Goal: Task Accomplishment & Management: Manage account settings

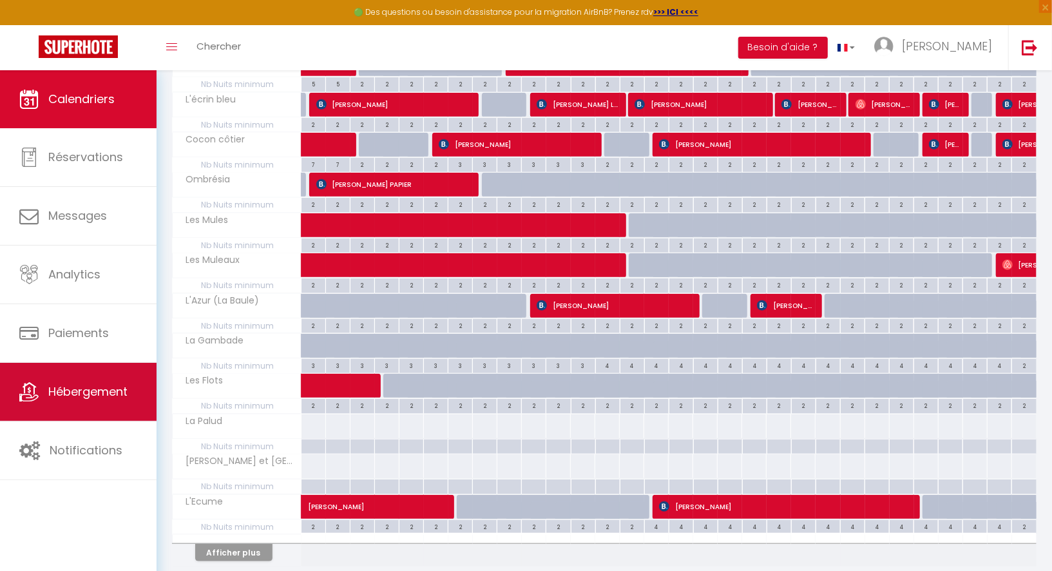
scroll to position [563, 0]
click at [70, 383] on span "Hébergement" at bounding box center [87, 391] width 79 height 16
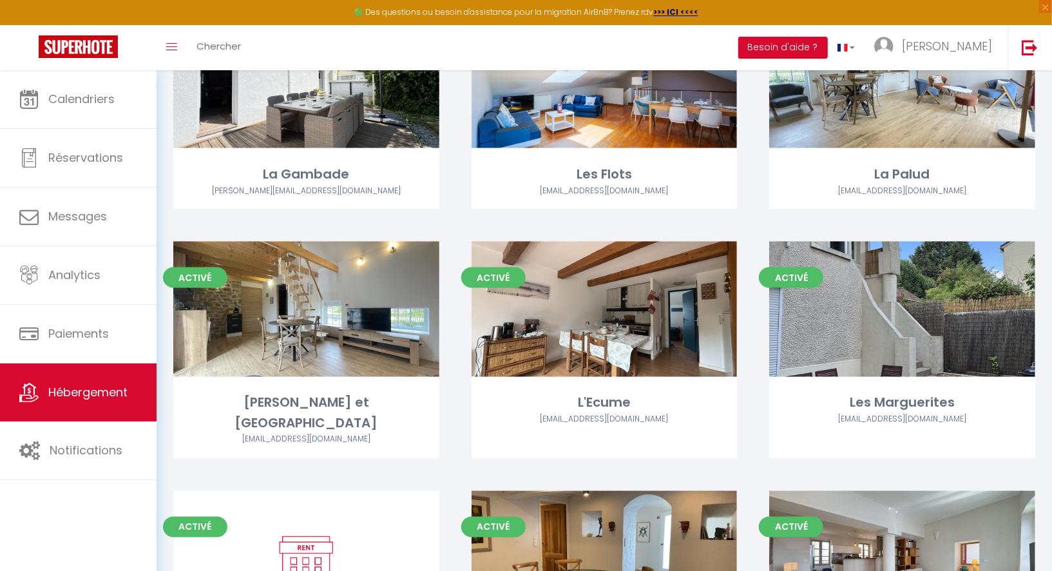
scroll to position [1300, 0]
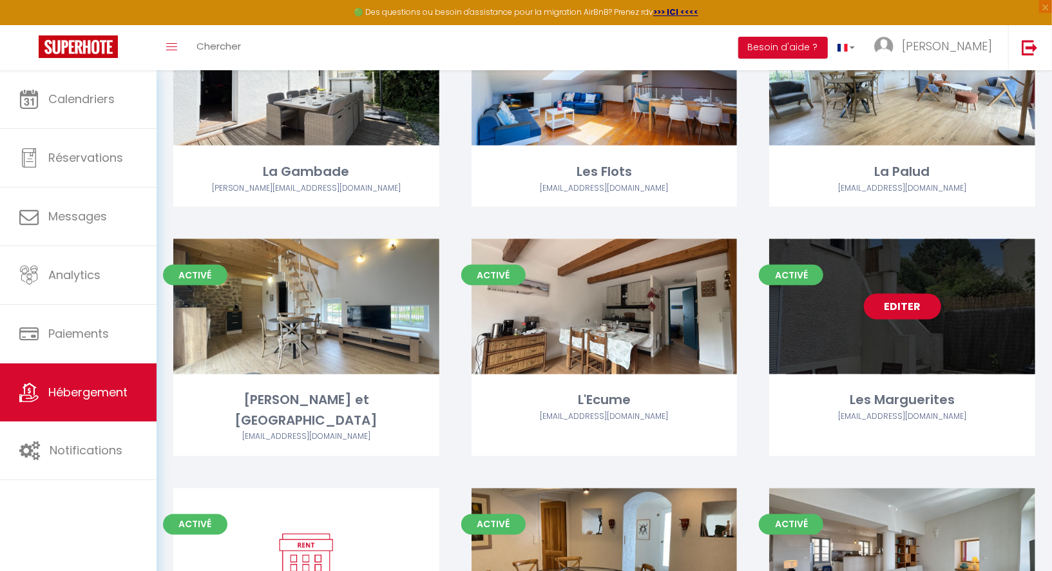
click at [887, 314] on link "Editer" at bounding box center [902, 307] width 77 height 26
click at [898, 311] on link "Editer" at bounding box center [902, 307] width 77 height 26
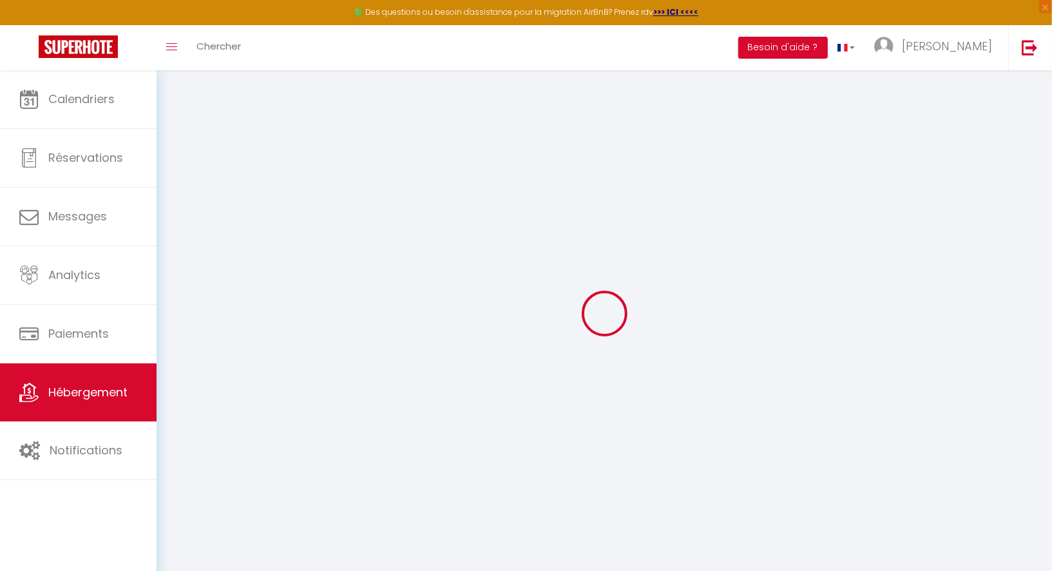
select select
checkbox input "false"
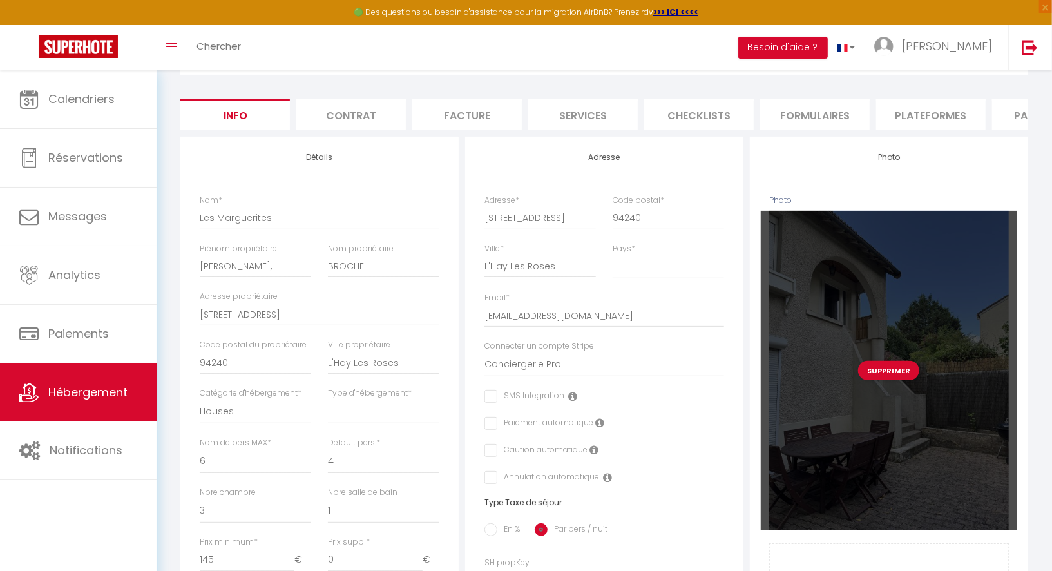
scroll to position [119, 0]
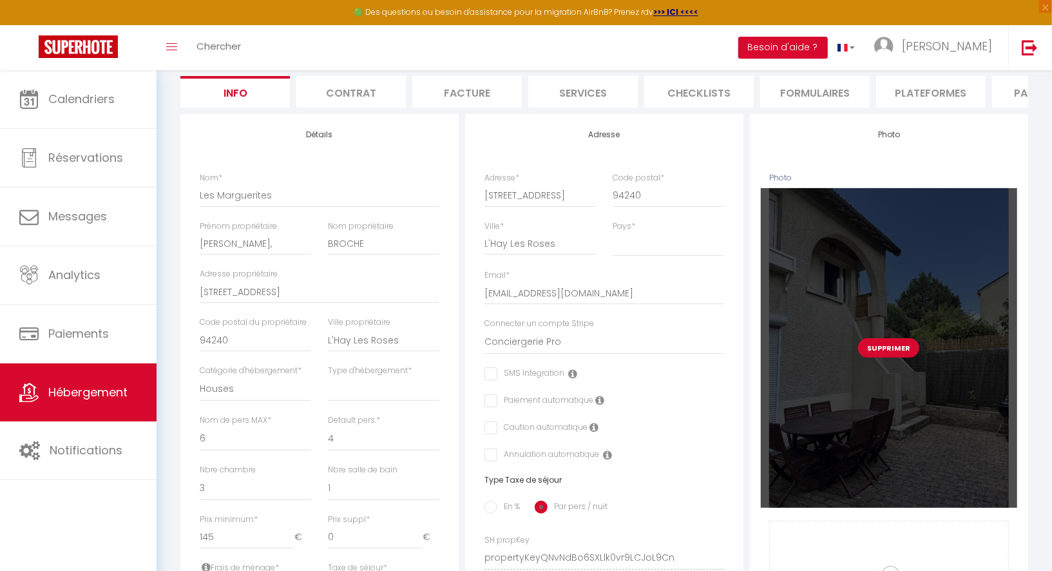
click at [889, 349] on button "Supprimer" at bounding box center [888, 347] width 61 height 19
select select
checkbox input "false"
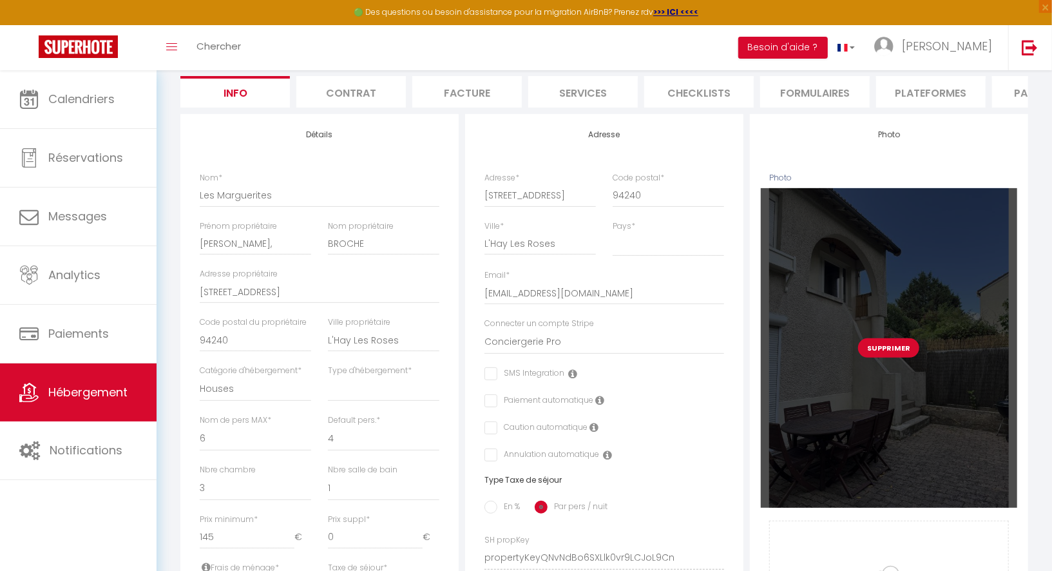
checkbox input "false"
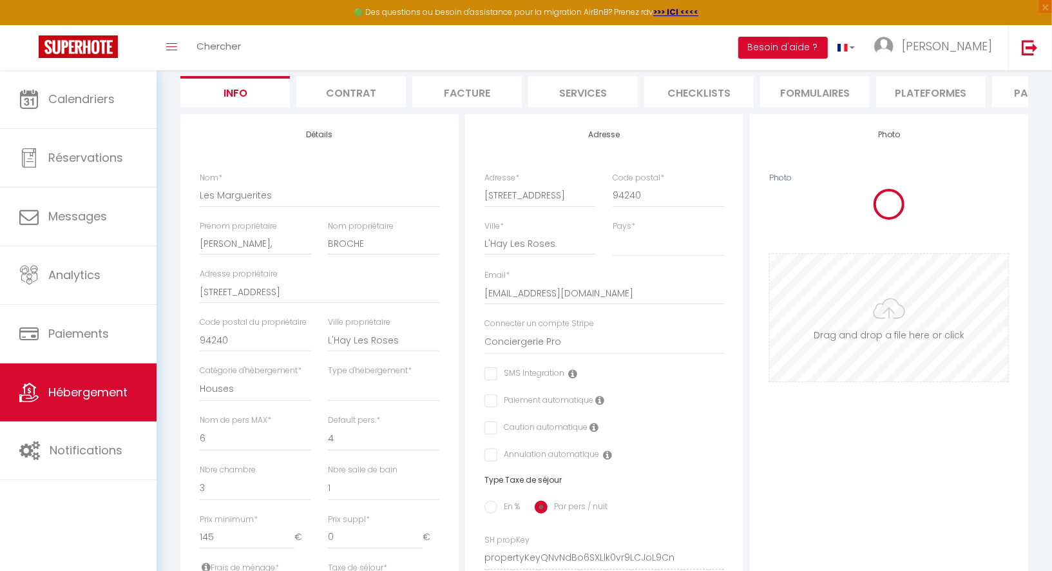
select select
checkbox input "false"
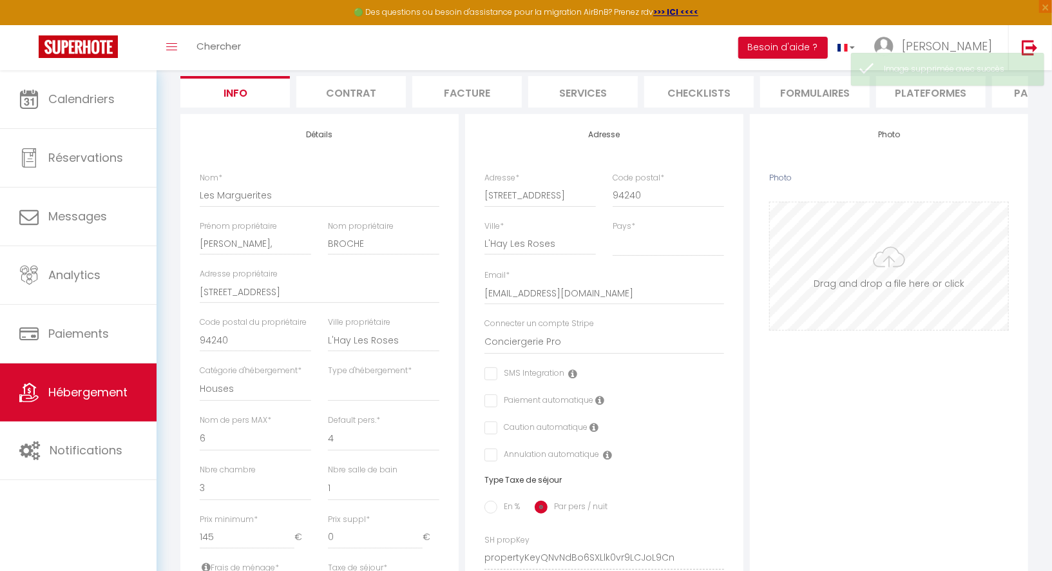
click at [884, 299] on input "Photo" at bounding box center [889, 266] width 238 height 128
type input "C:\fakepath\HD_IA_020_9009.png"
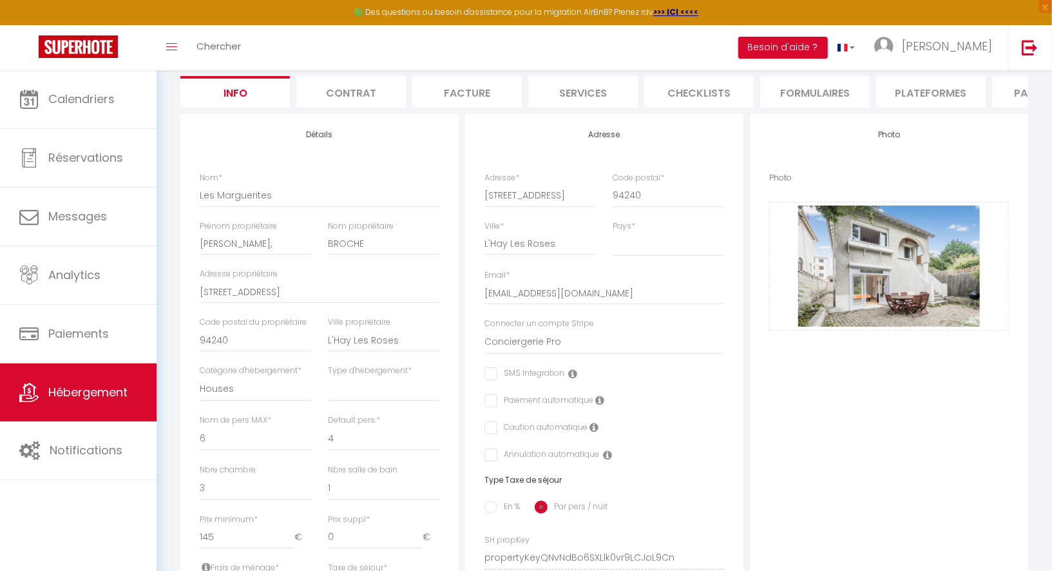
scroll to position [0, 0]
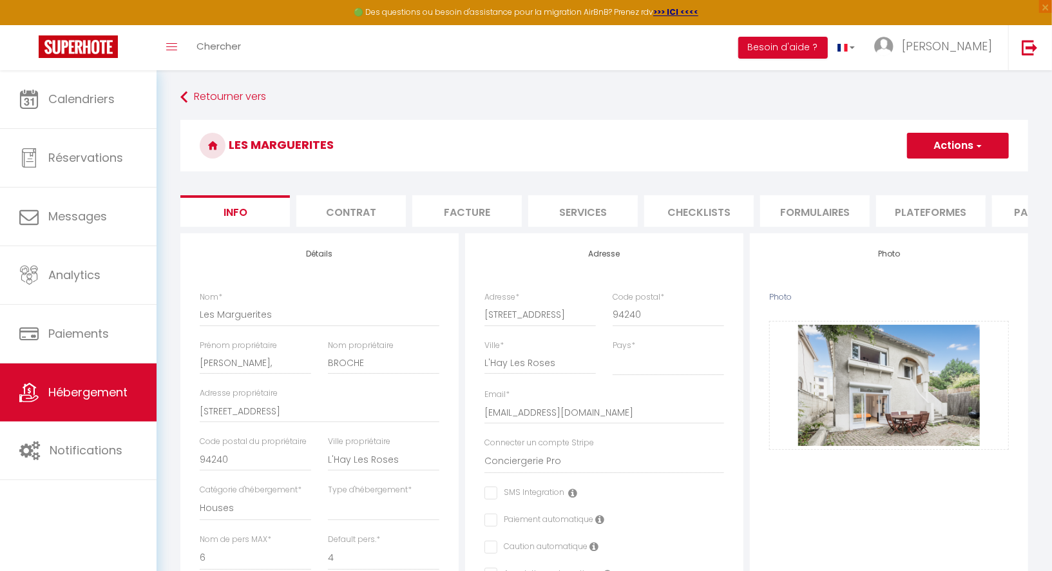
click at [977, 151] on span "button" at bounding box center [978, 145] width 8 height 13
click at [916, 176] on input "Enregistrer" at bounding box center [908, 174] width 48 height 13
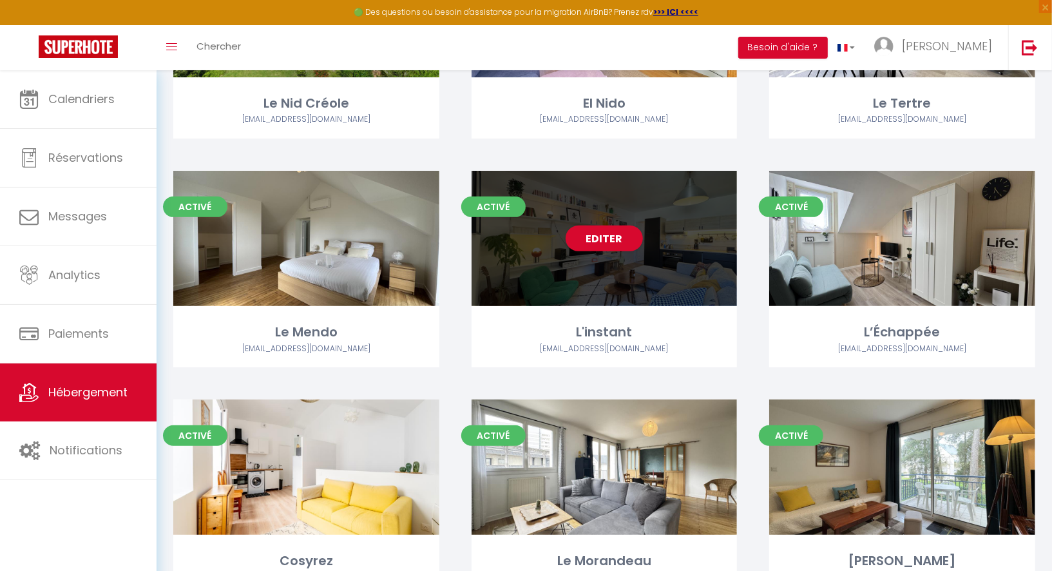
scroll to position [208, 0]
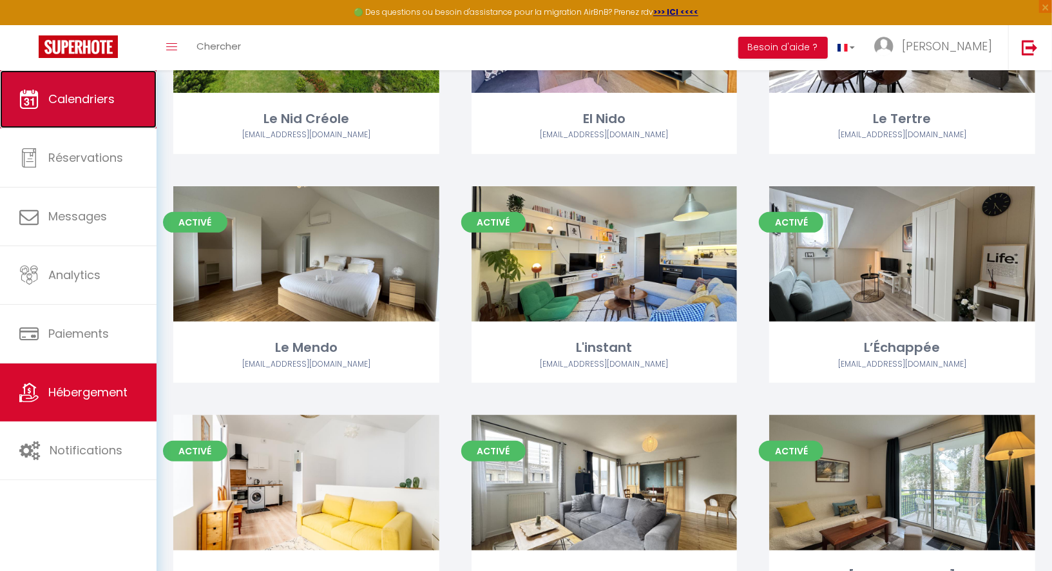
click at [82, 104] on span "Calendriers" at bounding box center [81, 99] width 66 height 16
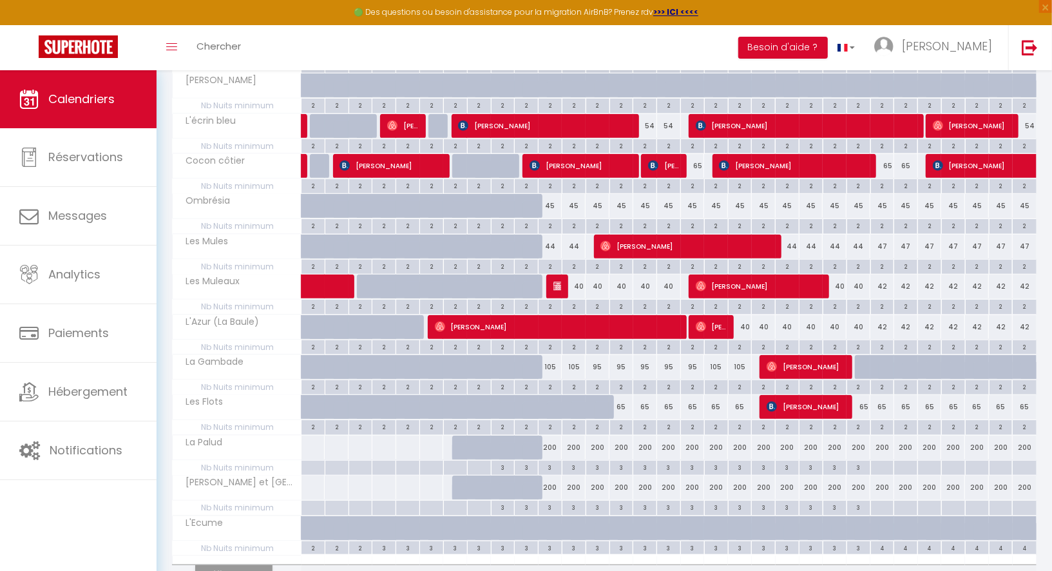
scroll to position [552, 0]
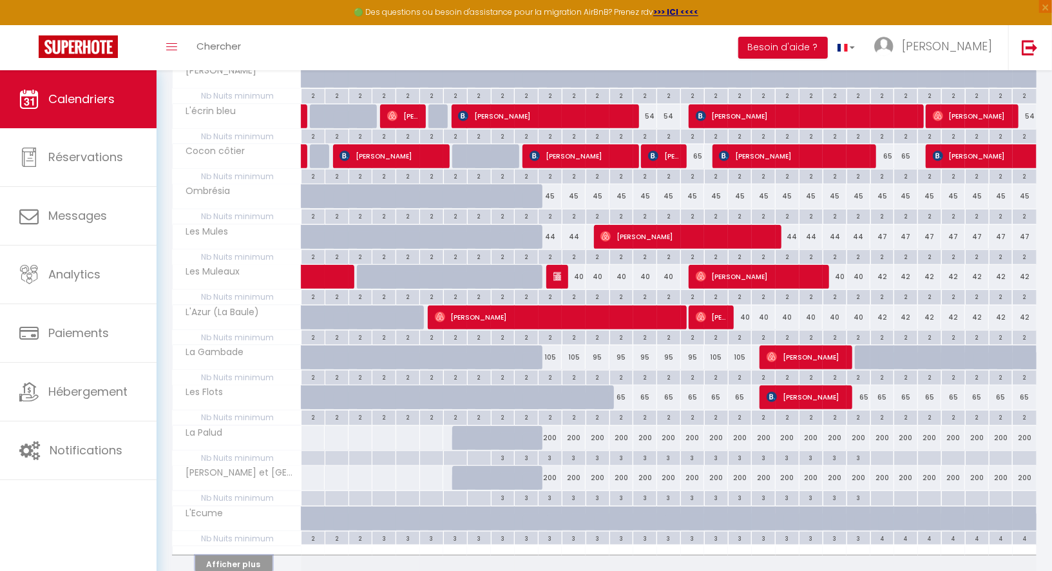
click at [255, 555] on button "Afficher plus" at bounding box center [233, 563] width 77 height 17
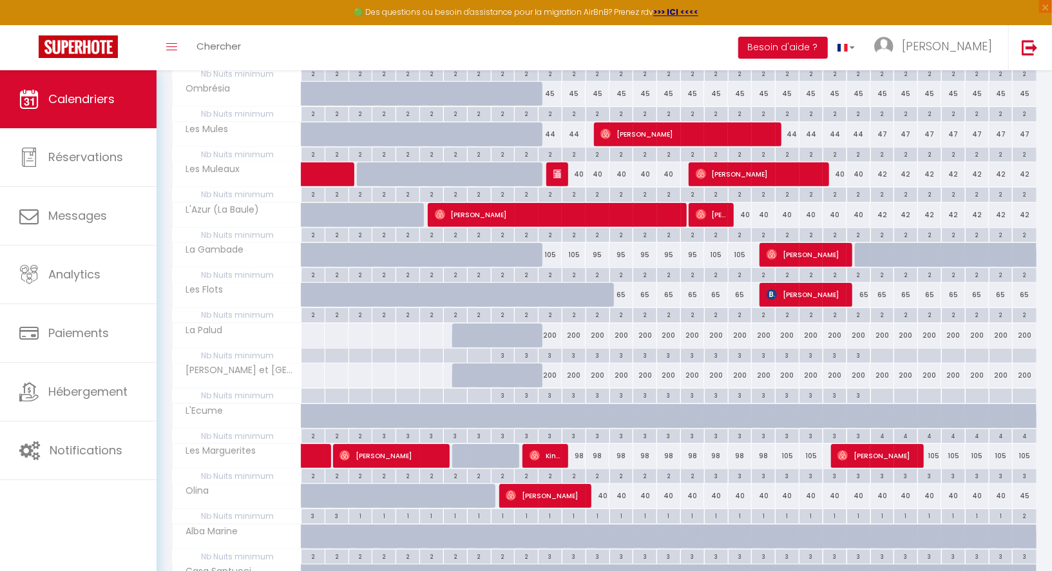
scroll to position [665, 0]
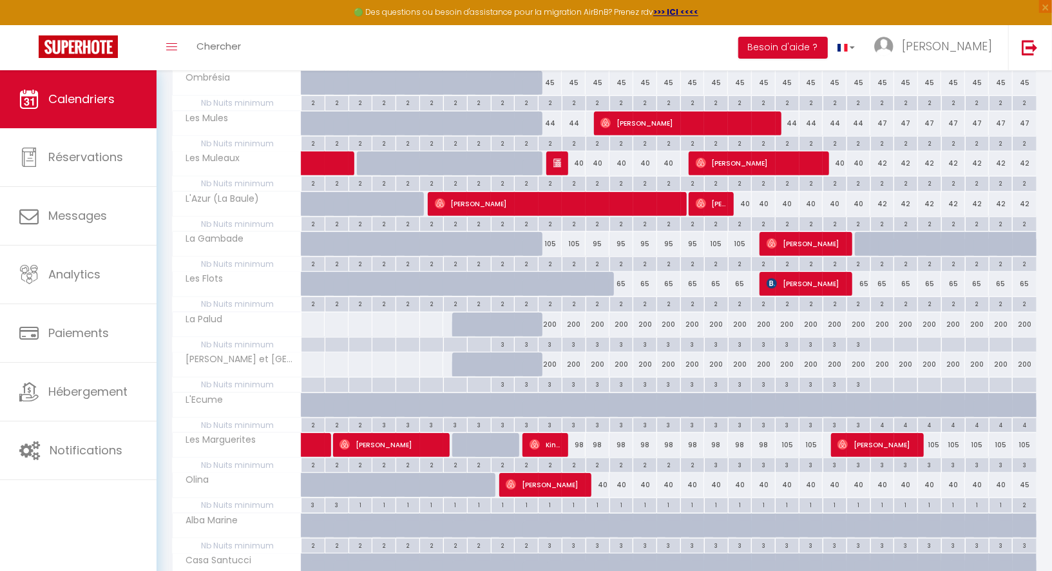
click at [717, 458] on div "3" at bounding box center [716, 464] width 23 height 12
type input "3"
type input "Sam 18 Octobre 2025"
type input "Dim 19 Octobre 2025"
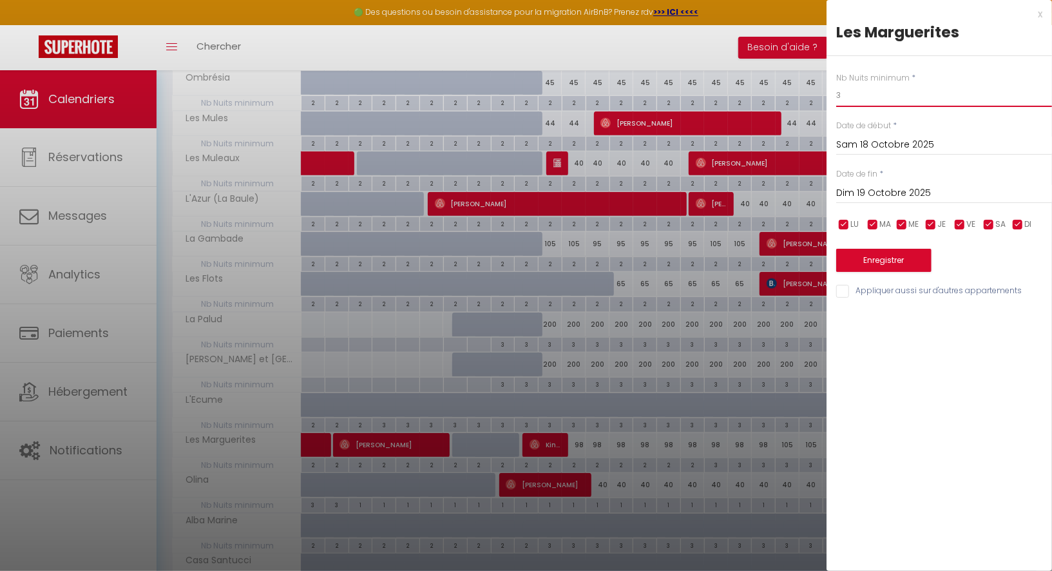
drag, startPoint x: 873, startPoint y: 93, endPoint x: 806, endPoint y: 95, distance: 67.0
click at [806, 95] on body "🟢 Des questions ou besoin d'assistance pour la migration AirBnB? Prenez rdv >>>…" at bounding box center [526, 126] width 1052 height 1443
type input "2"
click at [863, 190] on input "Dim 19 Octobre 2025" at bounding box center [944, 193] width 216 height 17
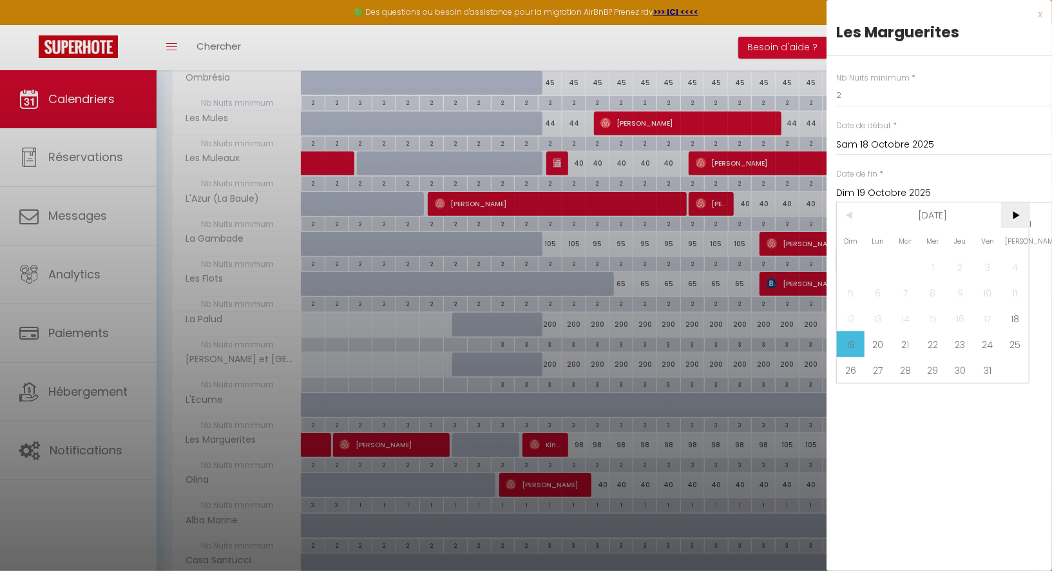
click at [1012, 211] on span ">" at bounding box center [1015, 215] width 28 height 26
click at [958, 287] on span "6" at bounding box center [961, 293] width 28 height 26
type input "Jeu 06 Novembre 2025"
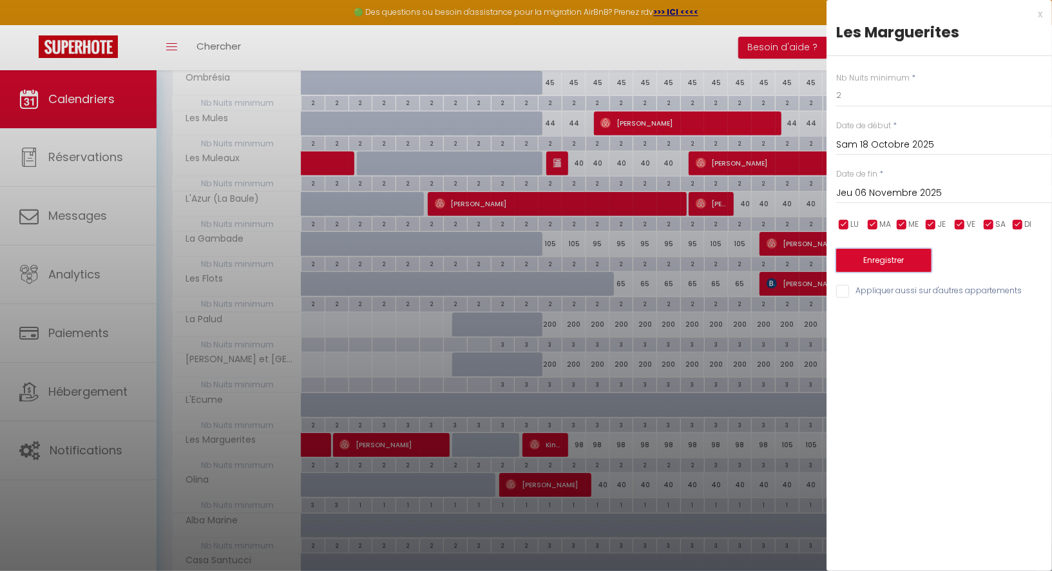
click at [896, 257] on button "Enregistrer" at bounding box center [883, 260] width 95 height 23
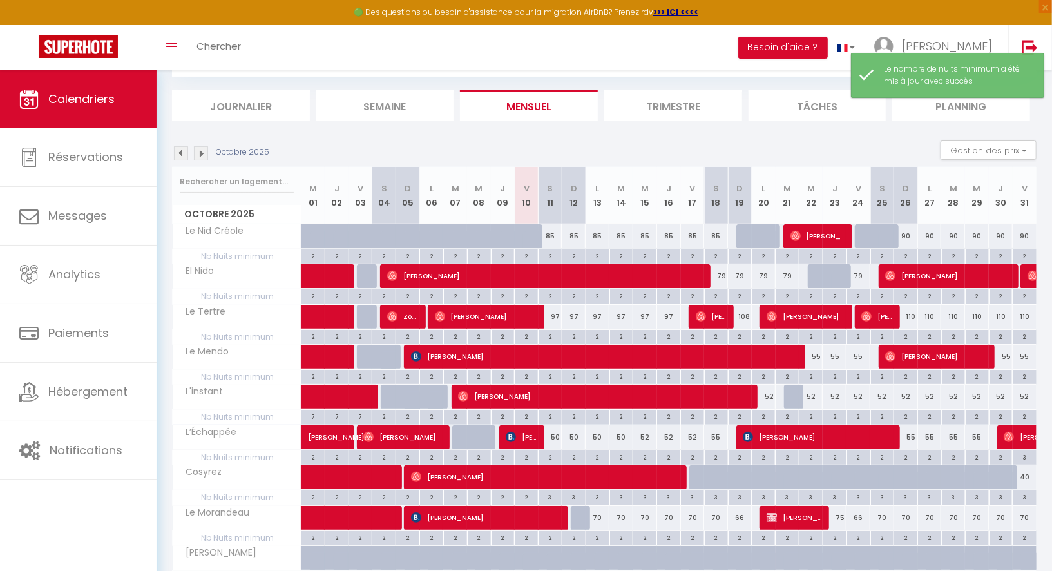
scroll to position [597, 0]
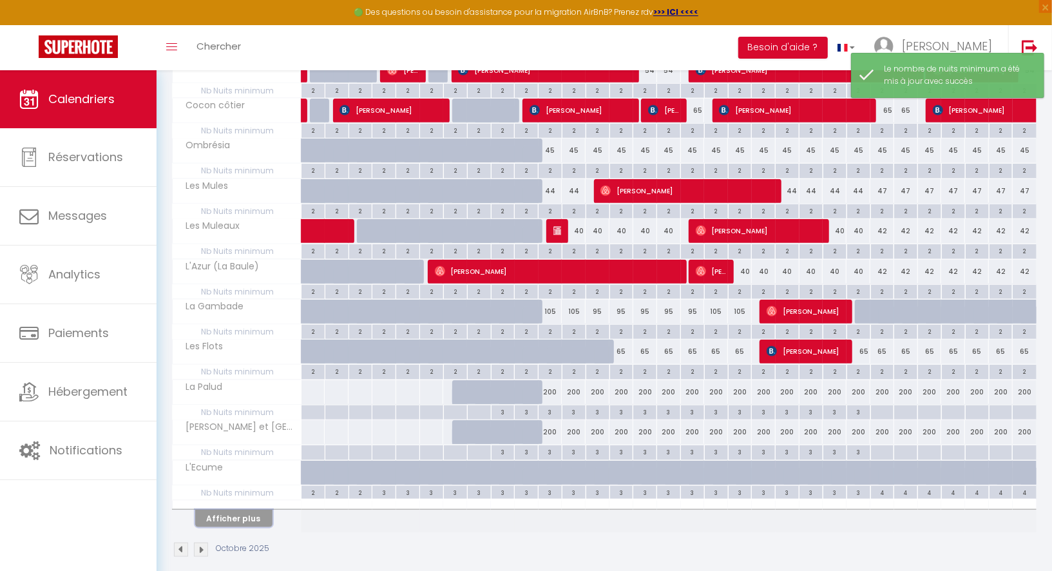
click at [247, 510] on button "Afficher plus" at bounding box center [233, 518] width 77 height 17
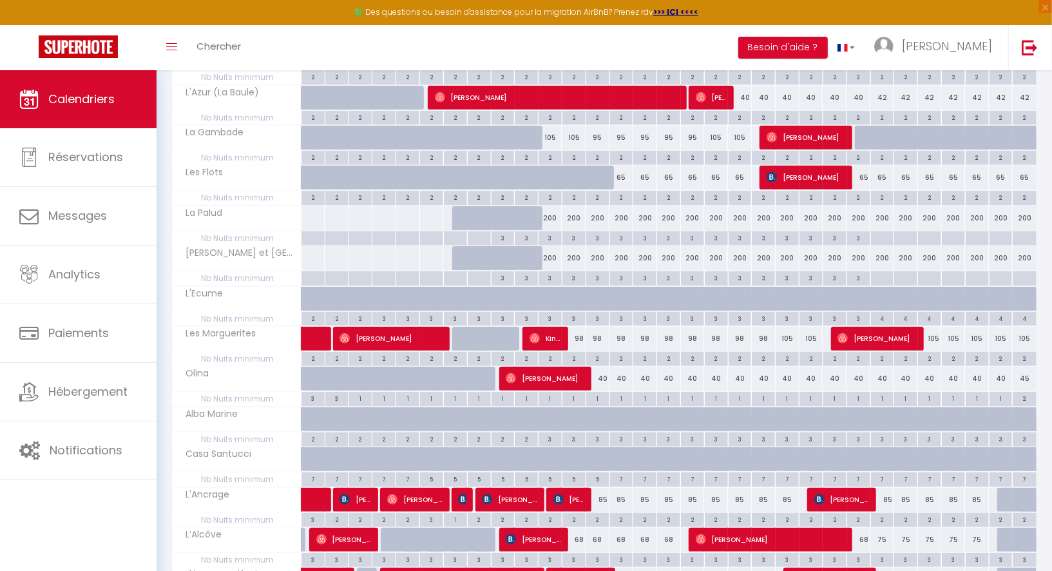
scroll to position [757, 0]
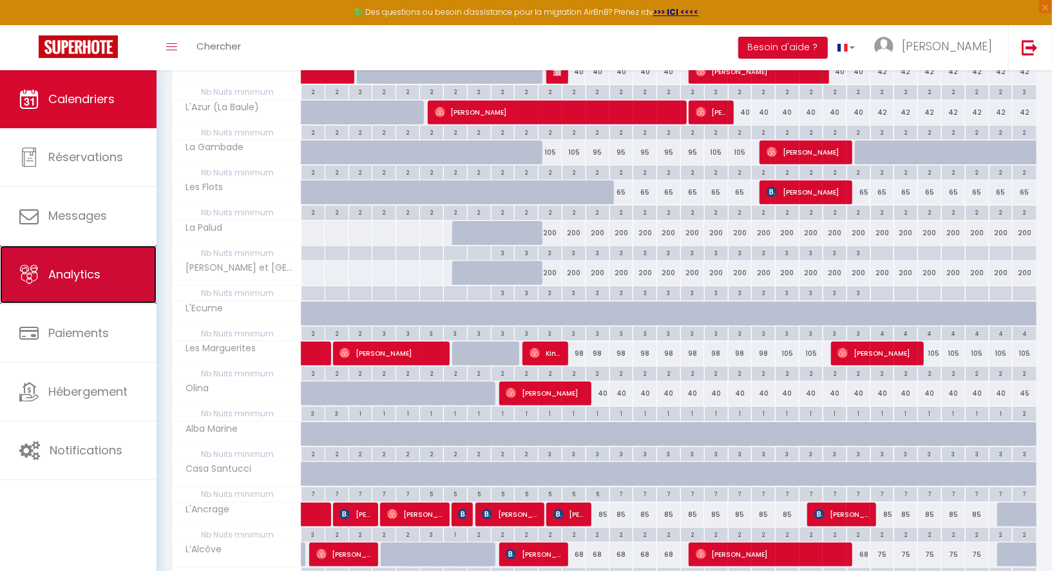
click at [122, 260] on link "Analytics" at bounding box center [78, 275] width 157 height 58
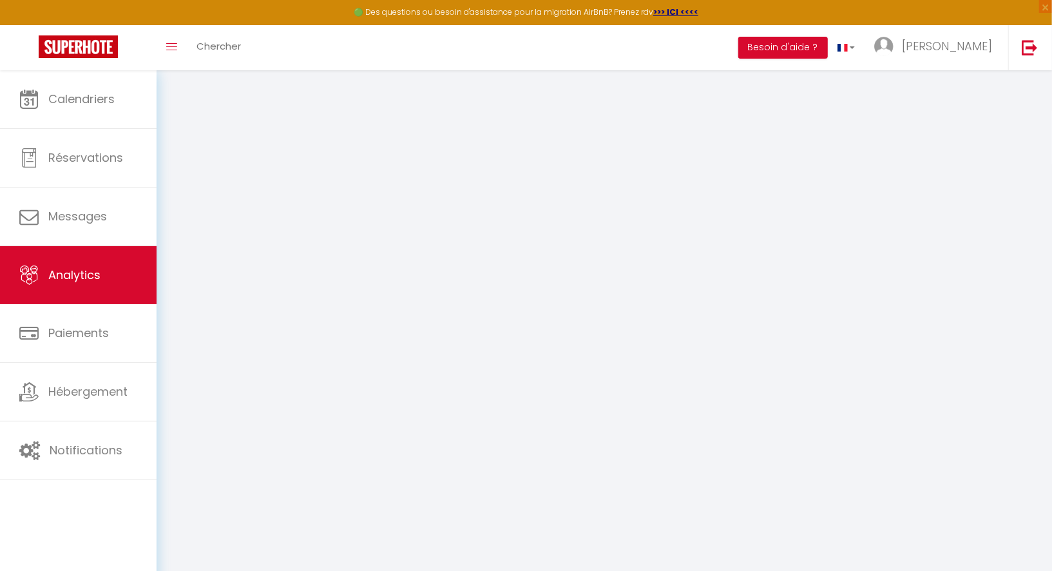
select select "2025"
select select "10"
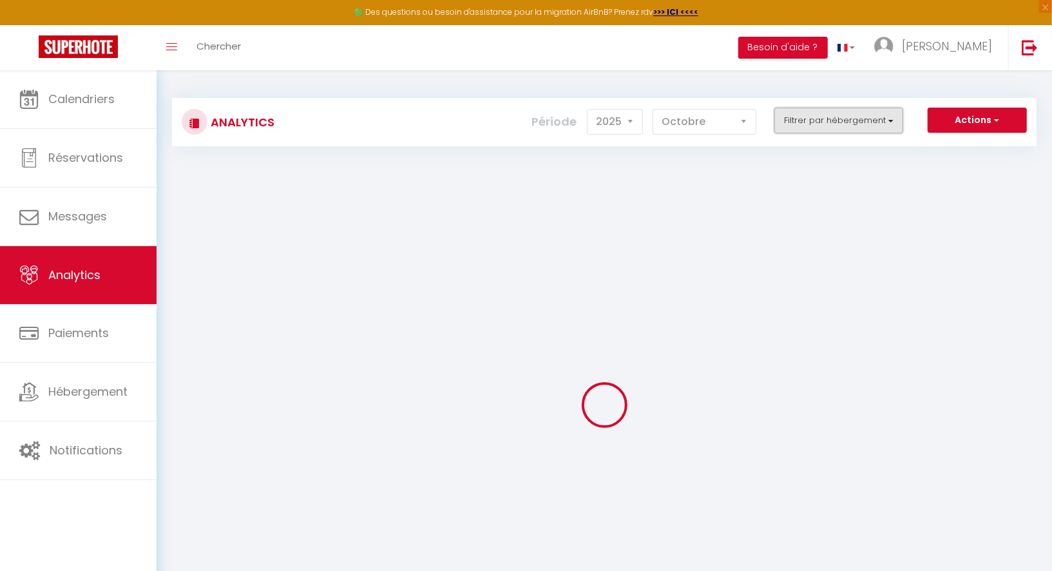
click at [818, 120] on button "Filtrer par hébergement" at bounding box center [839, 121] width 129 height 26
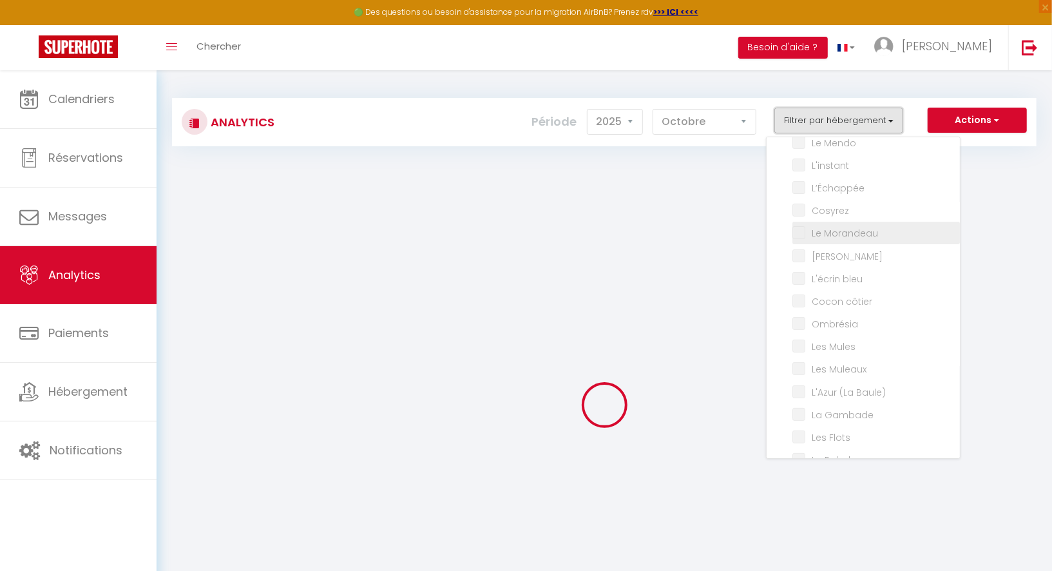
checkbox input "false"
checkbox Créole "false"
checkbox Nido "false"
checkbox Tertre "false"
checkbox Mendo "false"
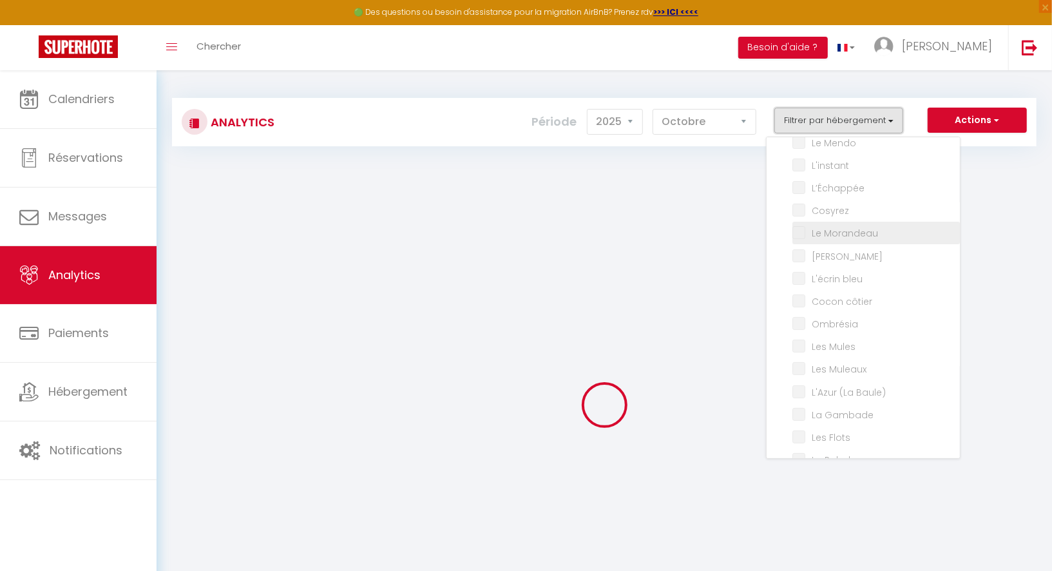
checkbox input "false"
checkbox Morandeau "false"
checkbox Marin "false"
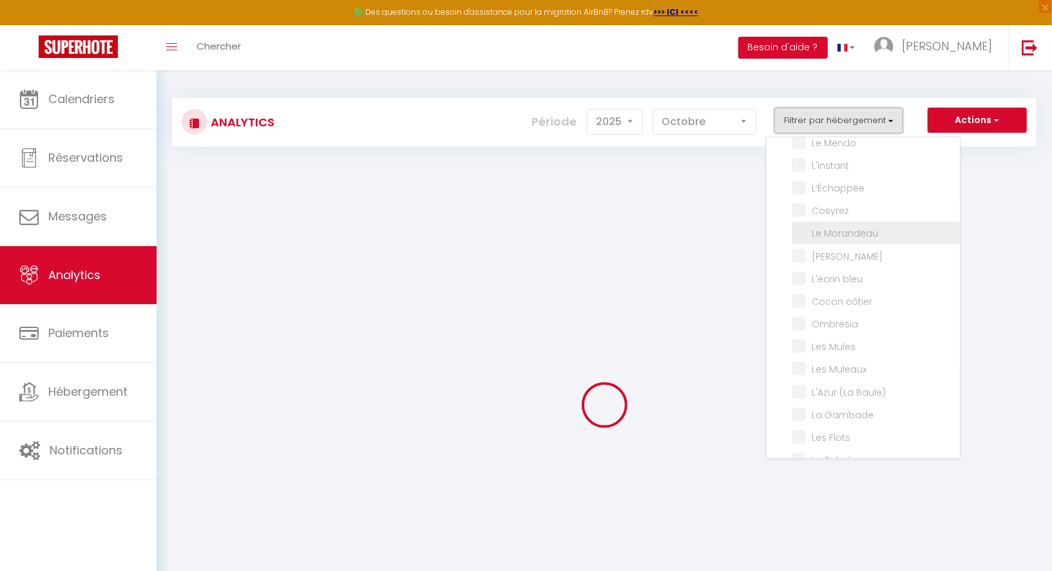
checkbox bleu "false"
checkbox côtier "false"
checkbox input "false"
checkbox Mules "false"
checkbox Muleaux "false"
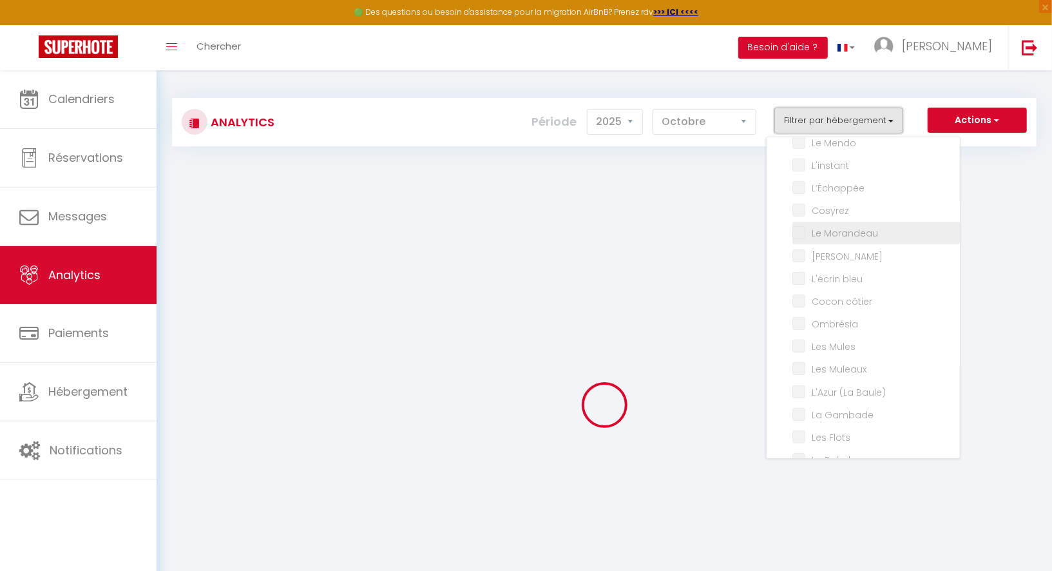
checkbox Baule\) "false"
checkbox Gambade "false"
checkbox Flots "false"
checkbox Palud "false"
checkbox Lokorn "false"
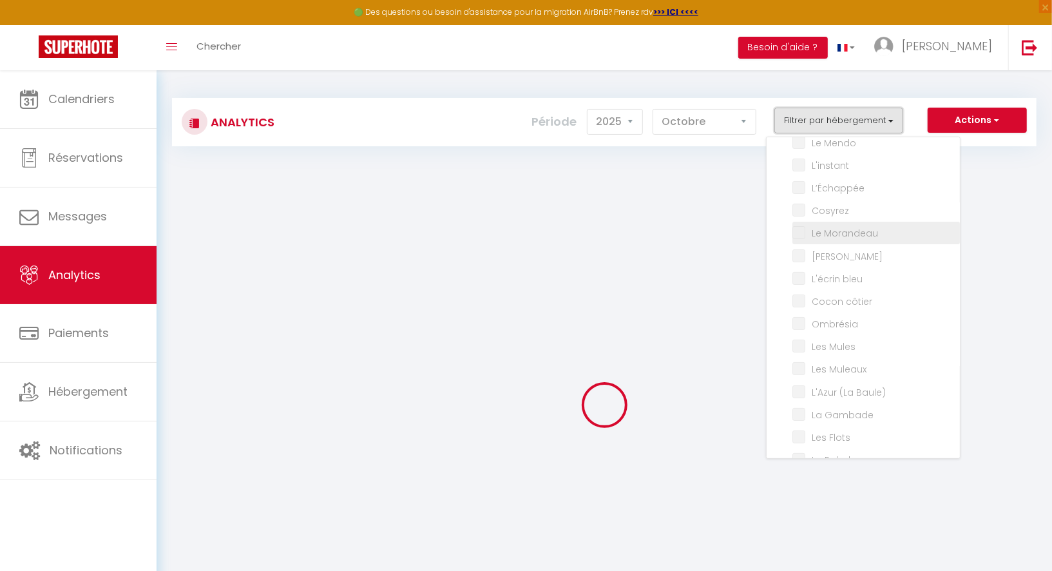
checkbox input "false"
checkbox Marguerites "false"
checkbox input "false"
checkbox Marine "false"
checkbox Santucci "false"
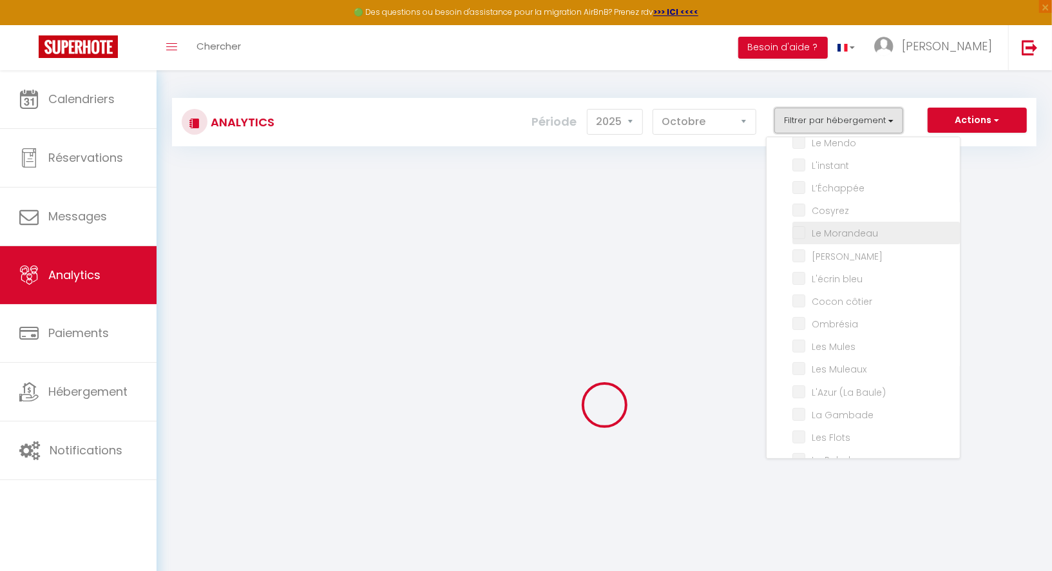
checkbox input "false"
checkbox Bonifacienne "false"
checkbox input "false"
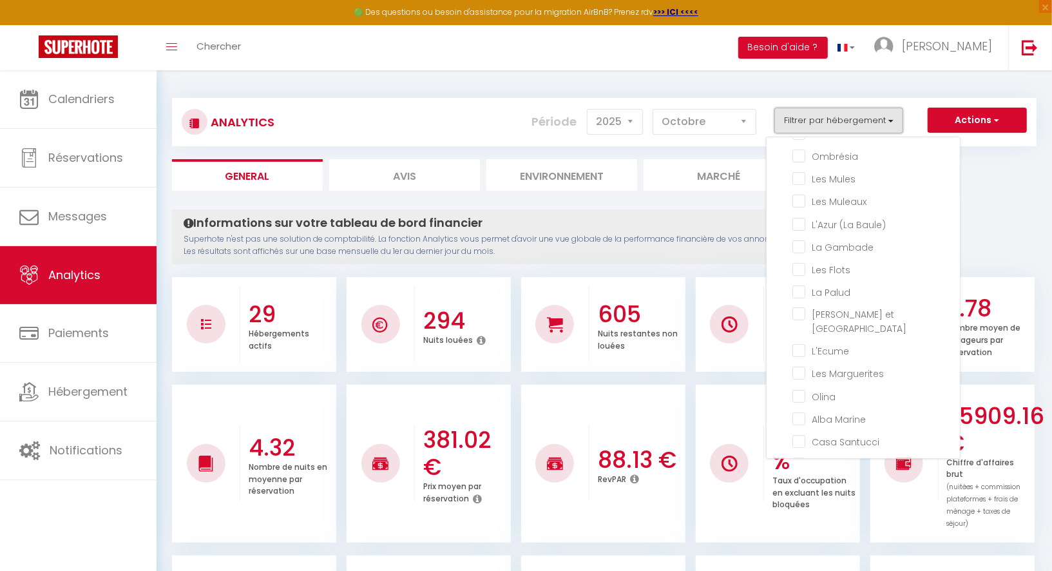
scroll to position [280, 0]
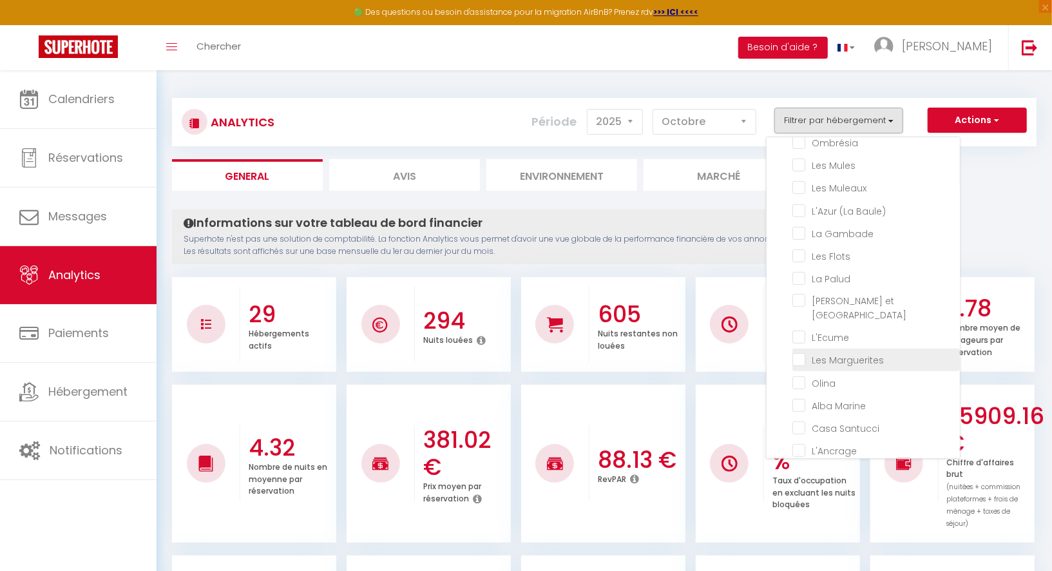
click at [840, 353] on Marguerites "checkbox" at bounding box center [877, 359] width 168 height 13
checkbox Marguerites "true"
checkbox Créole "false"
checkbox Nido "false"
checkbox Tertre "false"
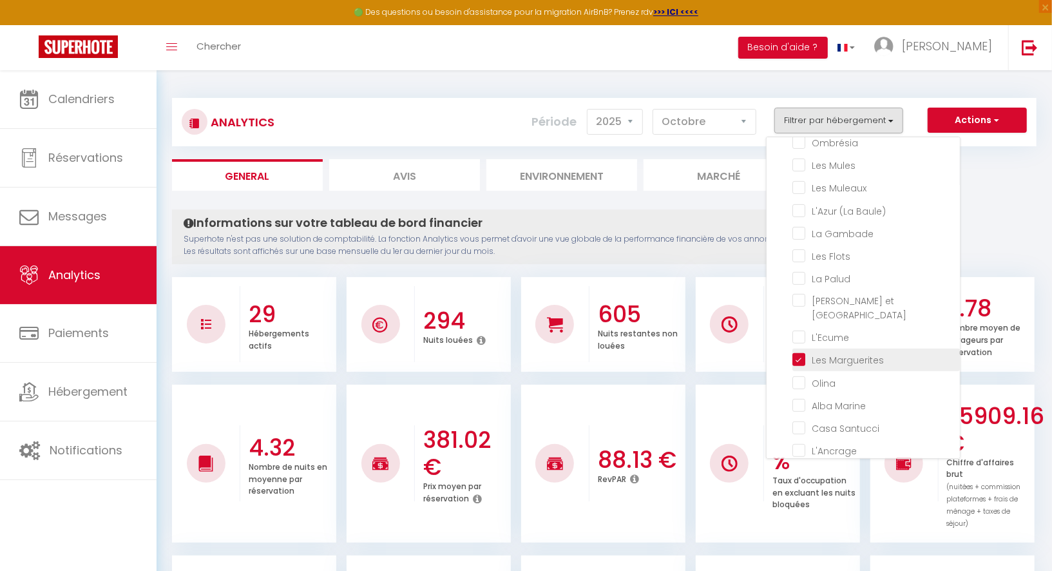
checkbox Mendo "false"
checkbox input "false"
checkbox Morandeau "false"
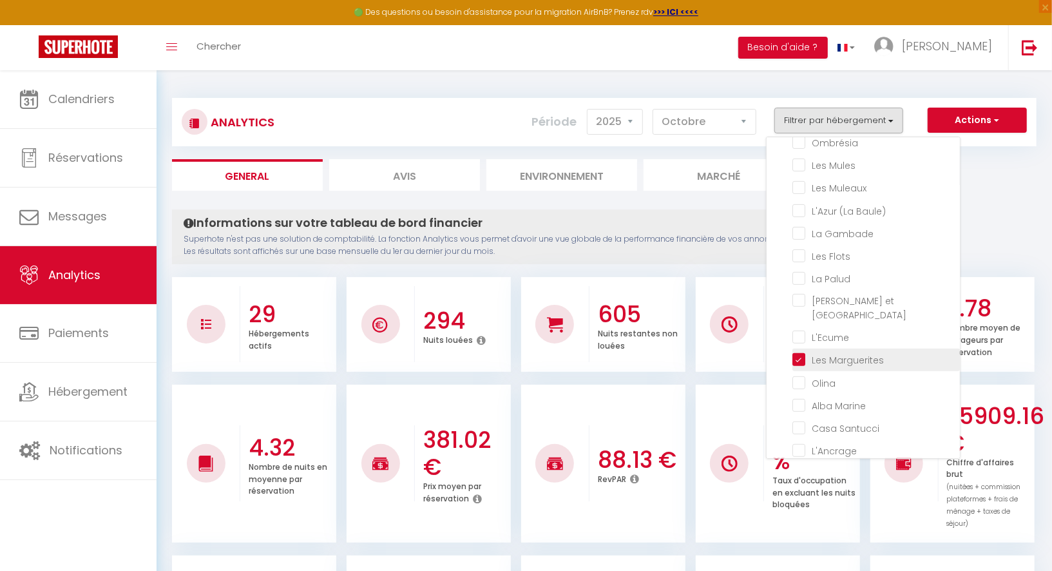
checkbox Marin "false"
checkbox bleu "false"
checkbox côtier "false"
checkbox input "false"
checkbox Mules "false"
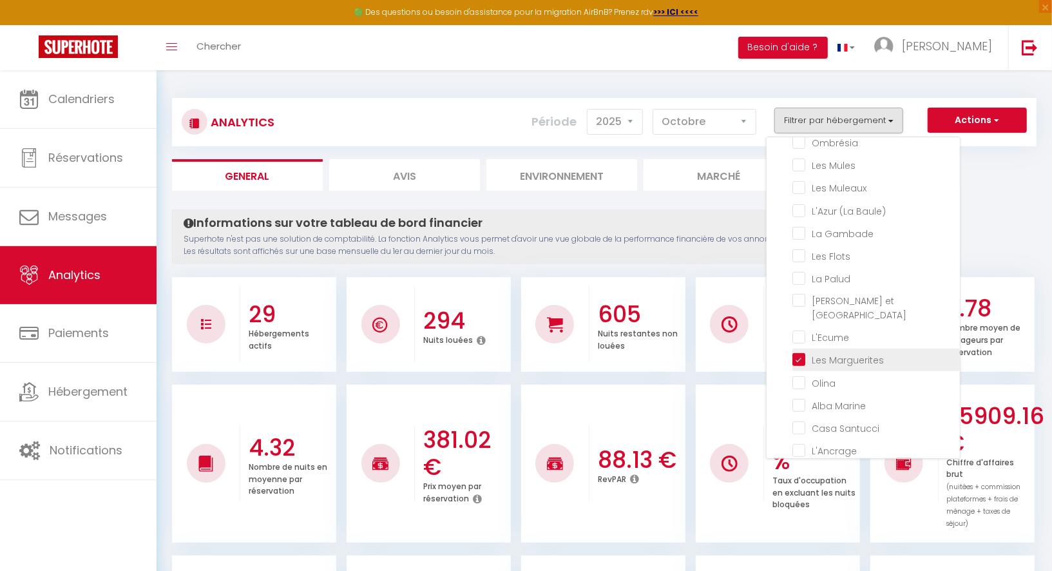
checkbox Muleaux "false"
checkbox Baule\) "false"
checkbox Gambade "false"
checkbox Flots "false"
checkbox Palud "false"
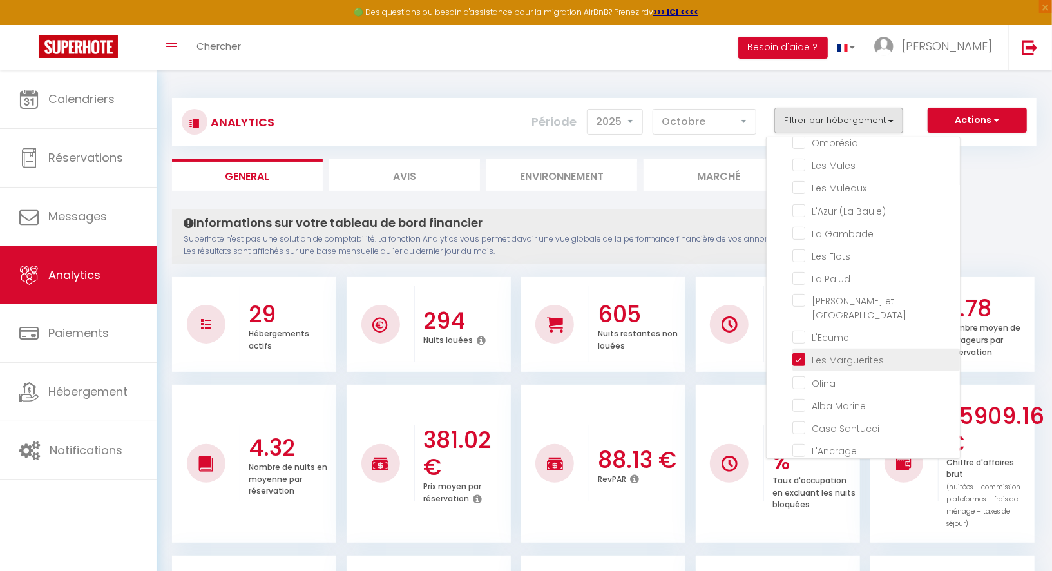
checkbox Lokorn "false"
checkbox input "false"
checkbox Marine "false"
checkbox Santucci "false"
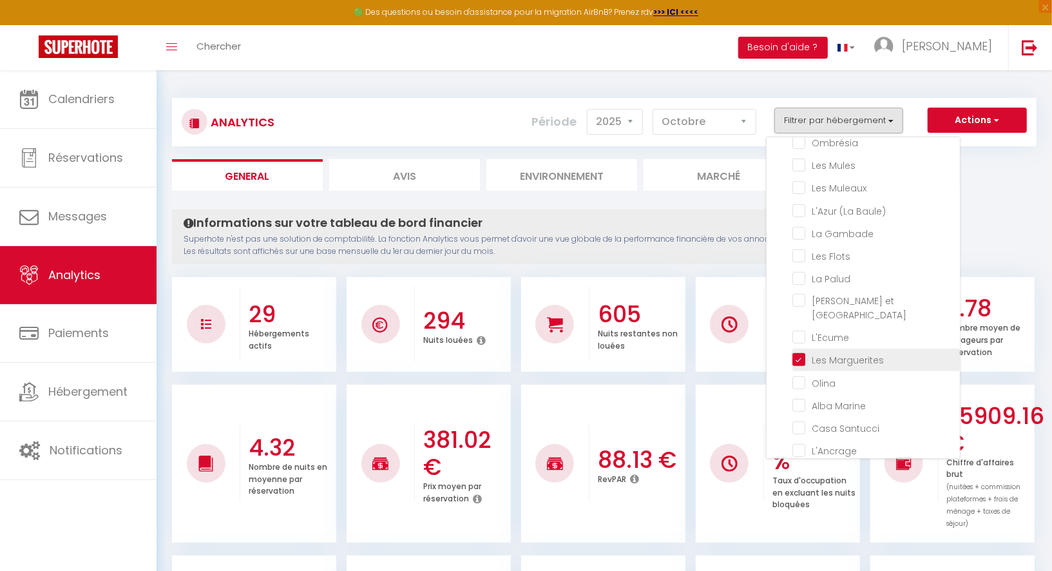
checkbox input "false"
checkbox Bonifacienne "false"
checkbox input "false"
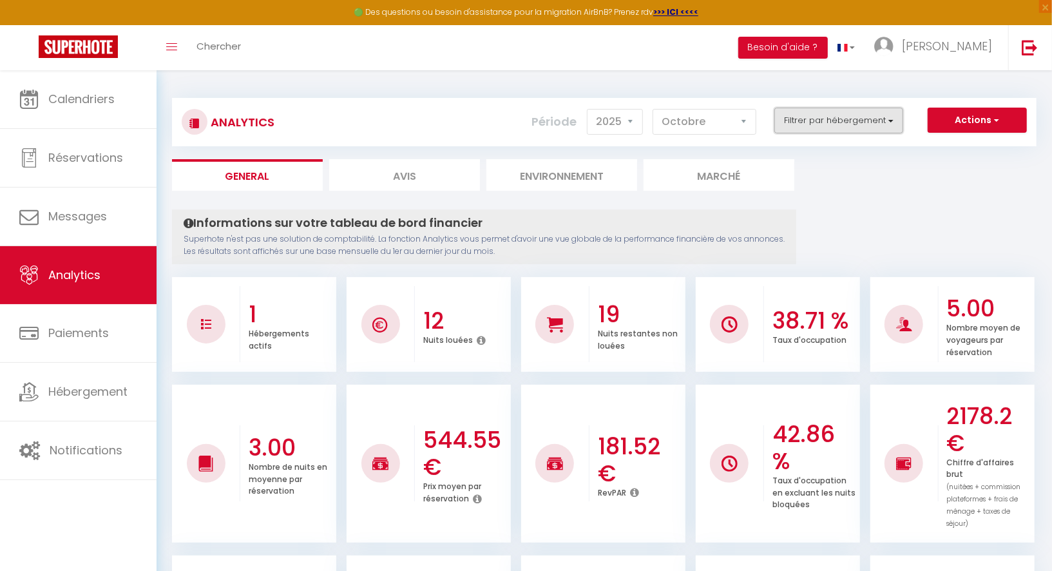
click at [840, 128] on button "Filtrer par hébergement" at bounding box center [839, 121] width 129 height 26
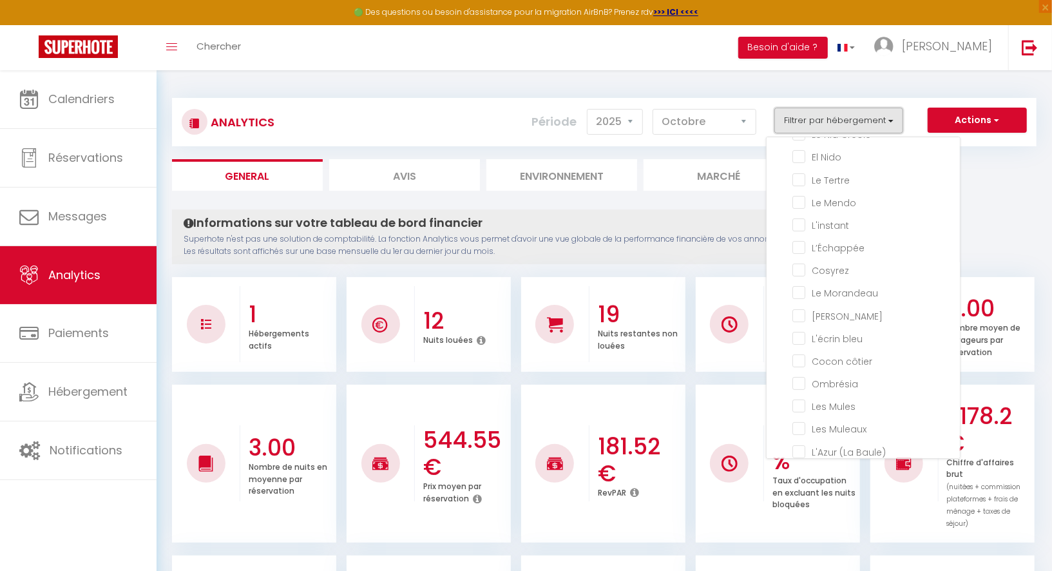
scroll to position [0, 0]
click at [1002, 188] on ul "General Avis Environnement Marché" at bounding box center [604, 175] width 865 height 32
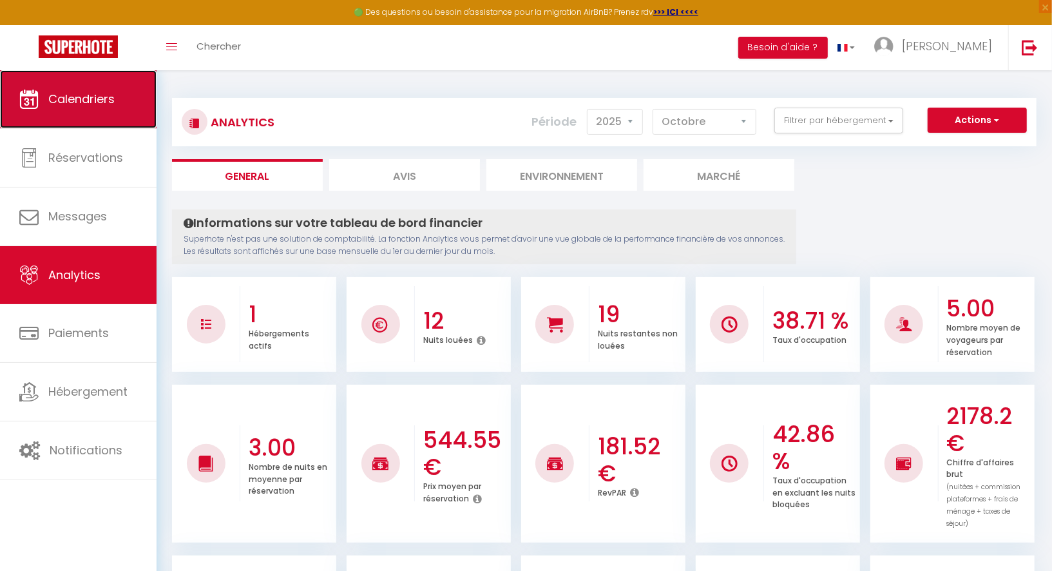
click at [126, 90] on link "Calendriers" at bounding box center [78, 99] width 157 height 58
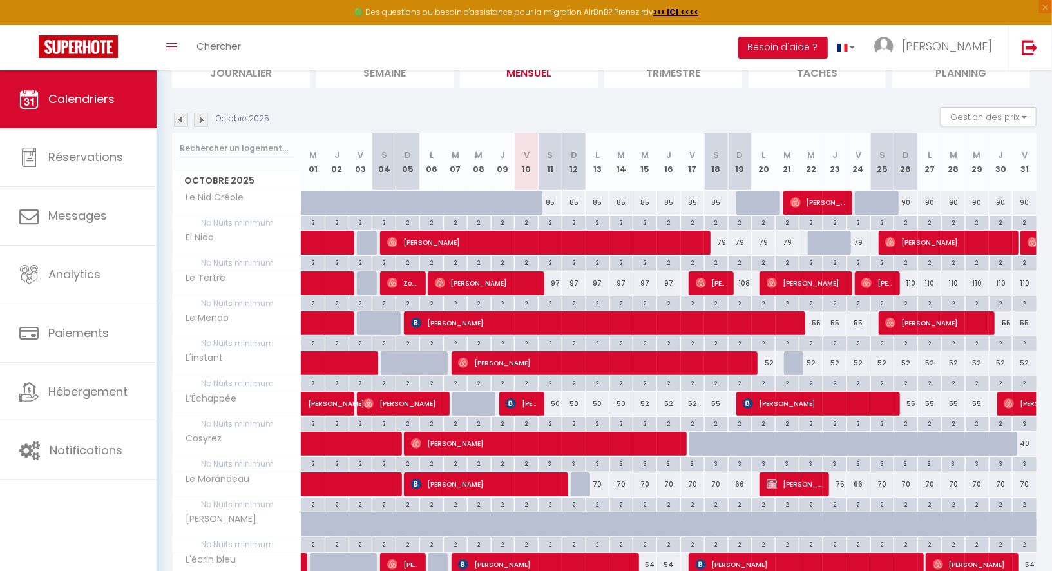
scroll to position [104, 0]
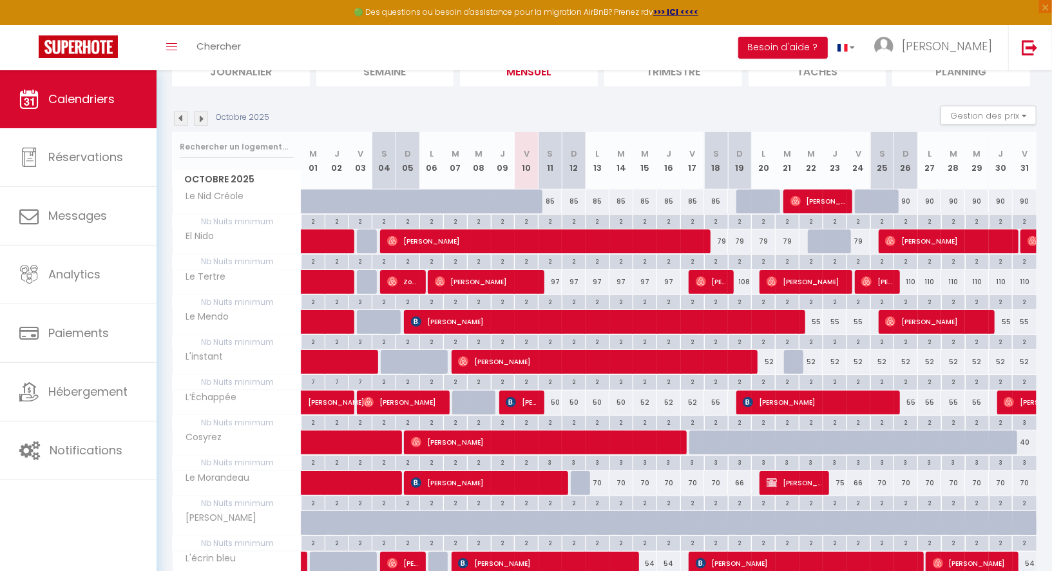
click at [557, 398] on div "50" at bounding box center [551, 403] width 24 height 24
type input "50"
type input "Sam 11 Octobre 2025"
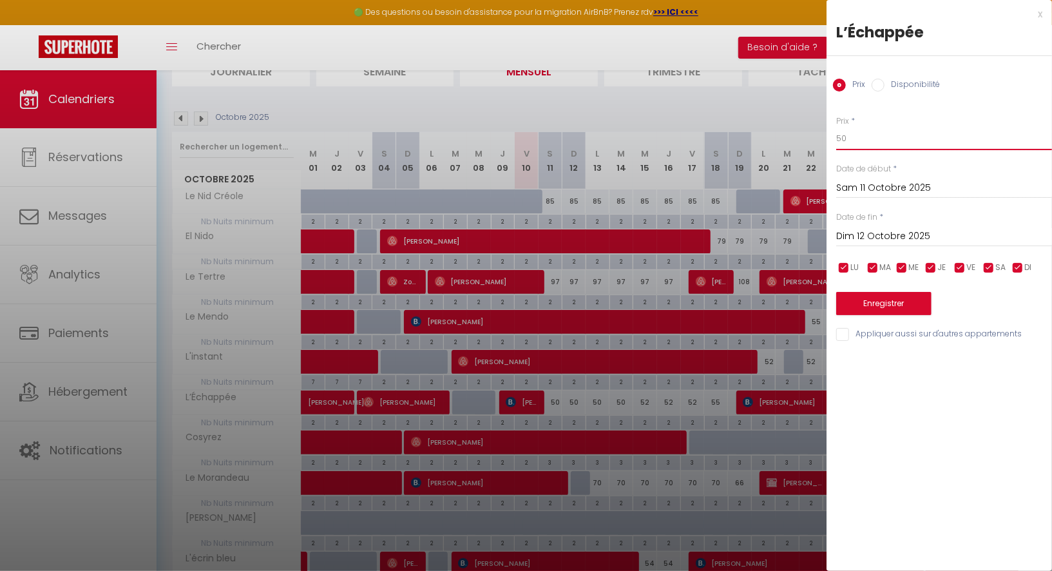
click at [864, 144] on input "50" at bounding box center [944, 138] width 216 height 23
click at [869, 228] on input "Dim 12 Octobre 2025" at bounding box center [944, 236] width 216 height 17
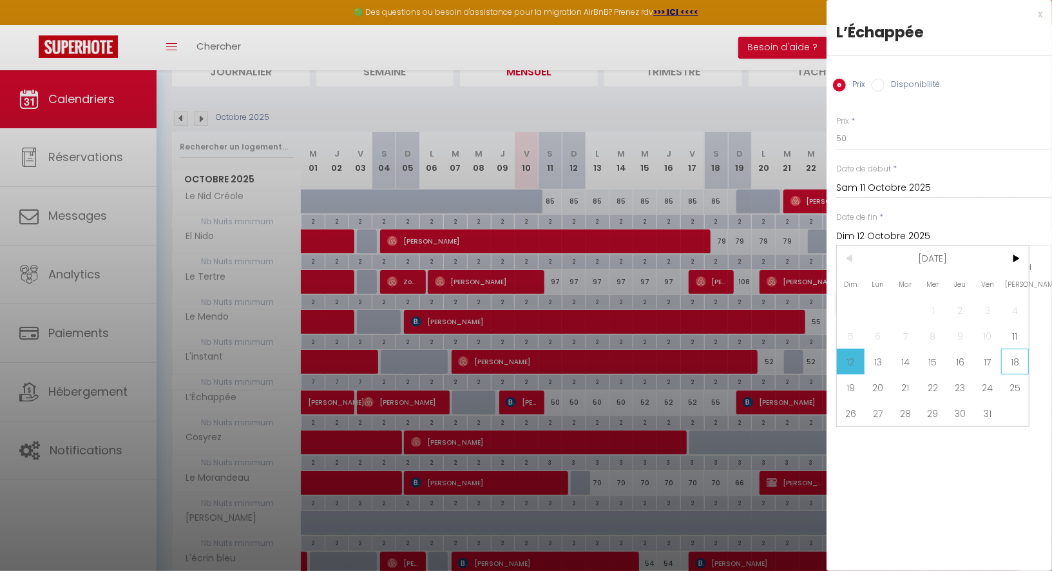
click at [1015, 360] on span "18" at bounding box center [1015, 362] width 28 height 26
type input "Sam 18 Octobre 2025"
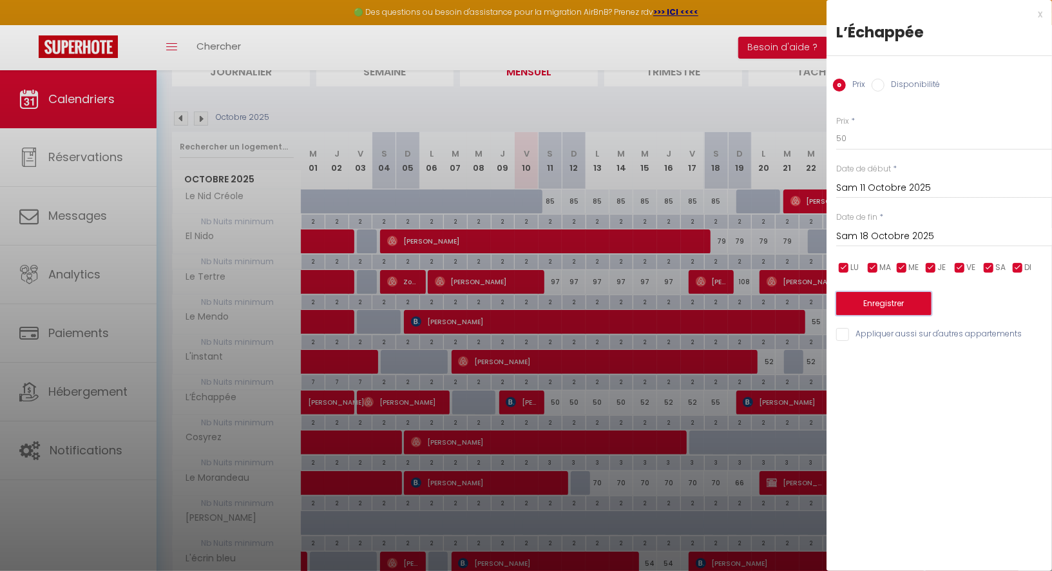
click at [916, 306] on button "Enregistrer" at bounding box center [883, 303] width 95 height 23
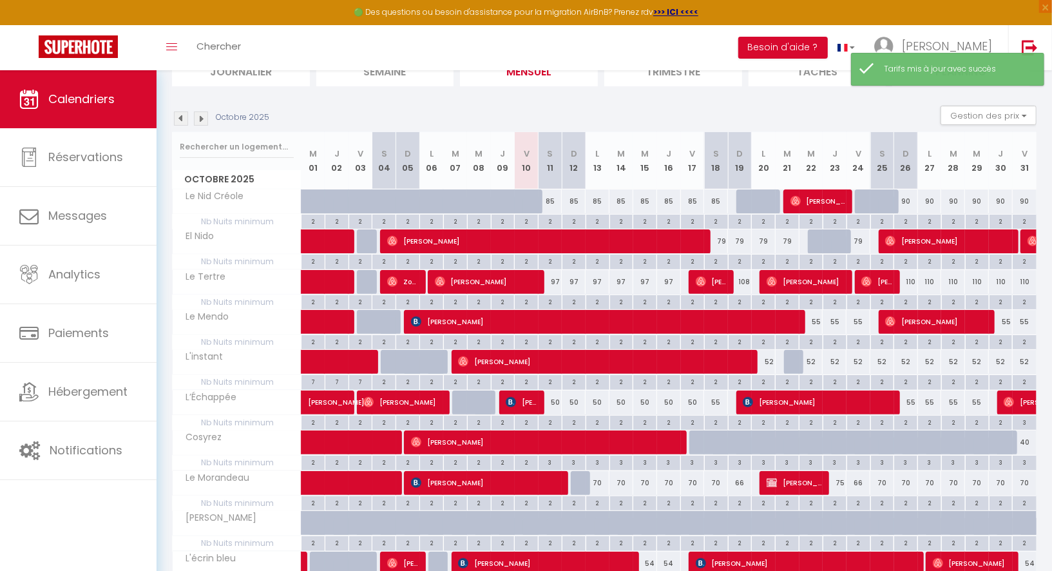
click at [719, 398] on div "55" at bounding box center [716, 403] width 24 height 24
type input "55"
type input "Sam 18 Octobre 2025"
type input "Dim 19 Octobre 2025"
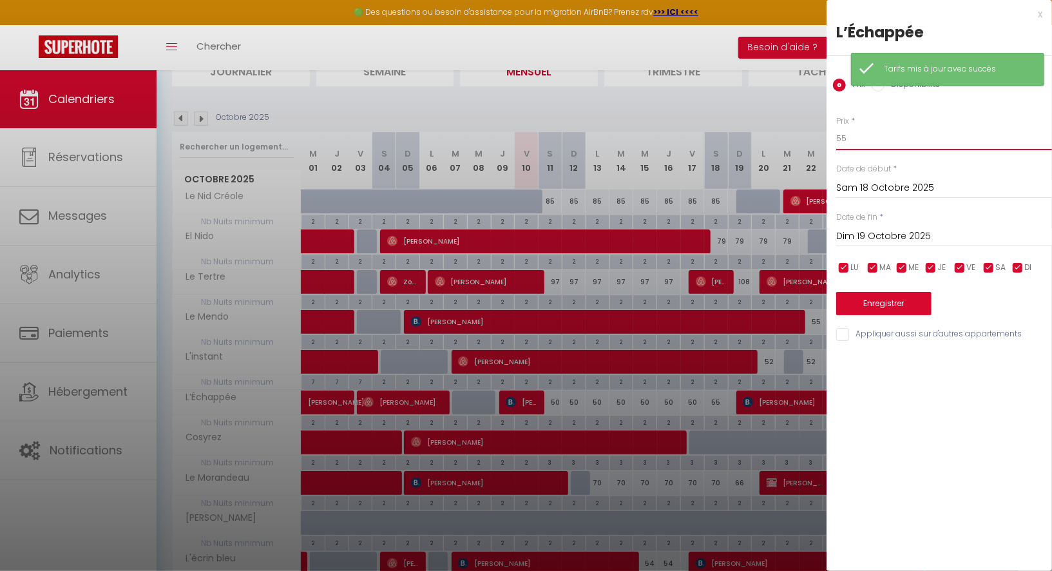
click at [848, 141] on input "55" at bounding box center [944, 138] width 216 height 23
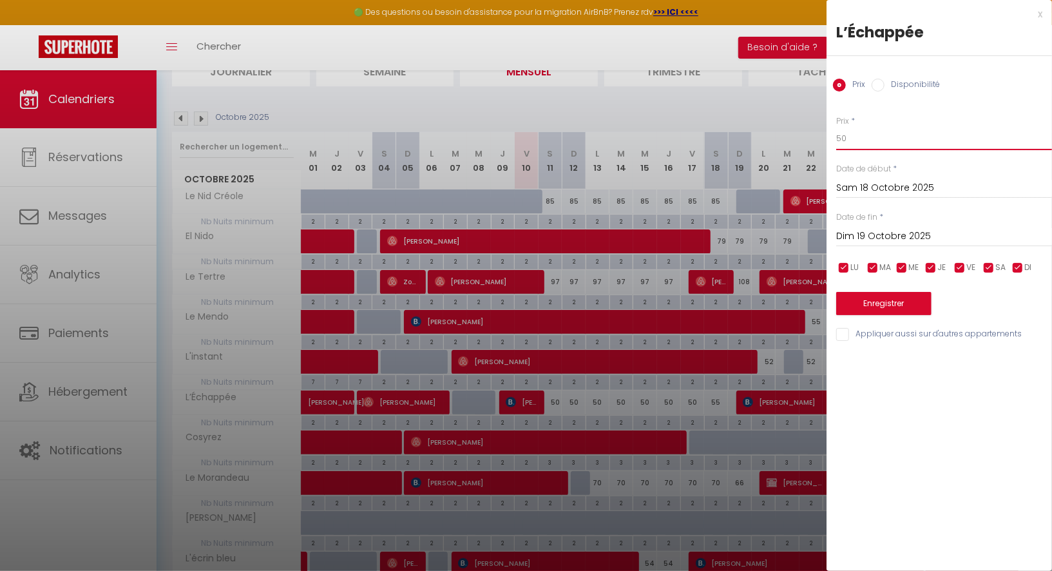
type input "50"
click at [872, 303] on button "Enregistrer" at bounding box center [883, 303] width 95 height 23
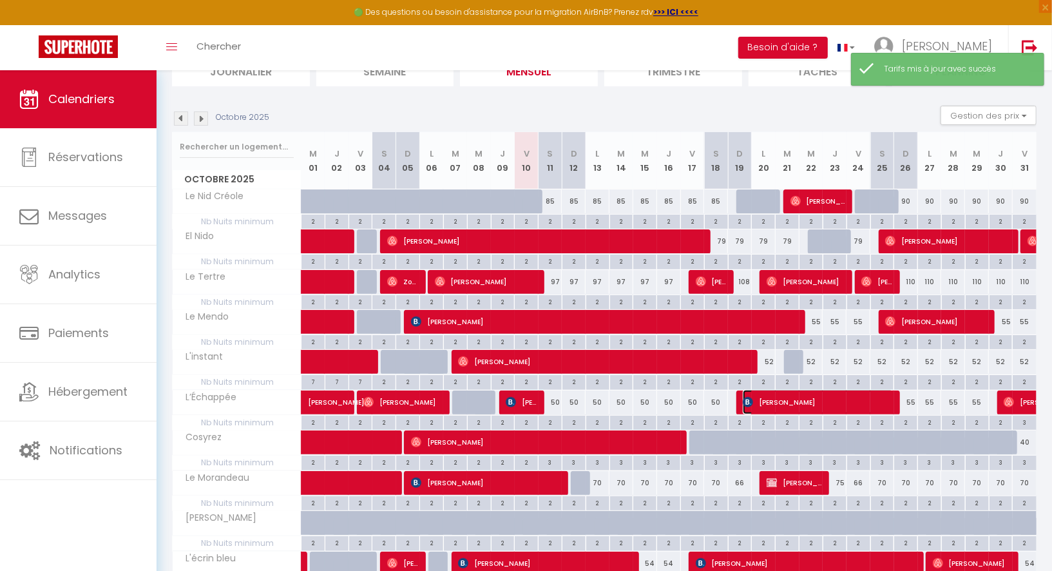
click at [768, 394] on span "[PERSON_NAME]" at bounding box center [818, 402] width 151 height 24
select select "OK"
select select "KO"
select select "1"
select select "0"
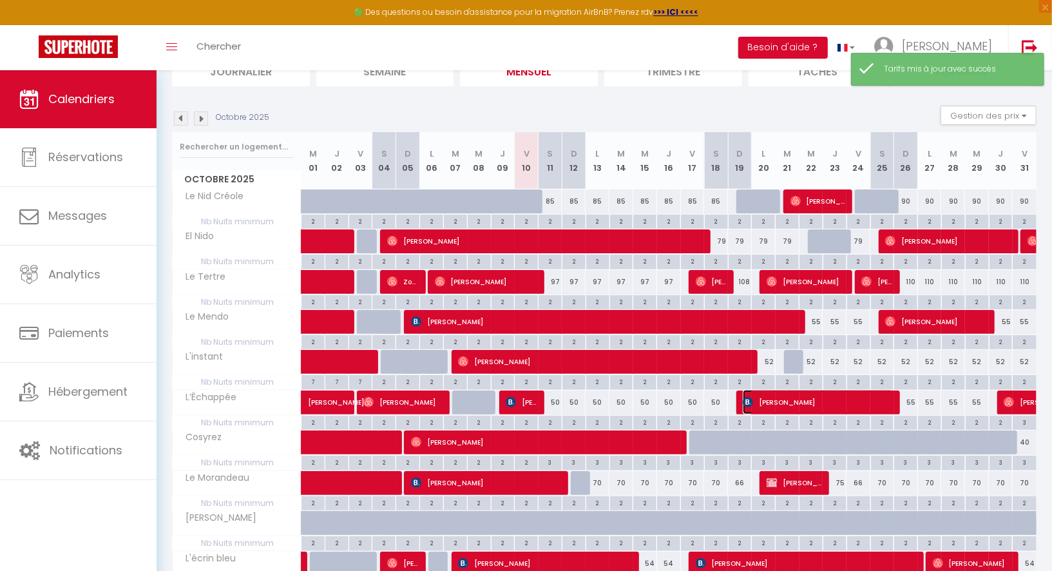
select select "1"
select select
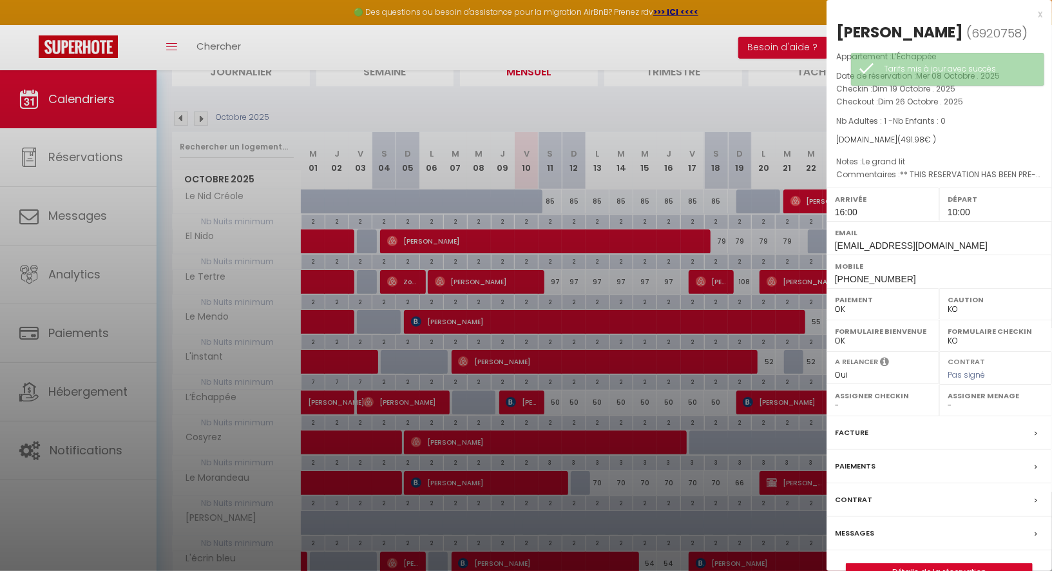
click at [737, 314] on div at bounding box center [526, 285] width 1052 height 571
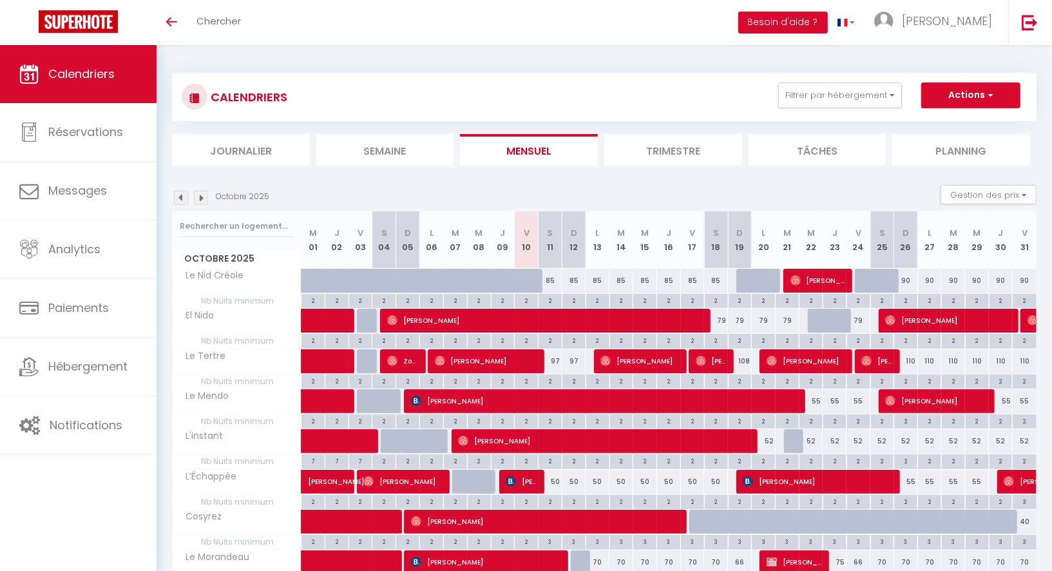
scroll to position [79, 0]
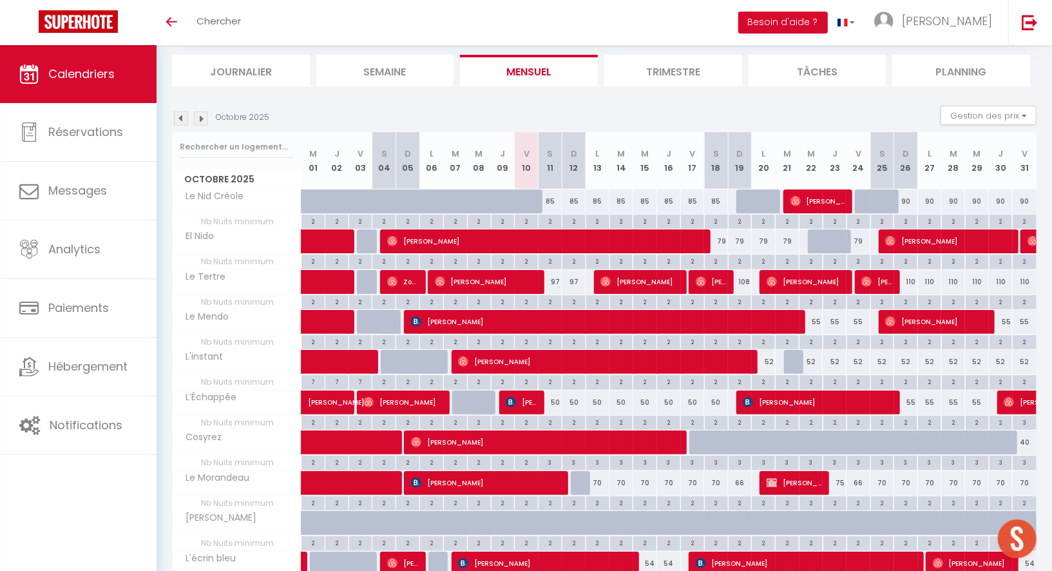
click at [555, 278] on div "97" at bounding box center [551, 282] width 24 height 24
type input "97"
type input "Sam 11 Octobre 2025"
type input "Dim 12 Octobre 2025"
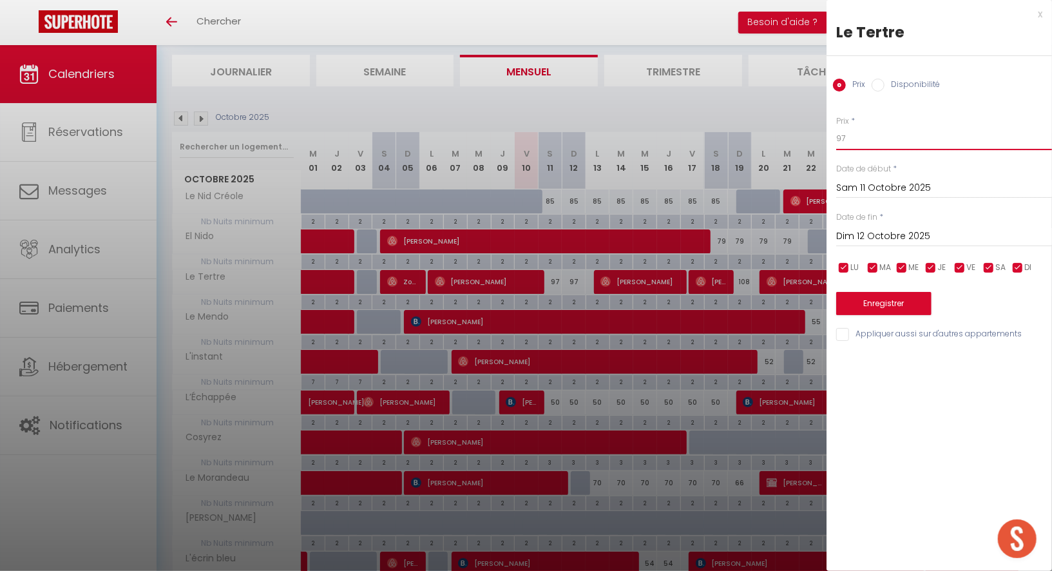
click at [858, 137] on input "97" at bounding box center [944, 138] width 216 height 23
type input "93"
click at [866, 231] on input "Dim 12 Octobre 2025" at bounding box center [944, 236] width 216 height 17
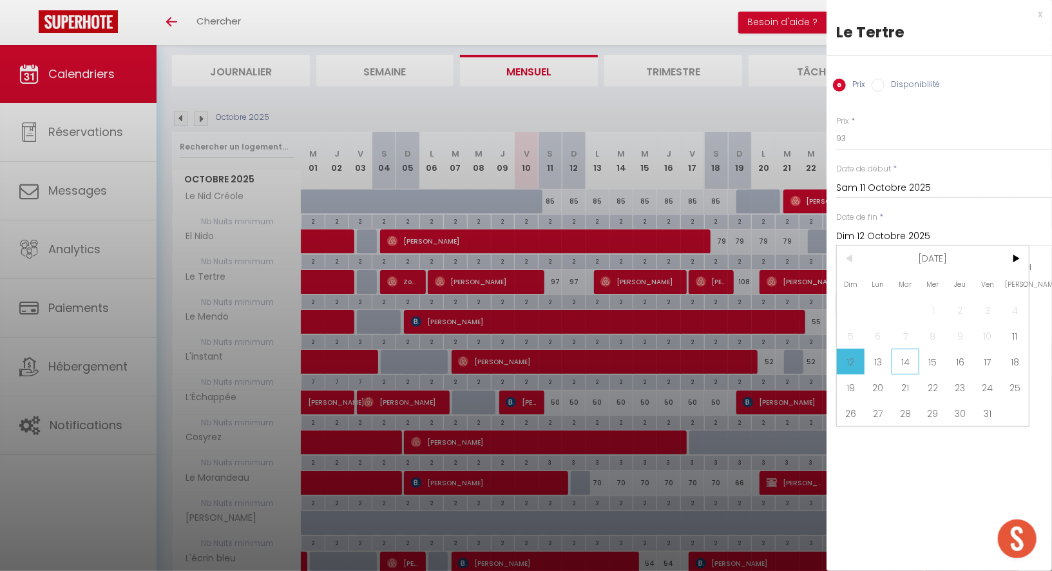
click at [896, 354] on span "14" at bounding box center [906, 362] width 28 height 26
type input "[DATE] Octobre 2025"
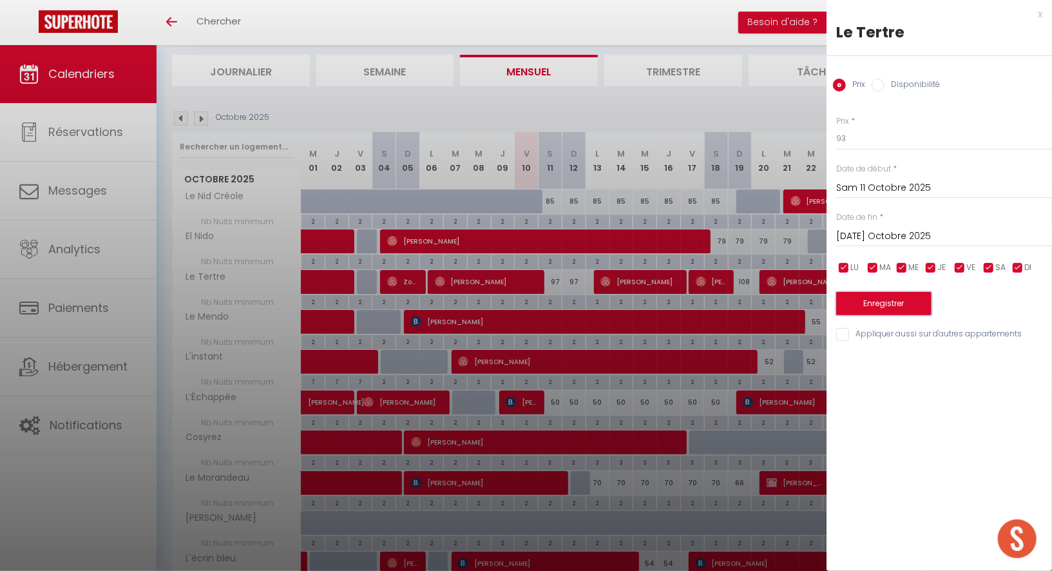
click at [884, 298] on button "Enregistrer" at bounding box center [883, 303] width 95 height 23
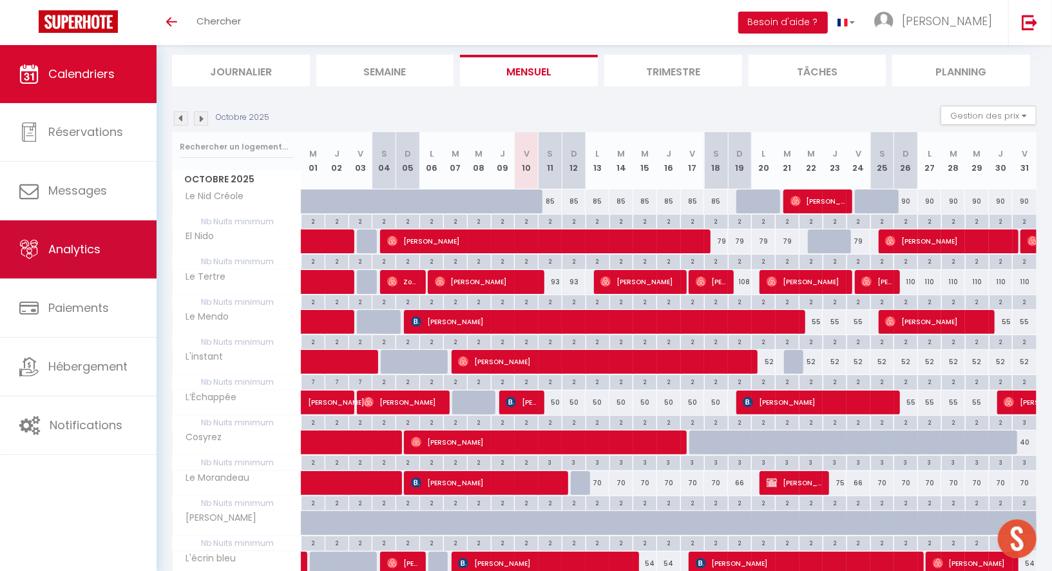
click at [87, 248] on span "Analytics" at bounding box center [74, 249] width 52 height 16
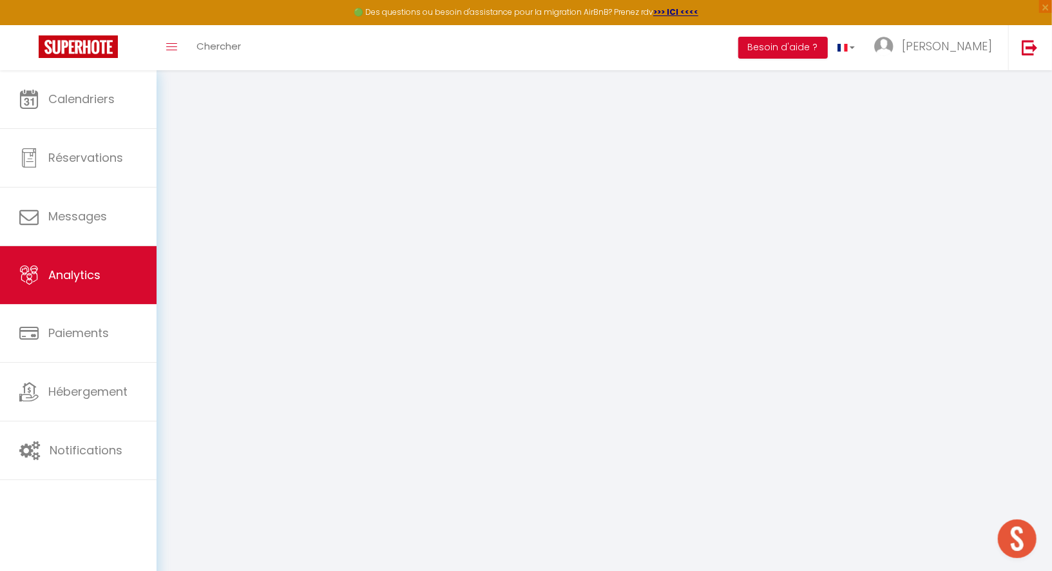
select select "2025"
select select "10"
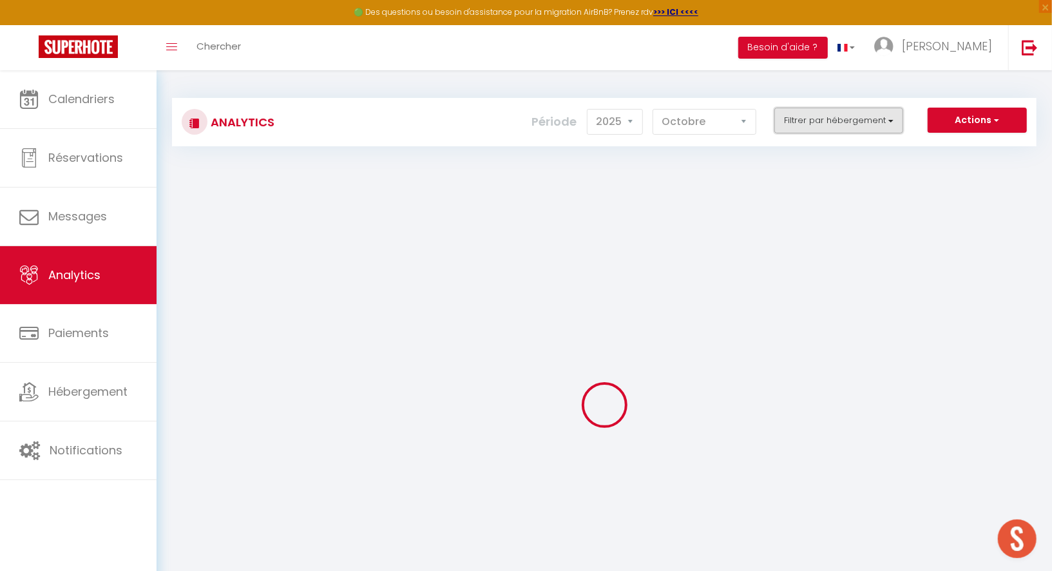
click at [827, 120] on button "Filtrer par hébergement" at bounding box center [839, 121] width 129 height 26
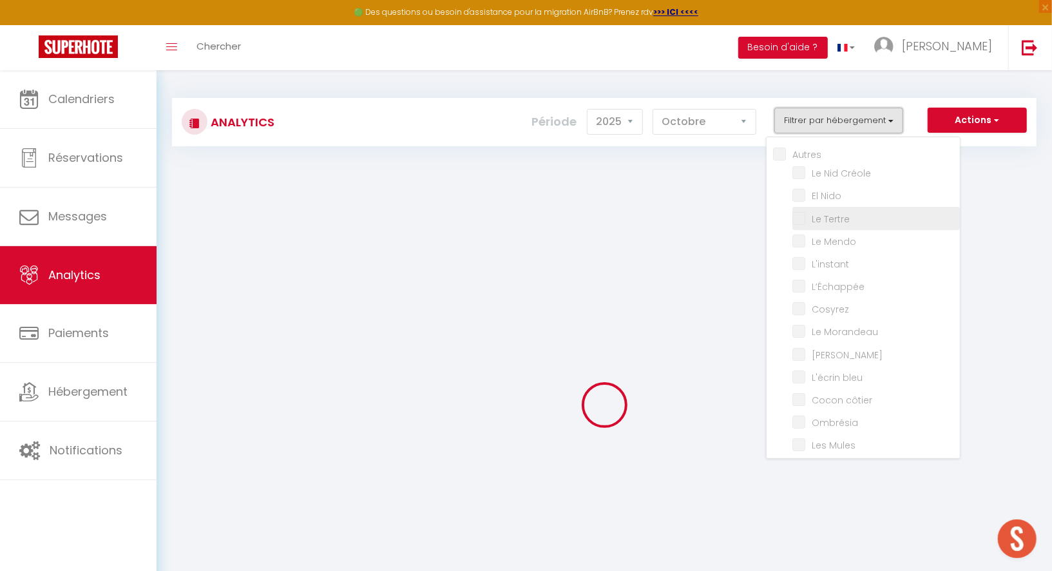
checkbox input "false"
checkbox Créole "false"
checkbox Nido "false"
checkbox Tertre "false"
checkbox Mendo "false"
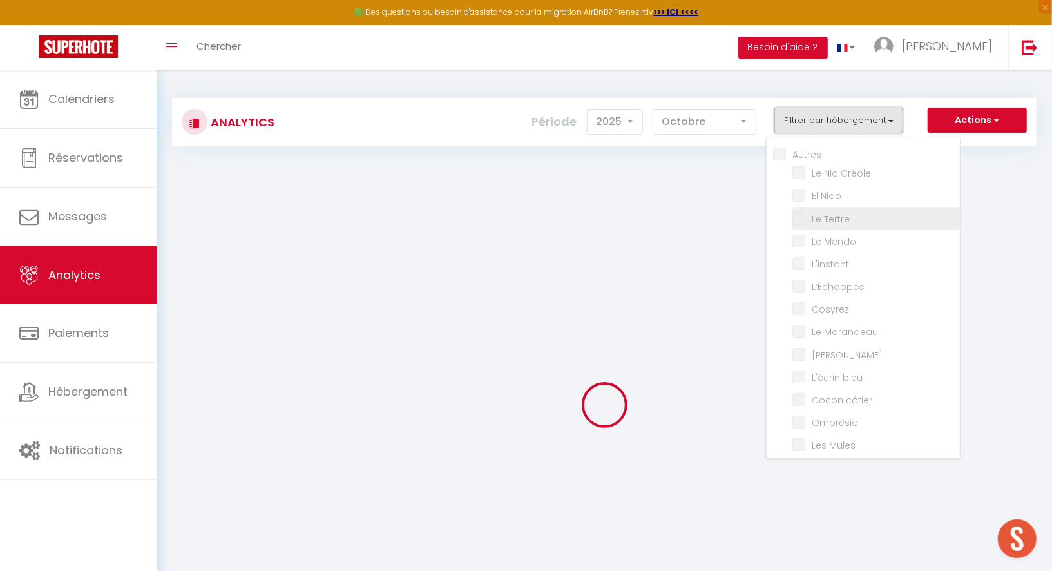
checkbox input "false"
checkbox Morandeau "false"
checkbox Marin "false"
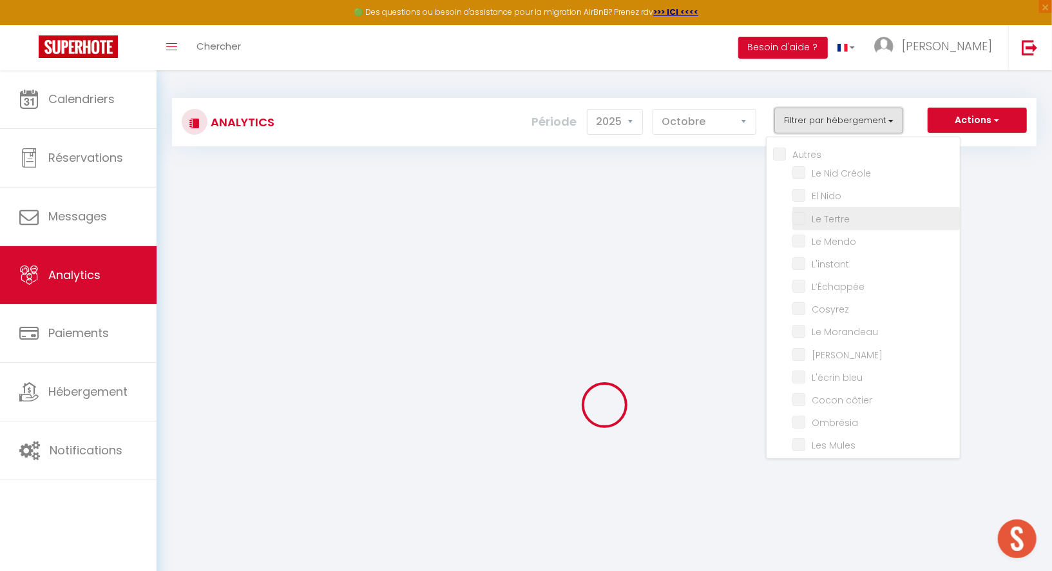
checkbox bleu "false"
checkbox côtier "false"
checkbox input "false"
checkbox Mules "false"
checkbox Muleaux "false"
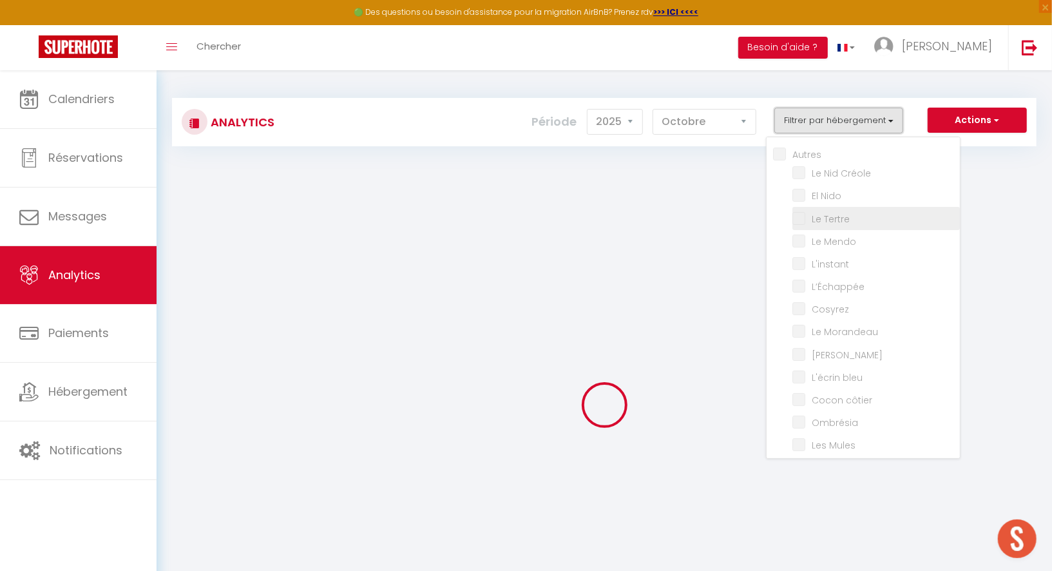
checkbox Baule\) "false"
checkbox Gambade "false"
checkbox Flots "false"
checkbox Palud "false"
checkbox Lokorn "false"
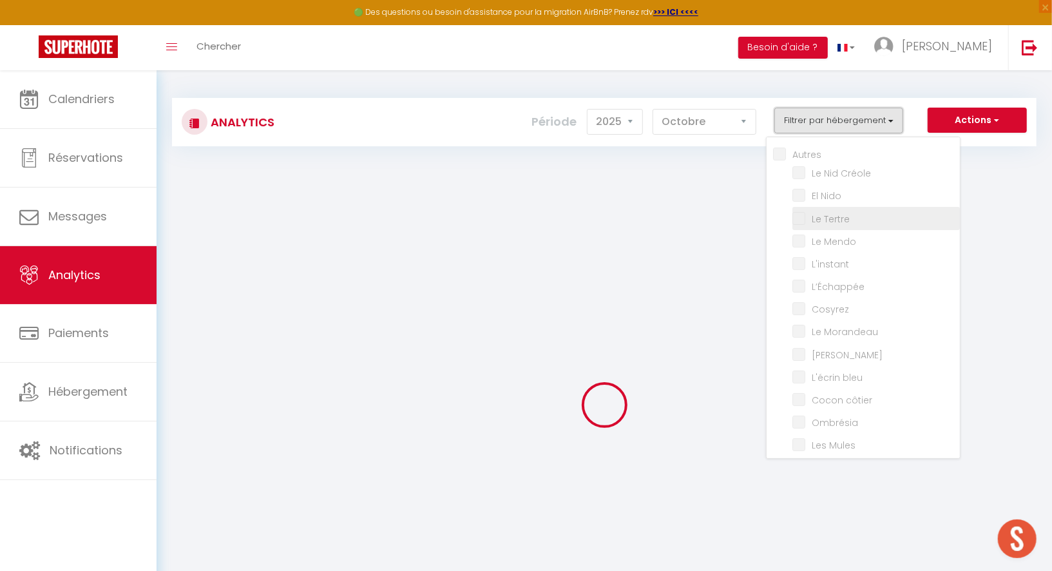
checkbox input "false"
checkbox Marguerites "false"
checkbox input "false"
checkbox Marine "false"
checkbox Santucci "false"
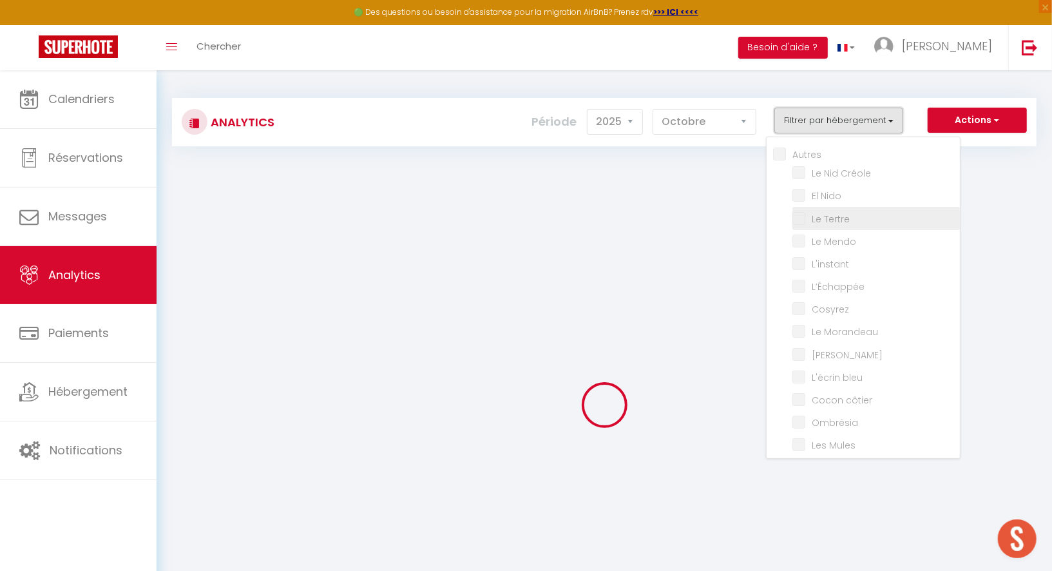
checkbox input "false"
checkbox Bonifacienne "false"
checkbox input "false"
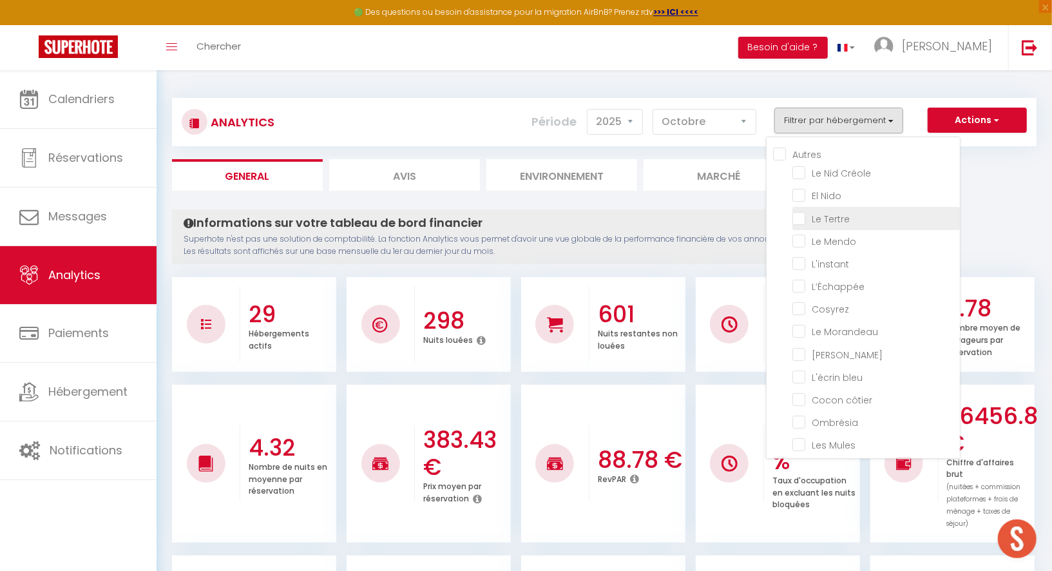
click at [829, 218] on Tertre "checkbox" at bounding box center [877, 217] width 168 height 13
checkbox Tertre "true"
checkbox Créole "false"
checkbox Nido "false"
checkbox Mendo "false"
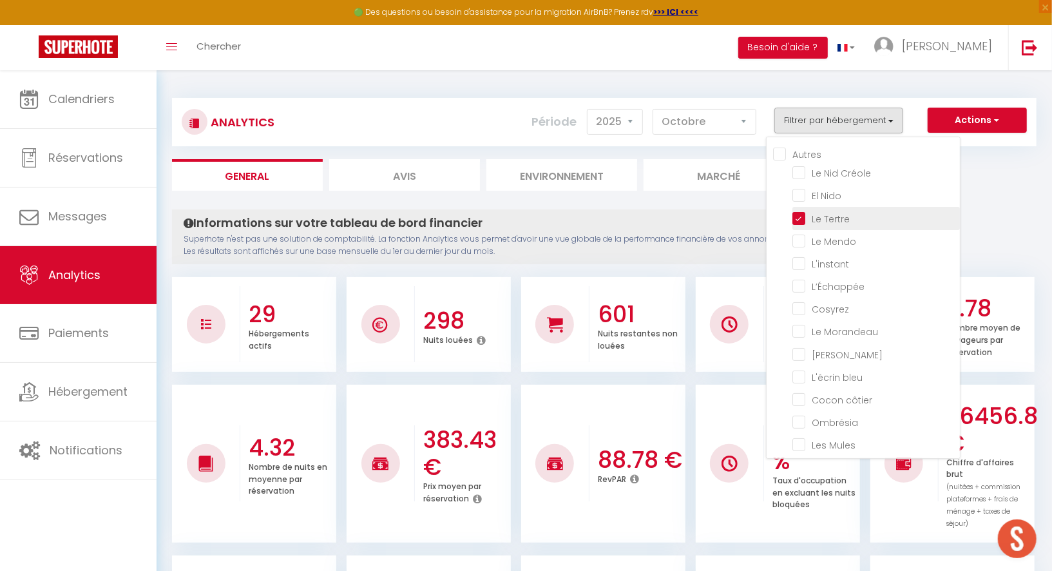
checkbox input "false"
checkbox Morandeau "false"
checkbox Marin "false"
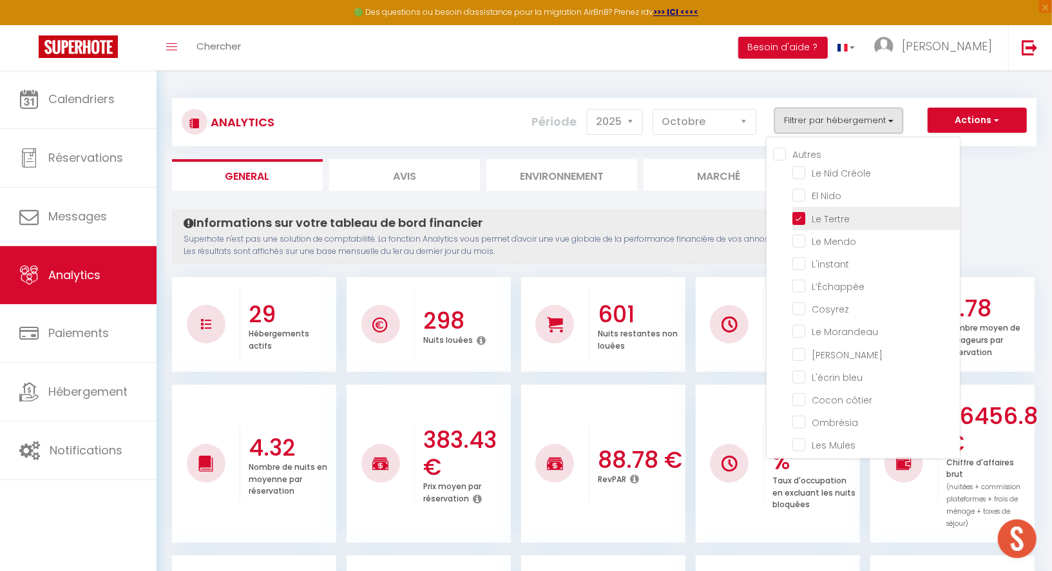
checkbox bleu "false"
checkbox côtier "false"
checkbox input "false"
checkbox Mules "false"
checkbox Muleaux "false"
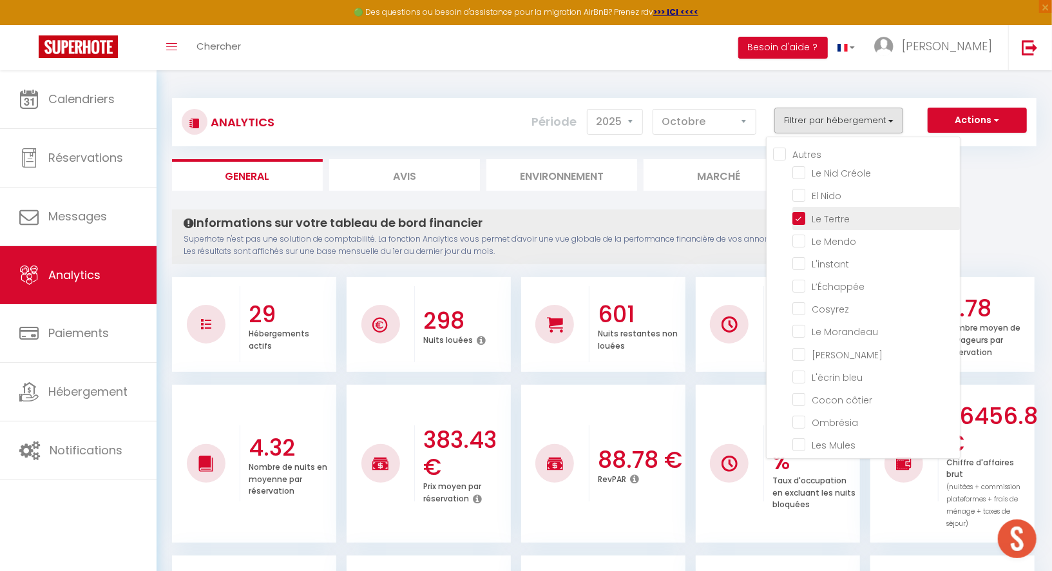
checkbox Baule\) "false"
checkbox Gambade "false"
checkbox Flots "false"
checkbox Palud "false"
checkbox Lokorn "false"
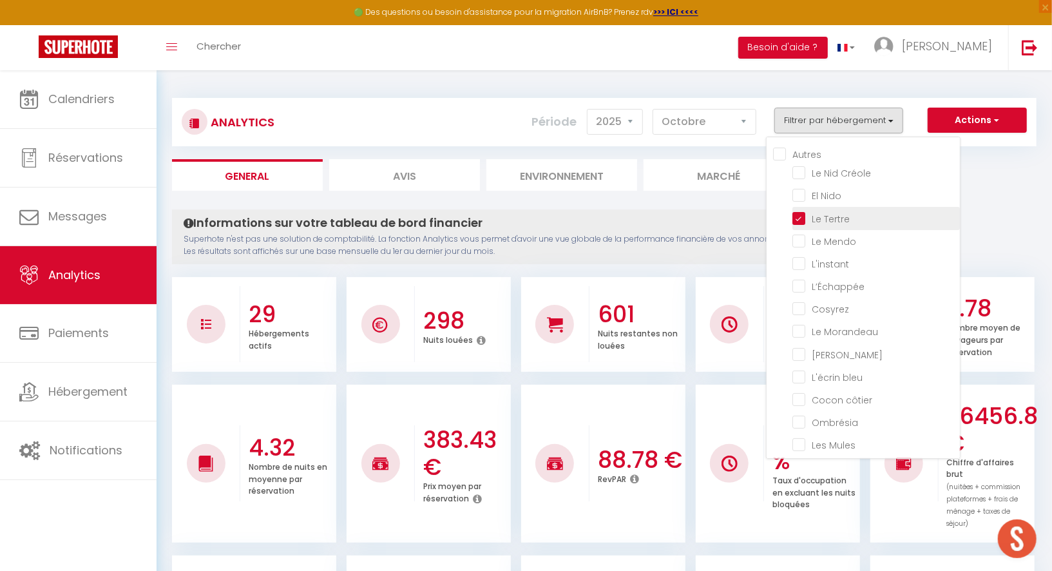
checkbox input "false"
checkbox Marguerites "false"
checkbox input "false"
checkbox Marine "false"
checkbox Santucci "false"
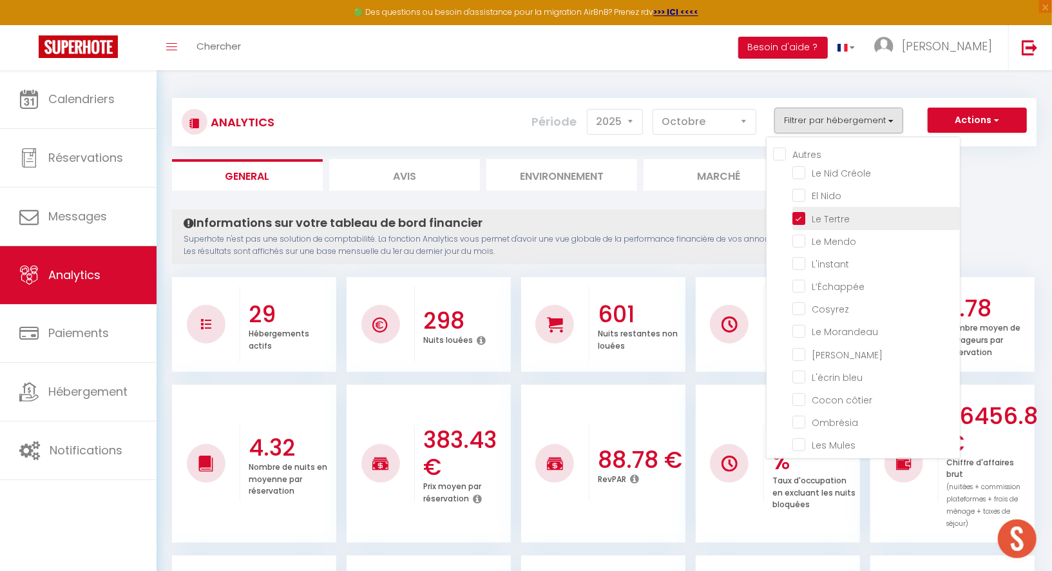
checkbox input "false"
checkbox Bonifacienne "false"
checkbox input "false"
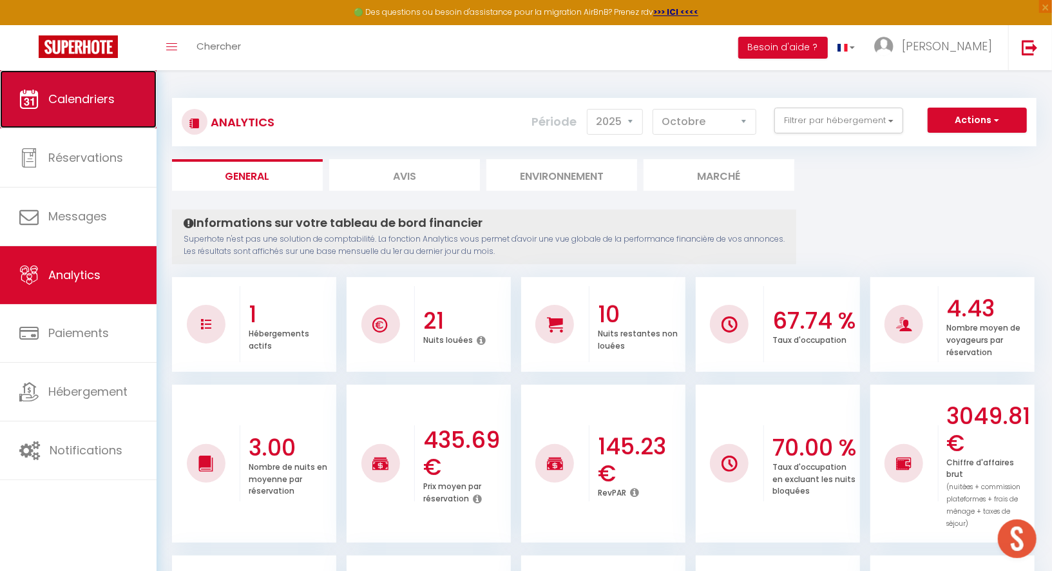
click at [90, 97] on span "Calendriers" at bounding box center [81, 99] width 66 height 16
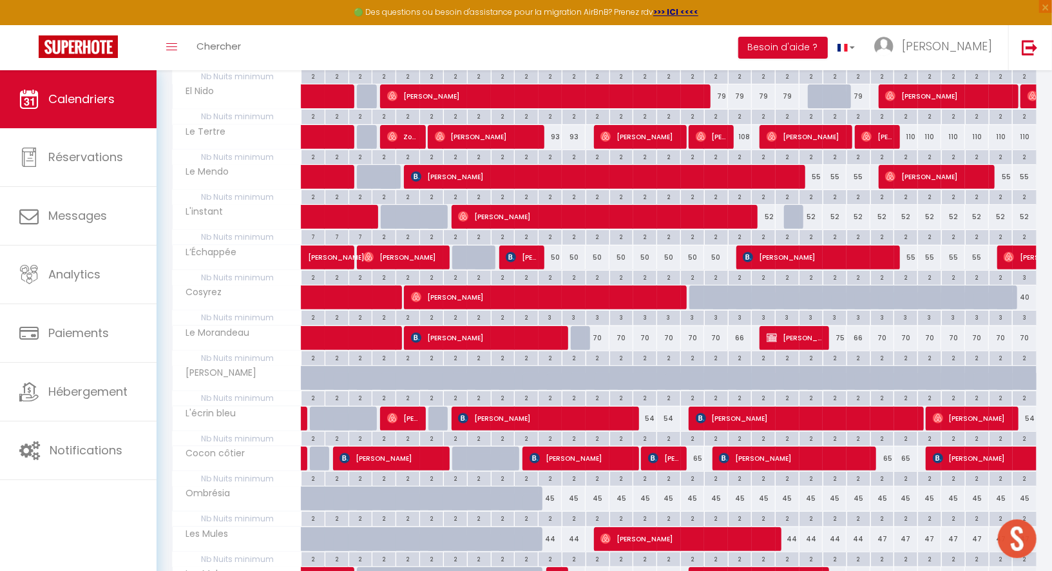
scroll to position [251, 0]
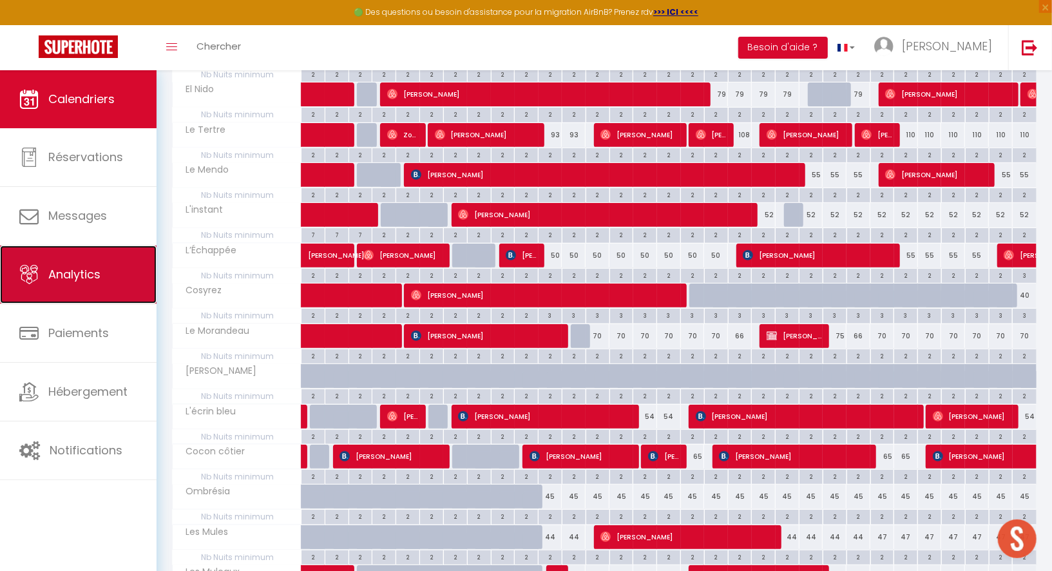
click at [82, 280] on span "Analytics" at bounding box center [74, 274] width 52 height 16
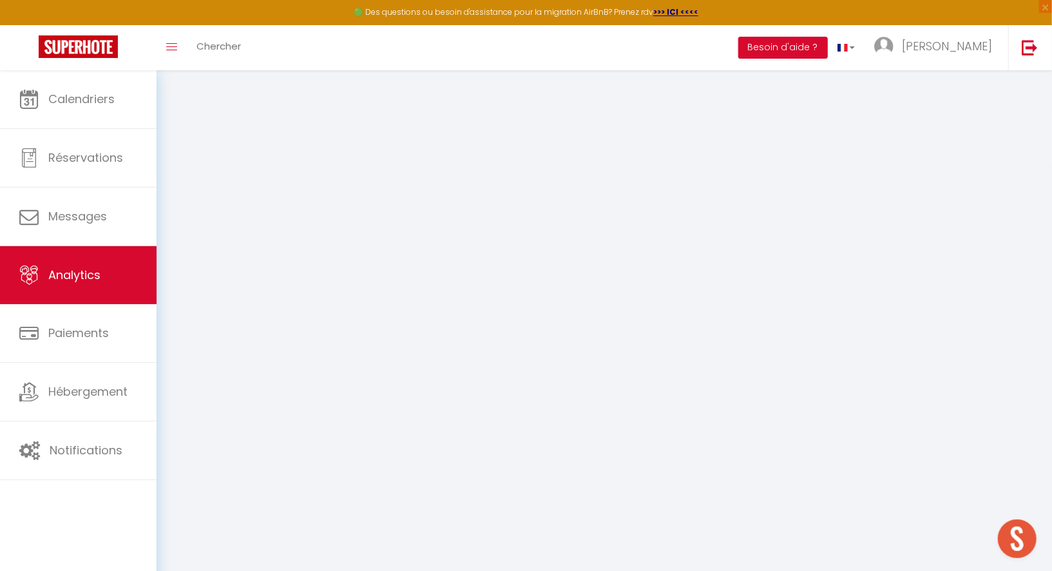
select select "2025"
select select "10"
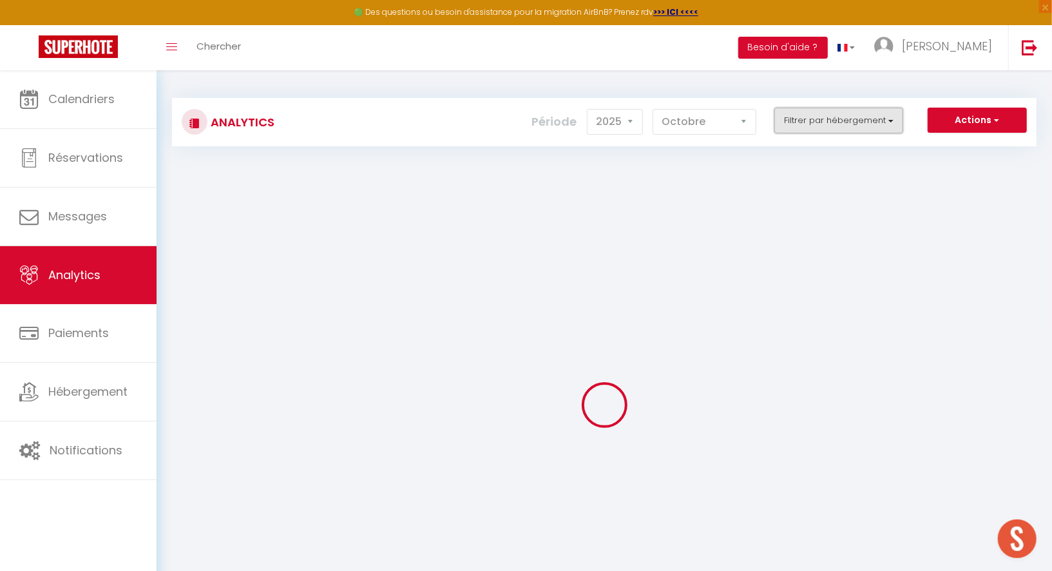
click at [822, 113] on button "Filtrer par hébergement" at bounding box center [839, 121] width 129 height 26
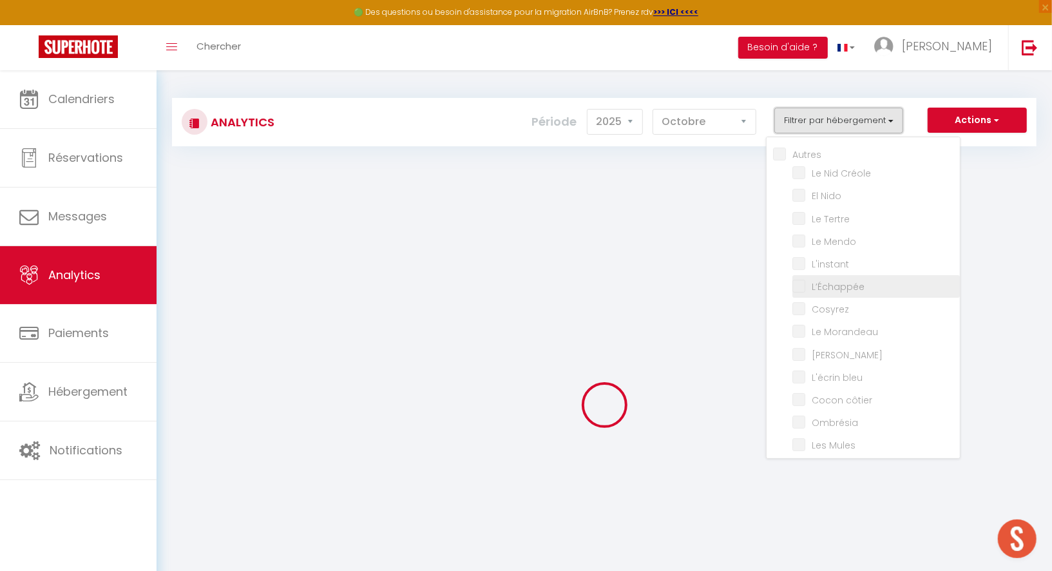
checkbox input "false"
checkbox Créole "false"
checkbox Nido "false"
checkbox Tertre "false"
checkbox Mendo "false"
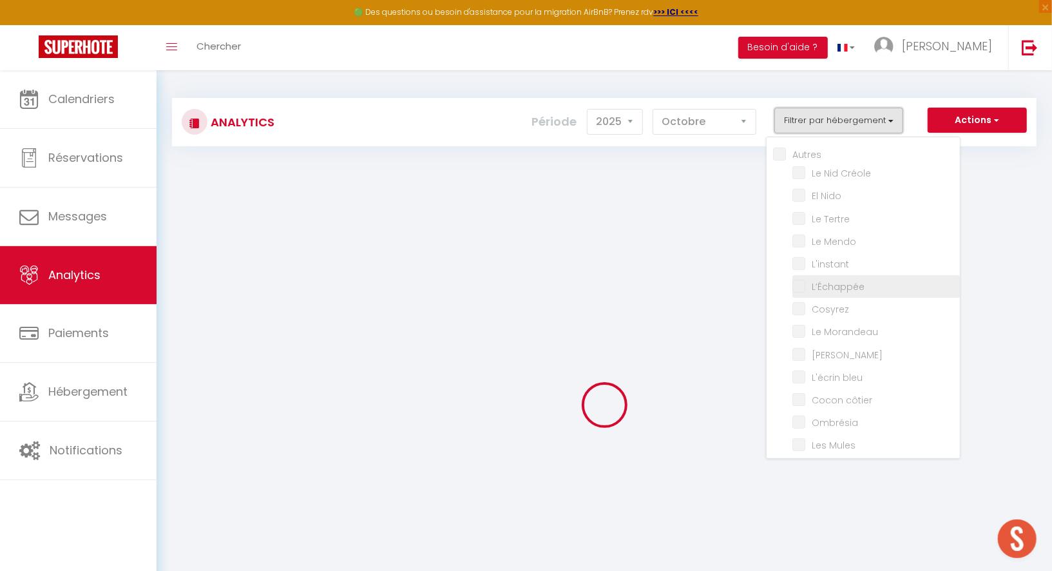
checkbox input "false"
checkbox Morandeau "false"
checkbox Marin "false"
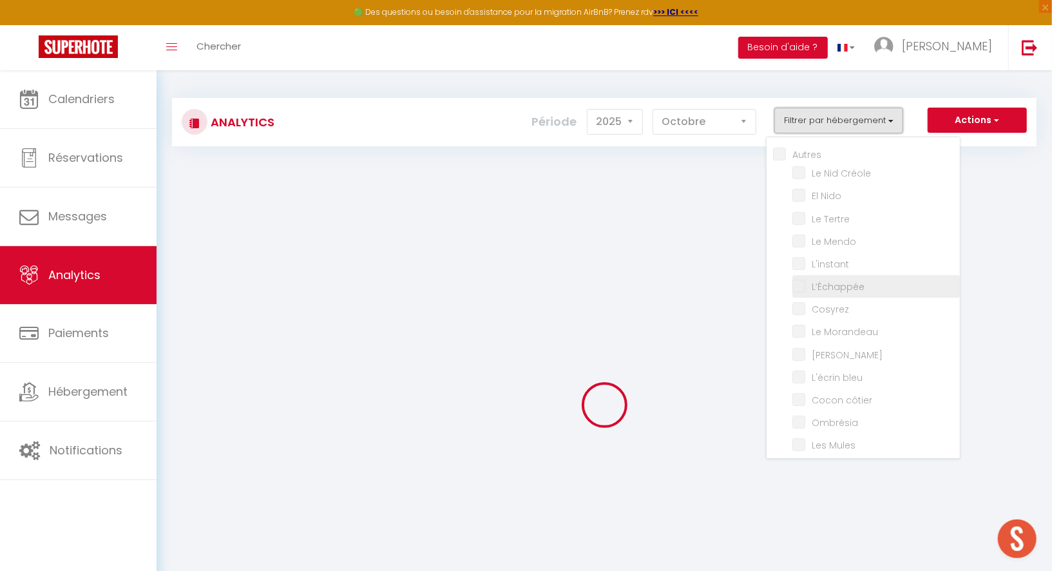
checkbox bleu "false"
checkbox côtier "false"
checkbox input "false"
checkbox Mules "false"
checkbox Muleaux "false"
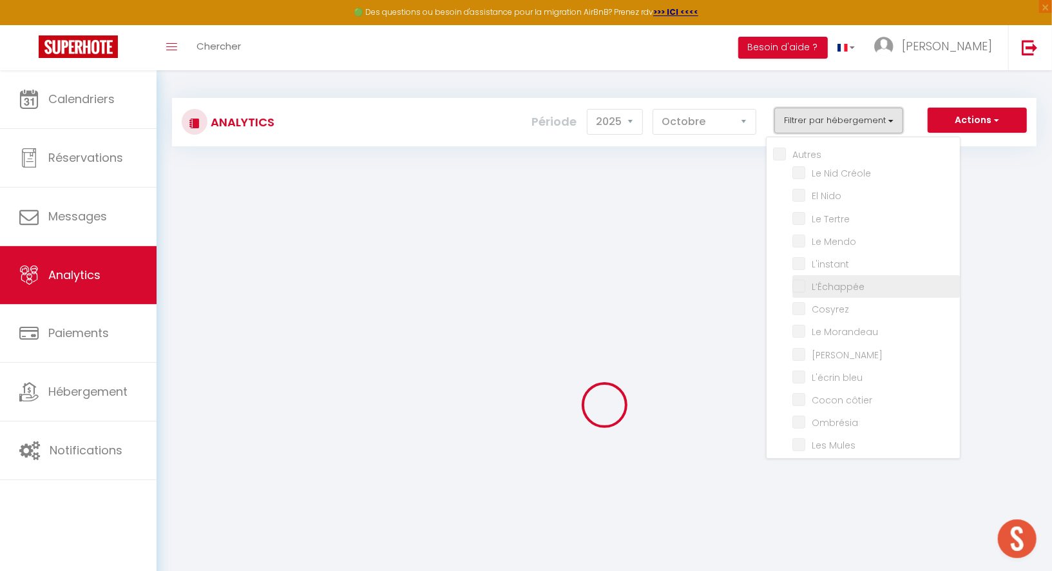
checkbox Baule\) "false"
checkbox Gambade "false"
checkbox Flots "false"
checkbox Palud "false"
checkbox Lokorn "false"
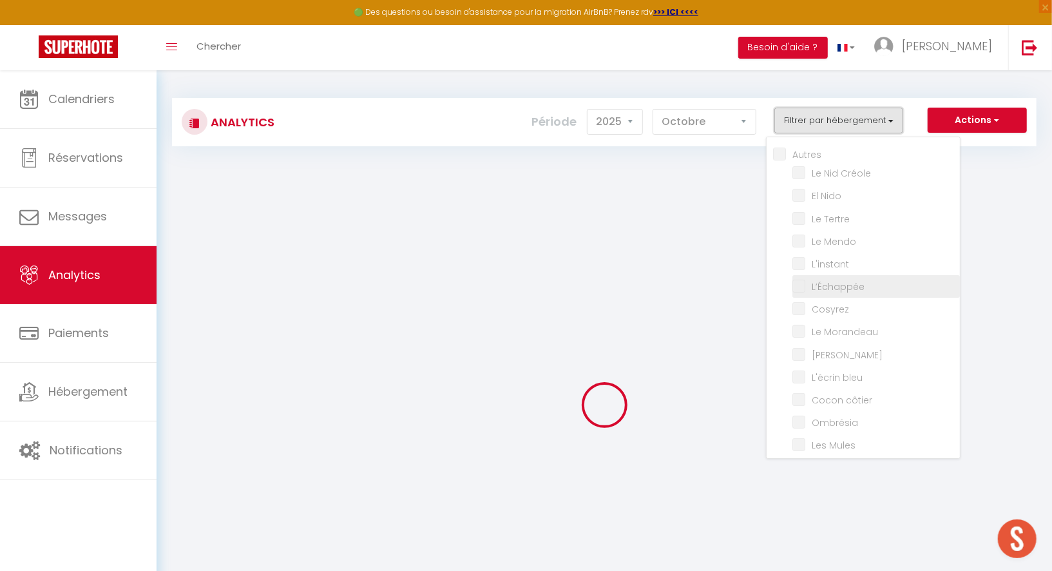
checkbox input "false"
checkbox Marguerites "false"
checkbox input "false"
checkbox Marine "false"
checkbox Santucci "false"
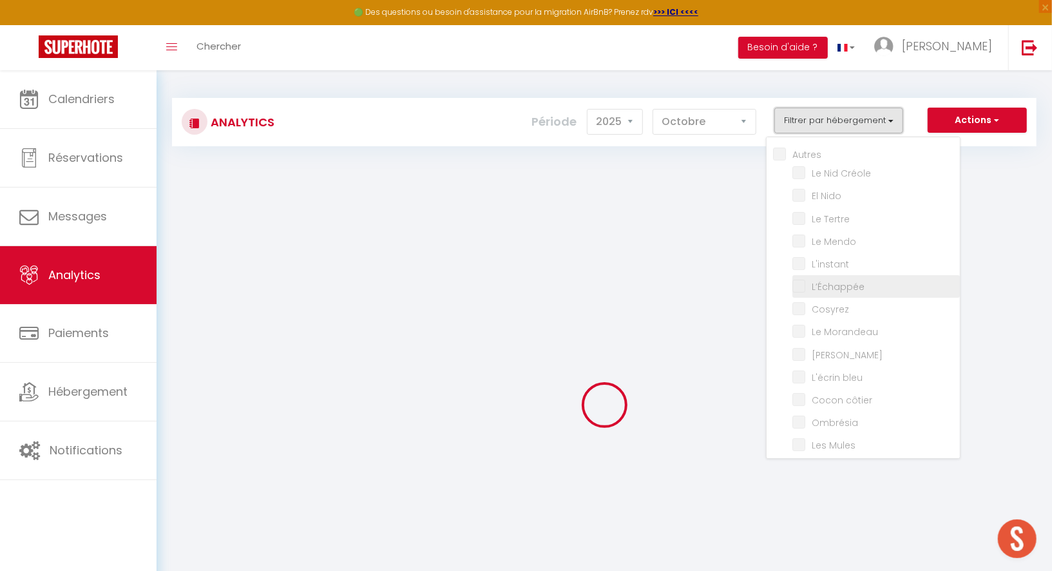
checkbox input "false"
checkbox Bonifacienne "false"
checkbox input "false"
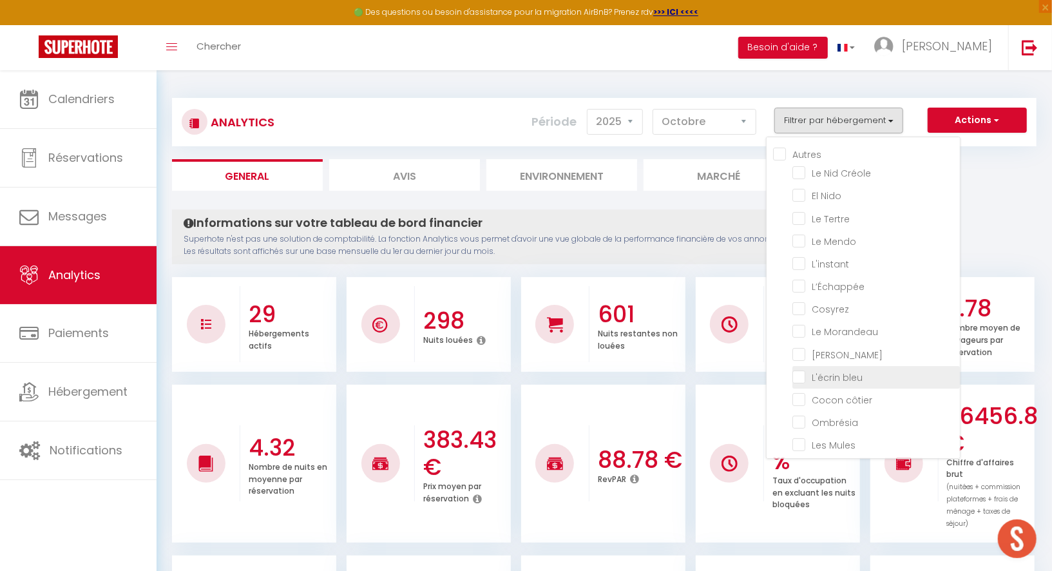
click at [825, 380] on label "L'écrin bleu" at bounding box center [834, 378] width 57 height 14
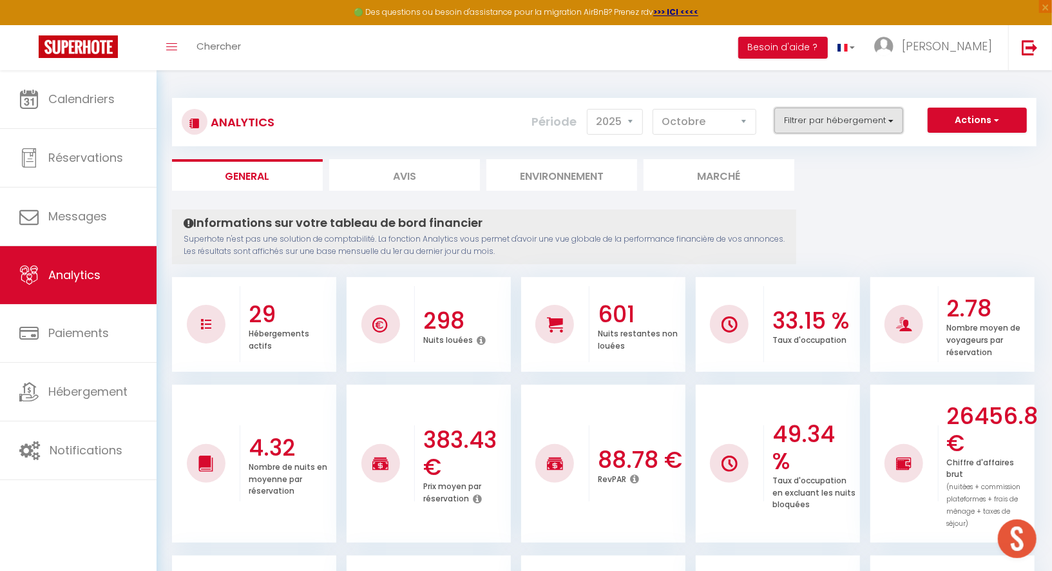
click at [827, 126] on button "Filtrer par hébergement" at bounding box center [839, 121] width 129 height 26
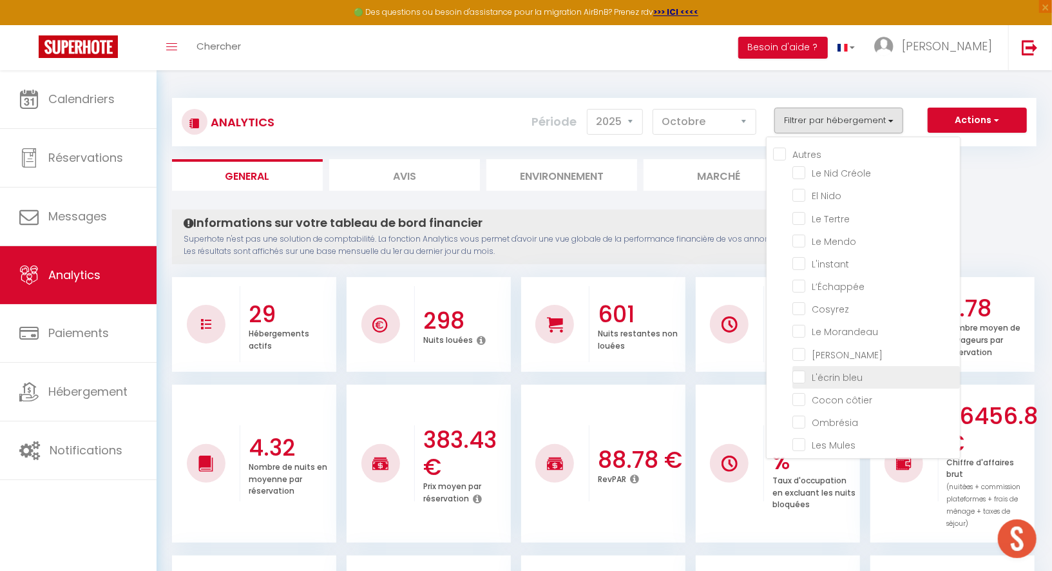
click at [833, 374] on bleu "checkbox" at bounding box center [877, 376] width 168 height 13
checkbox bleu "true"
checkbox Créole "false"
checkbox Nido "false"
checkbox Tertre "false"
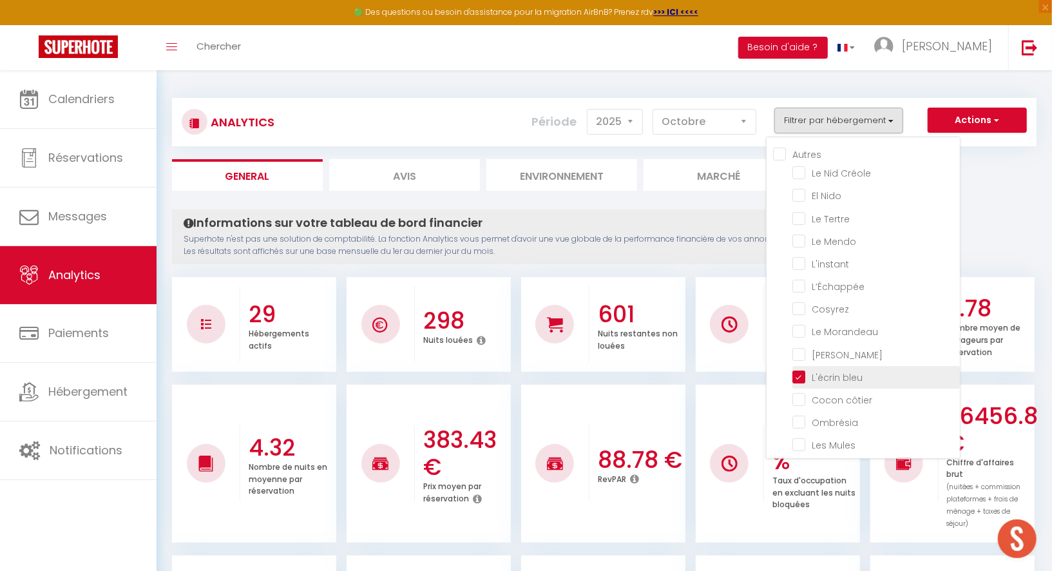
checkbox Mendo "false"
checkbox input "false"
checkbox Morandeau "false"
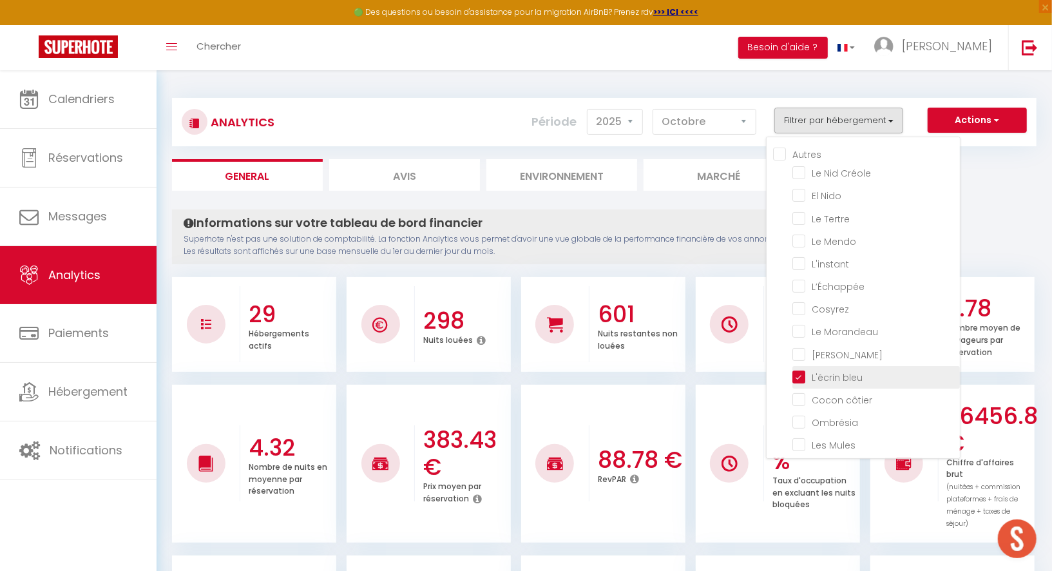
checkbox Marin "false"
checkbox côtier "false"
checkbox input "false"
checkbox Mules "false"
checkbox Muleaux "false"
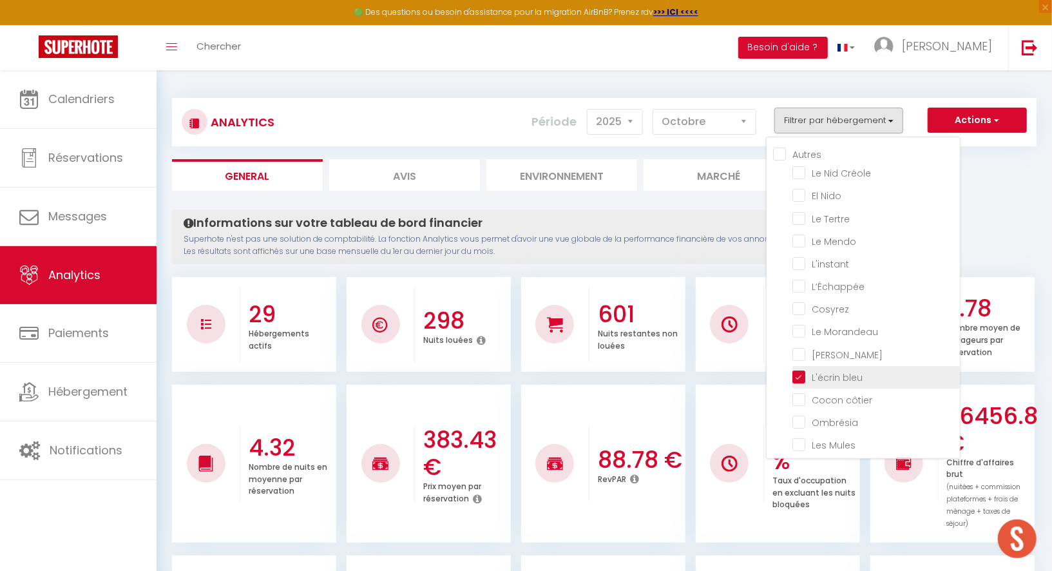
checkbox Baule\) "false"
checkbox Gambade "false"
checkbox Flots "false"
checkbox Palud "false"
checkbox Lokorn "false"
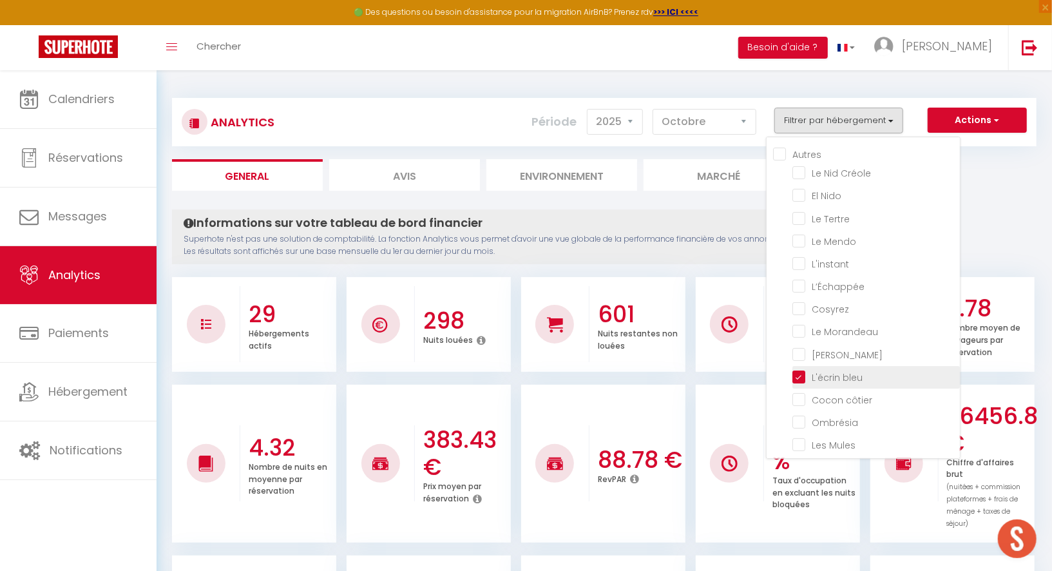
checkbox input "false"
checkbox Marguerites "false"
checkbox input "false"
checkbox Marine "false"
checkbox Santucci "false"
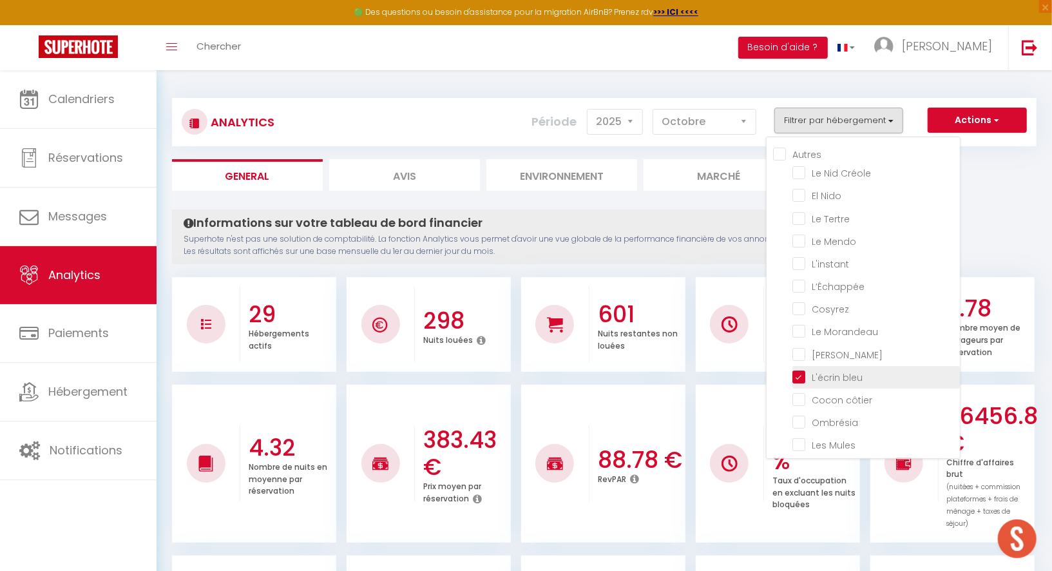
checkbox input "false"
checkbox Bonifacienne "false"
checkbox input "false"
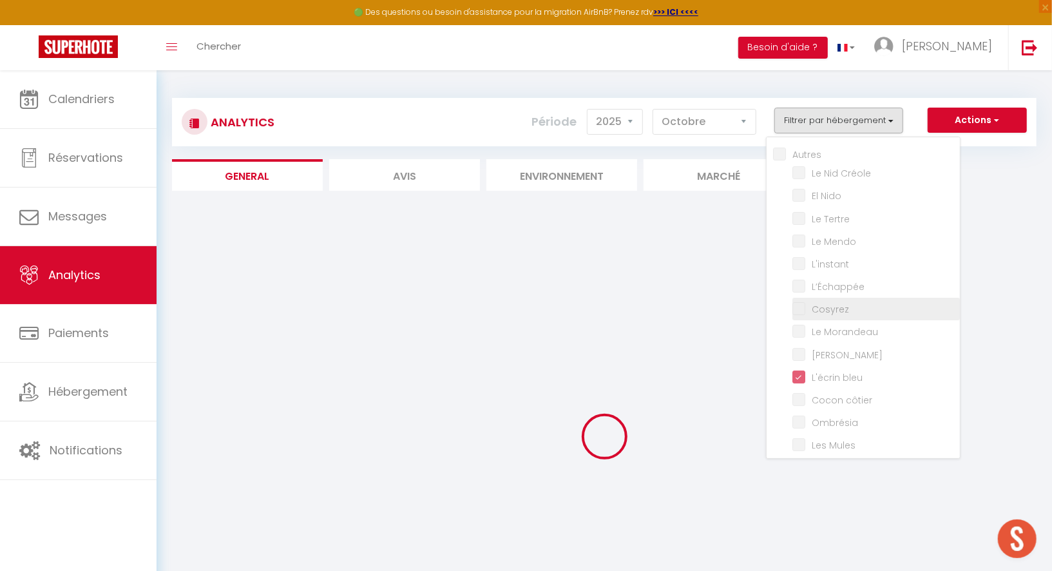
checkbox Créole "false"
checkbox Nido "false"
checkbox Tertre "false"
checkbox Mendo "false"
checkbox input "false"
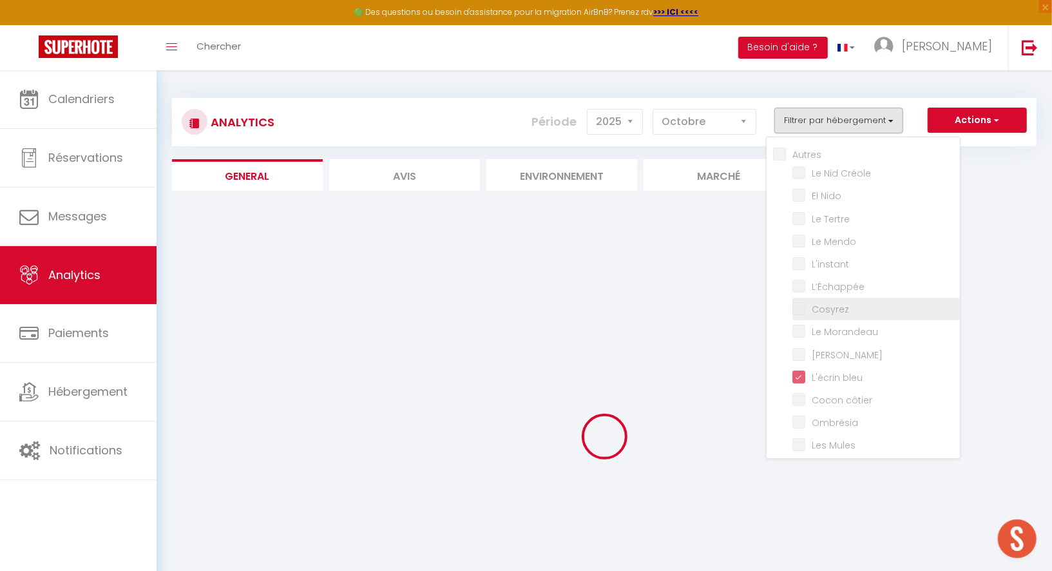
checkbox input "false"
checkbox Morandeau "false"
checkbox Marin "false"
checkbox côtier "false"
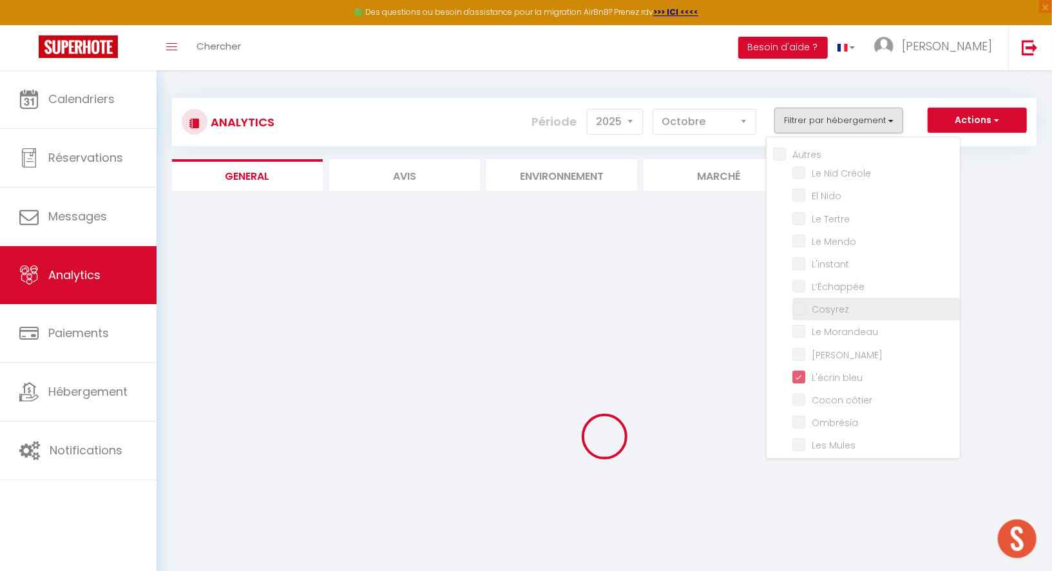
checkbox input "false"
checkbox Mules "false"
checkbox Muleaux "false"
checkbox Baule\) "false"
checkbox Gambade "false"
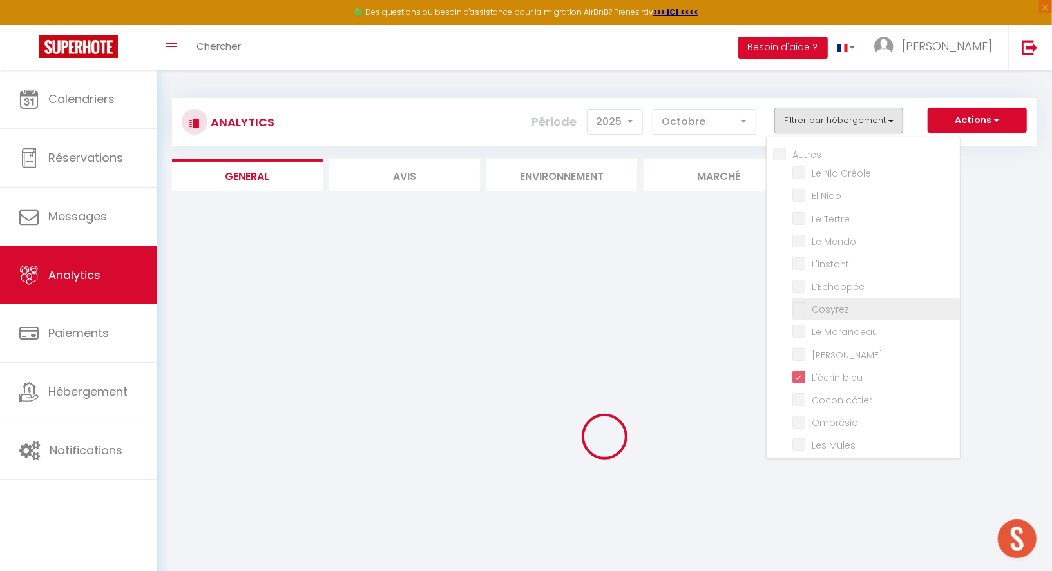
checkbox Flots "false"
checkbox Palud "false"
checkbox Lokorn "false"
checkbox input "false"
checkbox Marguerites "false"
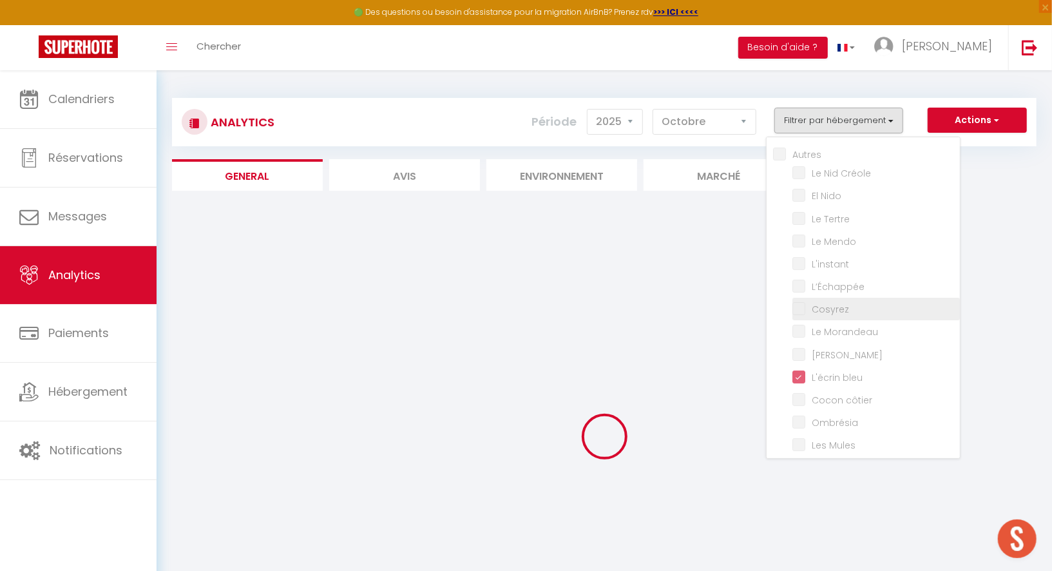
checkbox input "false"
checkbox Marine "false"
checkbox Santucci "false"
checkbox input "false"
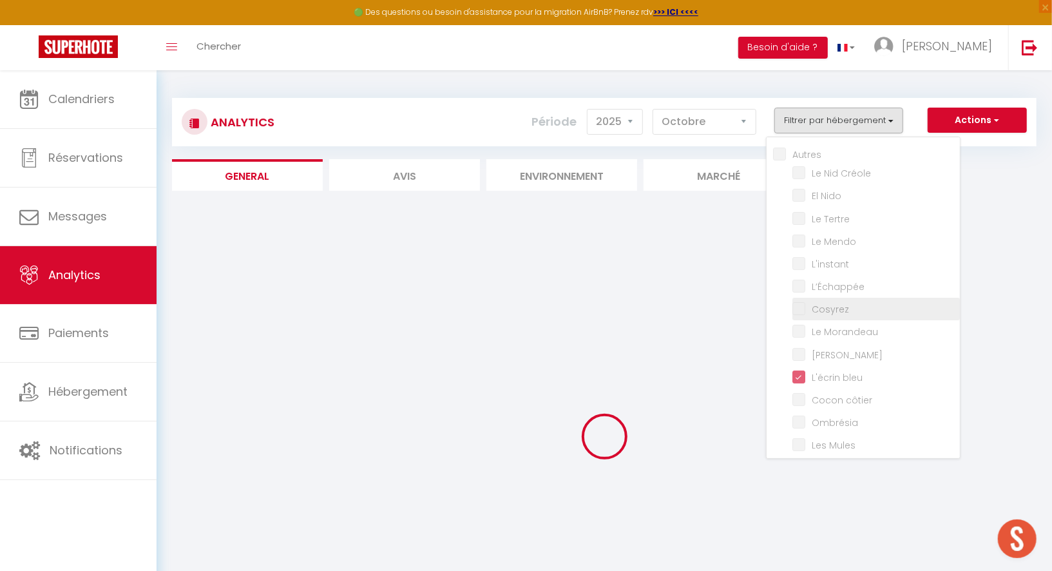
checkbox Bonifacienne "false"
checkbox input "false"
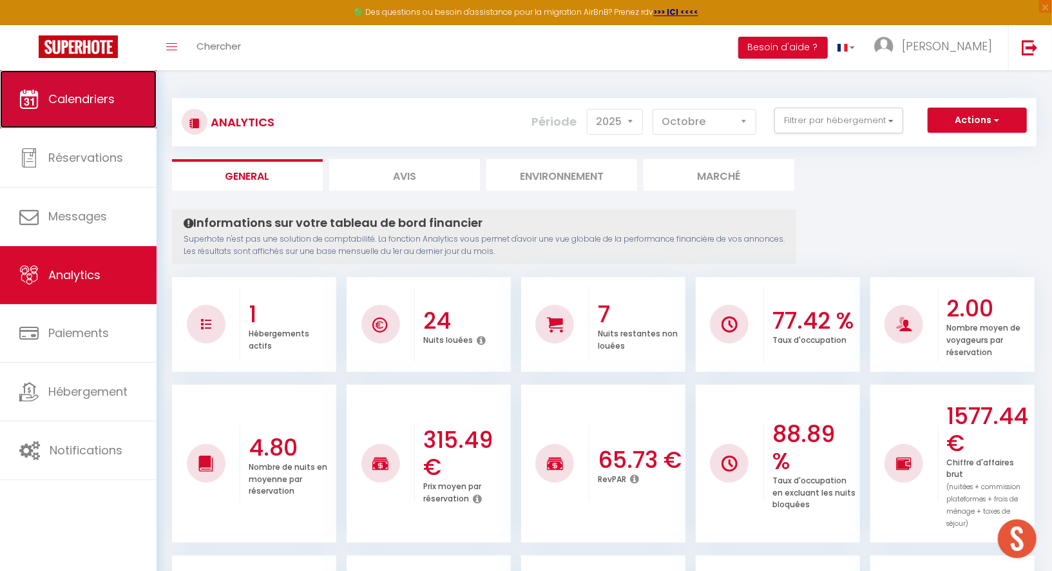
click at [88, 90] on link "Calendriers" at bounding box center [78, 99] width 157 height 58
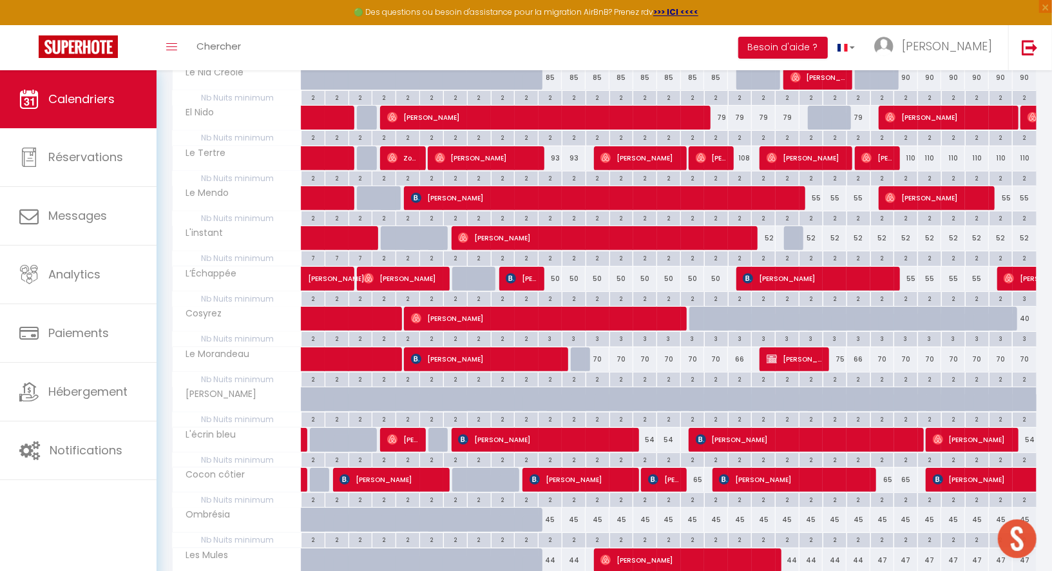
scroll to position [238, 0]
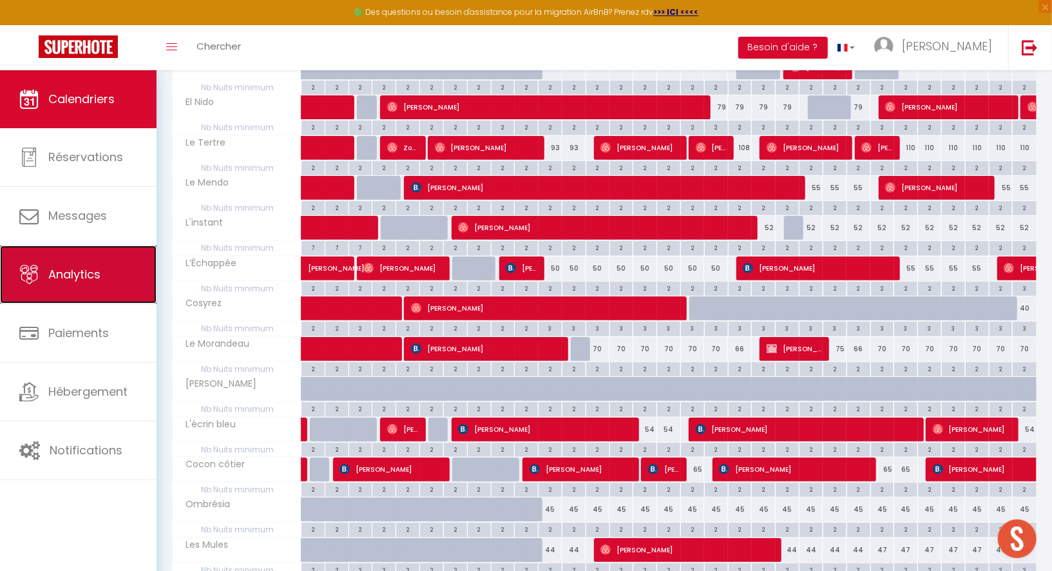
click at [76, 272] on span "Analytics" at bounding box center [74, 274] width 52 height 16
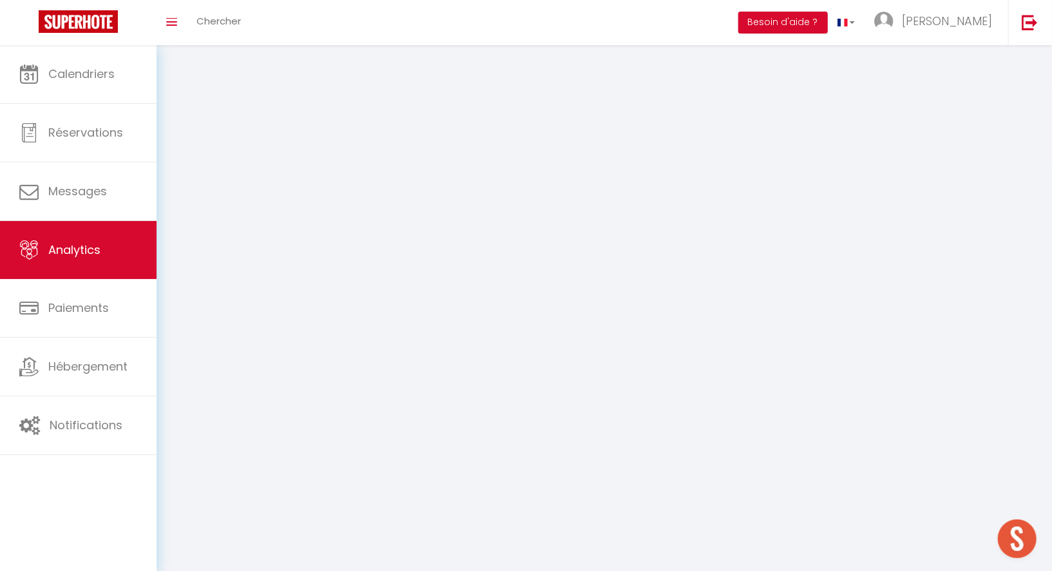
select select "2025"
select select "10"
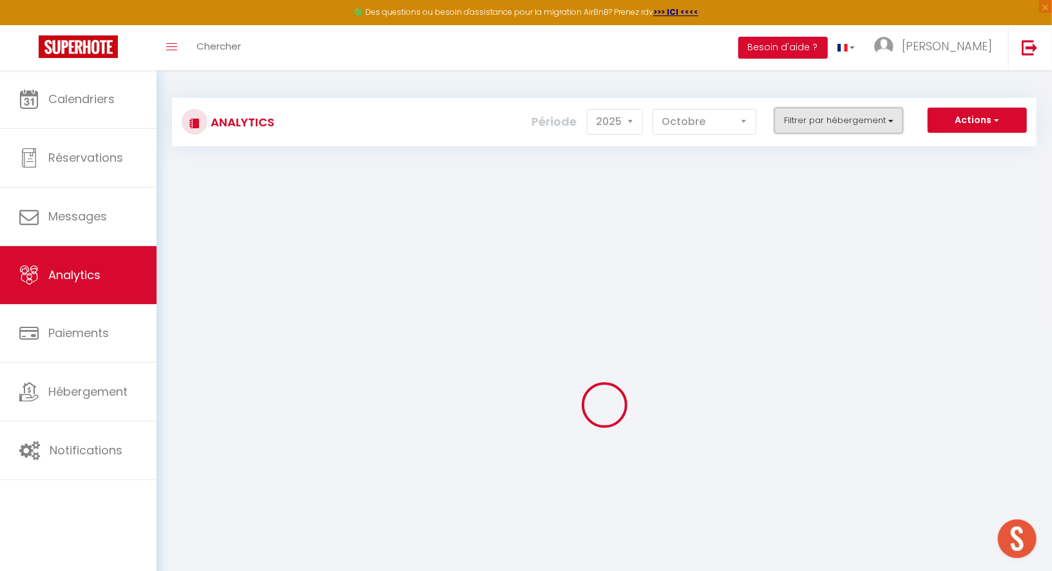
click at [833, 123] on button "Filtrer par hébergement" at bounding box center [839, 121] width 129 height 26
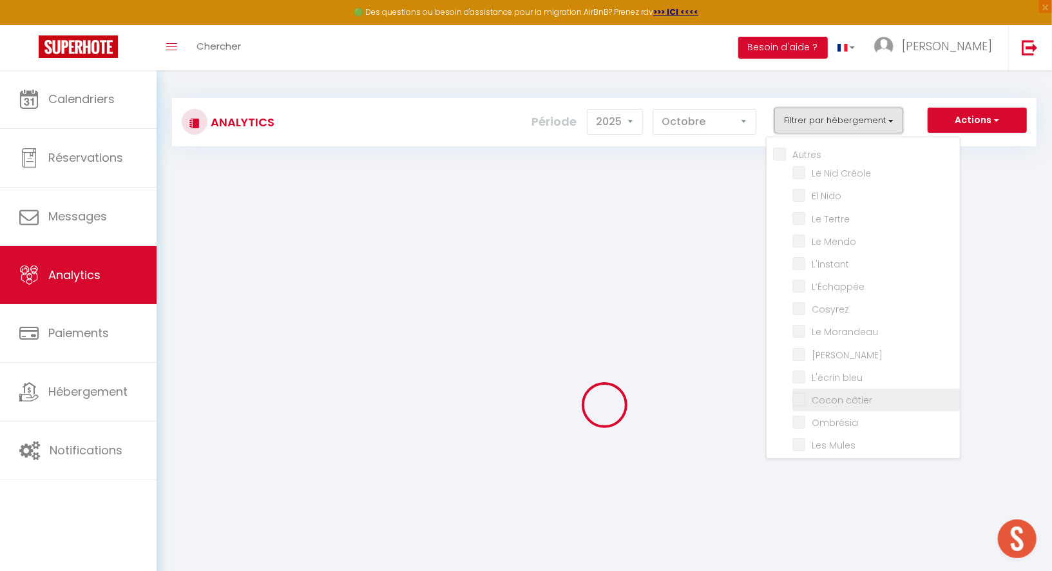
checkbox input "false"
checkbox Créole "false"
checkbox Nido "false"
checkbox Tertre "false"
checkbox Mendo "false"
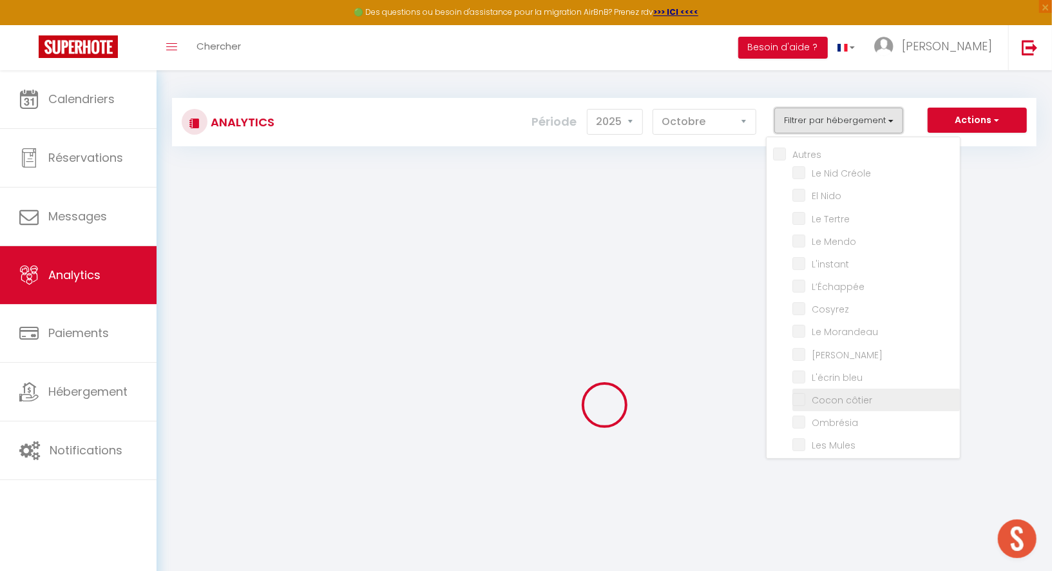
checkbox input "false"
checkbox Morandeau "false"
checkbox Marin "false"
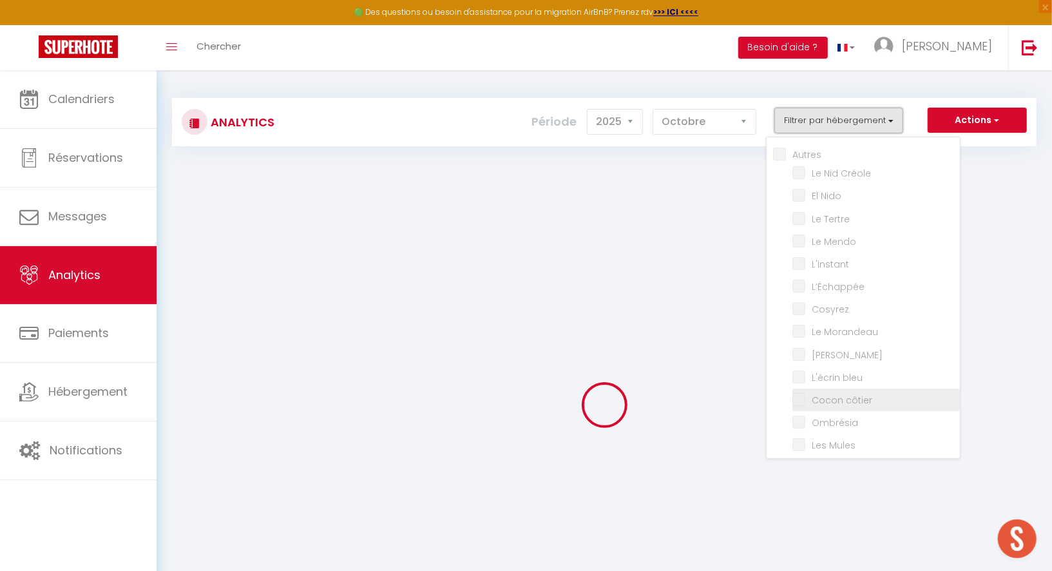
checkbox bleu "false"
checkbox côtier "false"
checkbox input "false"
checkbox Mules "false"
checkbox Muleaux "false"
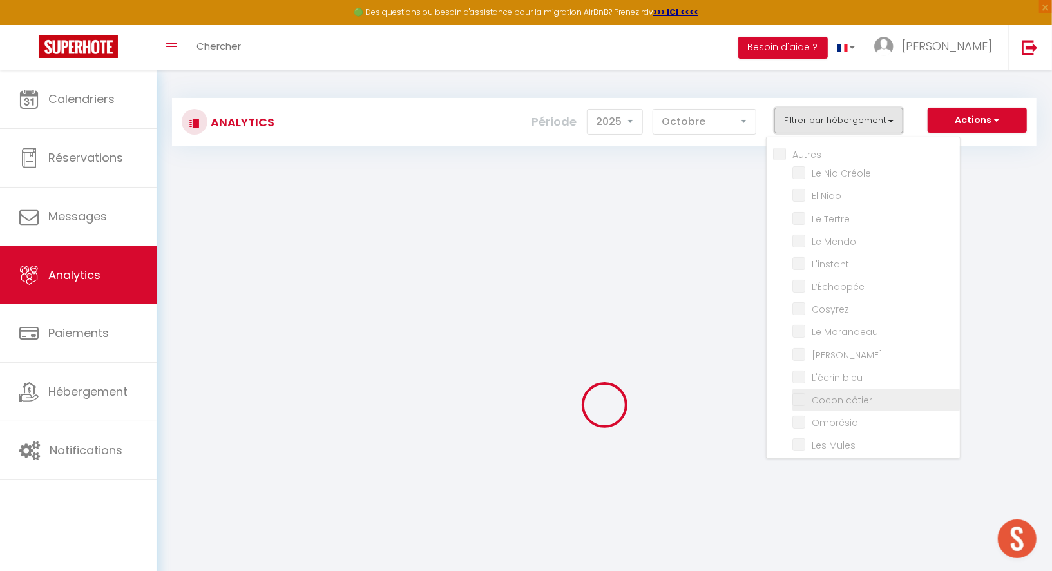
checkbox Baule\) "false"
checkbox Gambade "false"
checkbox Flots "false"
checkbox Palud "false"
checkbox Lokorn "false"
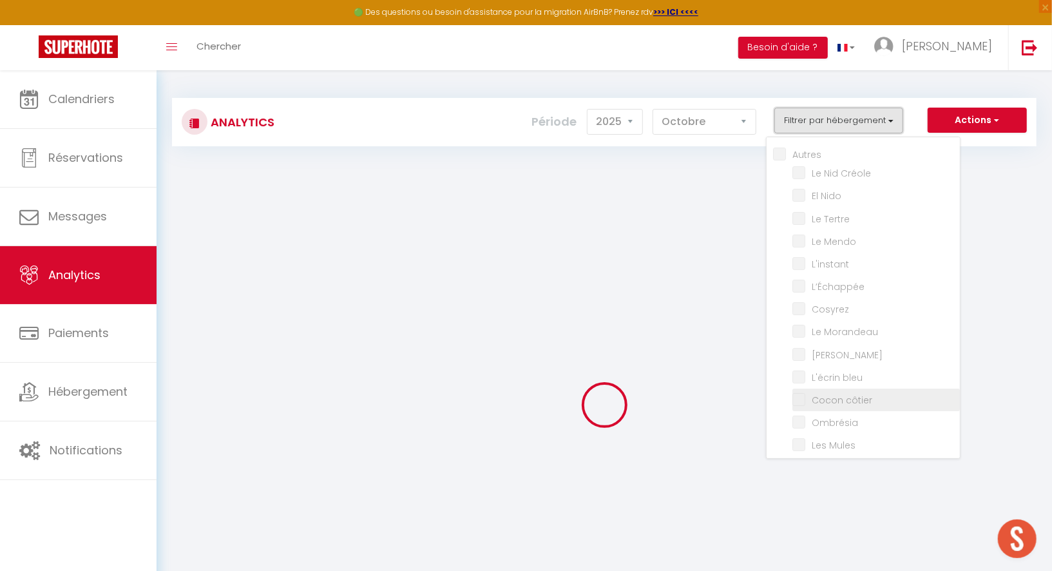
checkbox input "false"
checkbox Marguerites "false"
checkbox input "false"
checkbox Marine "false"
checkbox Santucci "false"
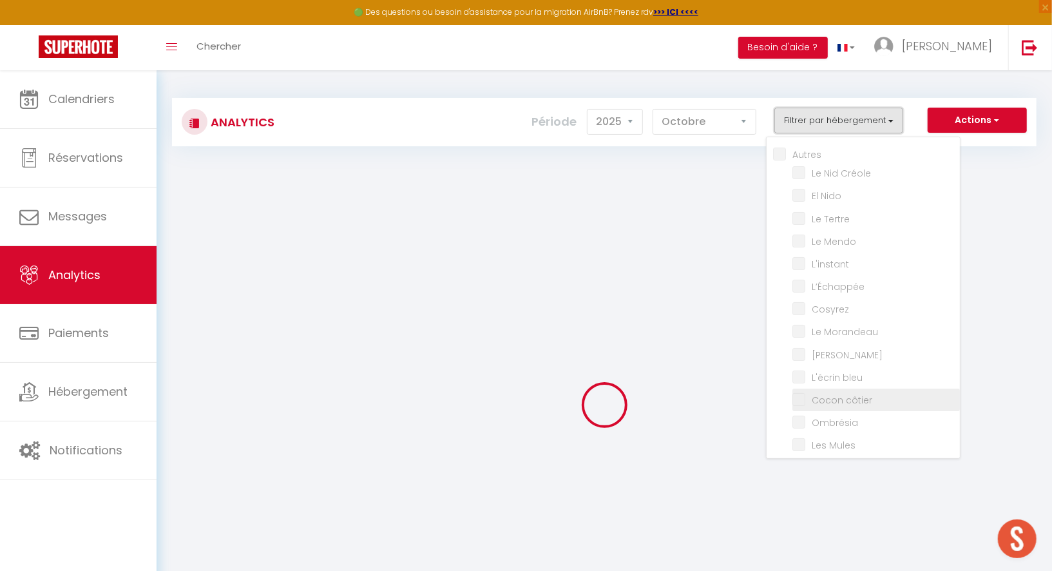
checkbox input "false"
checkbox Bonifacienne "false"
checkbox input "false"
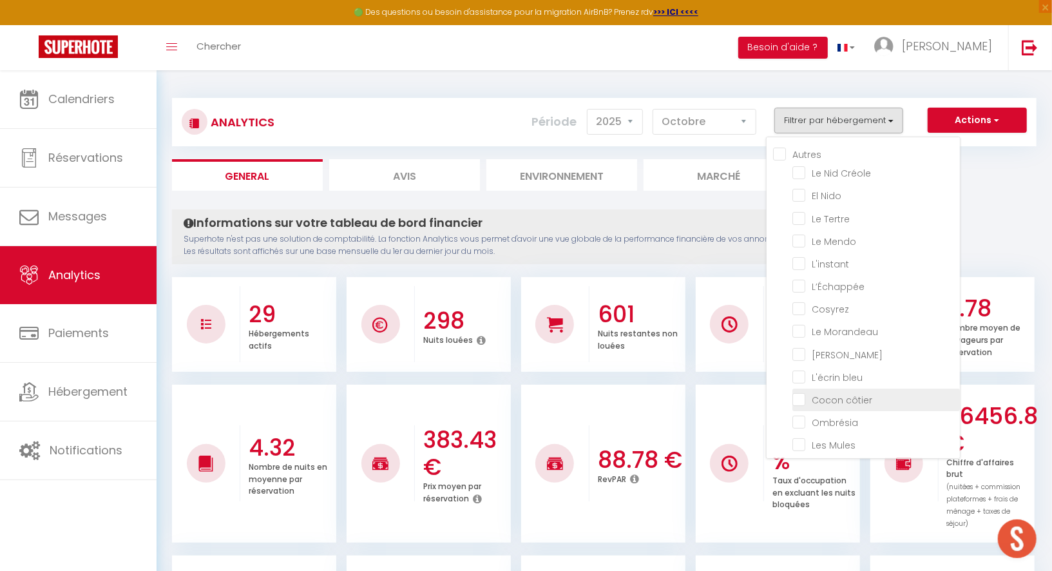
click at [831, 389] on li "Cocon côtier" at bounding box center [877, 400] width 168 height 23
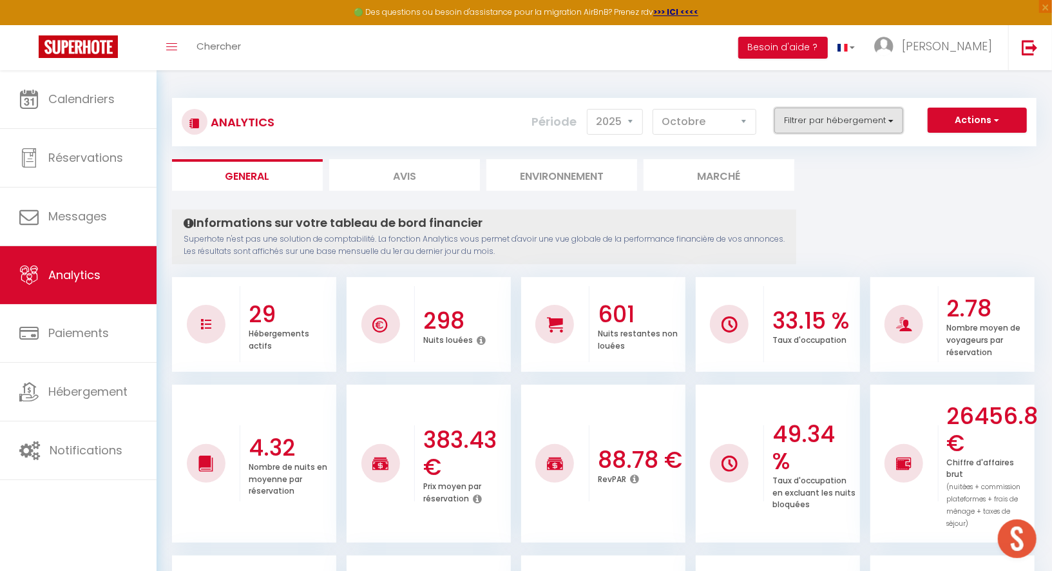
click at [865, 122] on button "Filtrer par hébergement" at bounding box center [839, 121] width 129 height 26
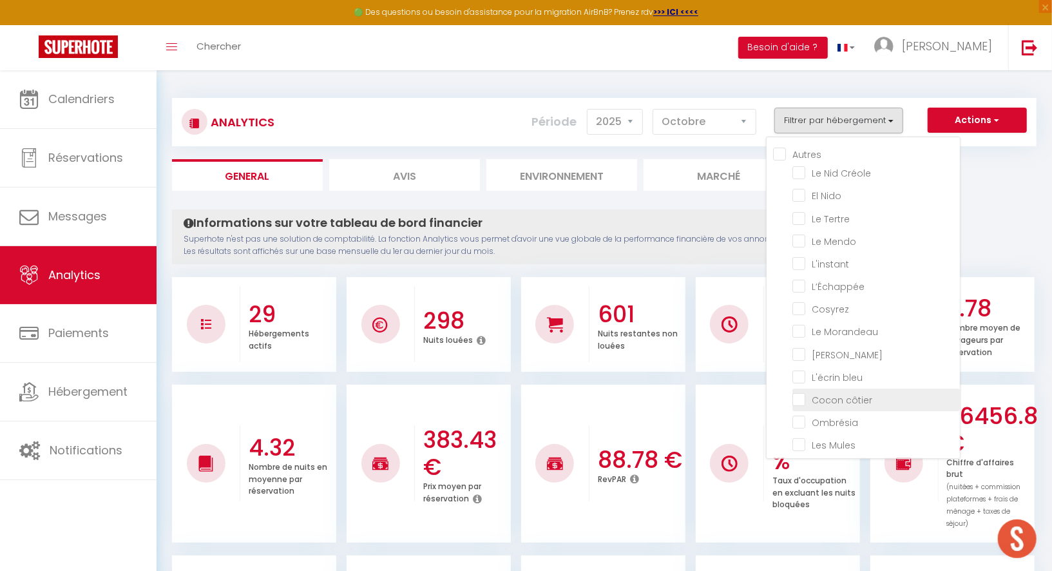
click at [824, 397] on côtier "checkbox" at bounding box center [877, 398] width 168 height 13
checkbox côtier "true"
checkbox Créole "false"
checkbox Nido "false"
checkbox Tertre "false"
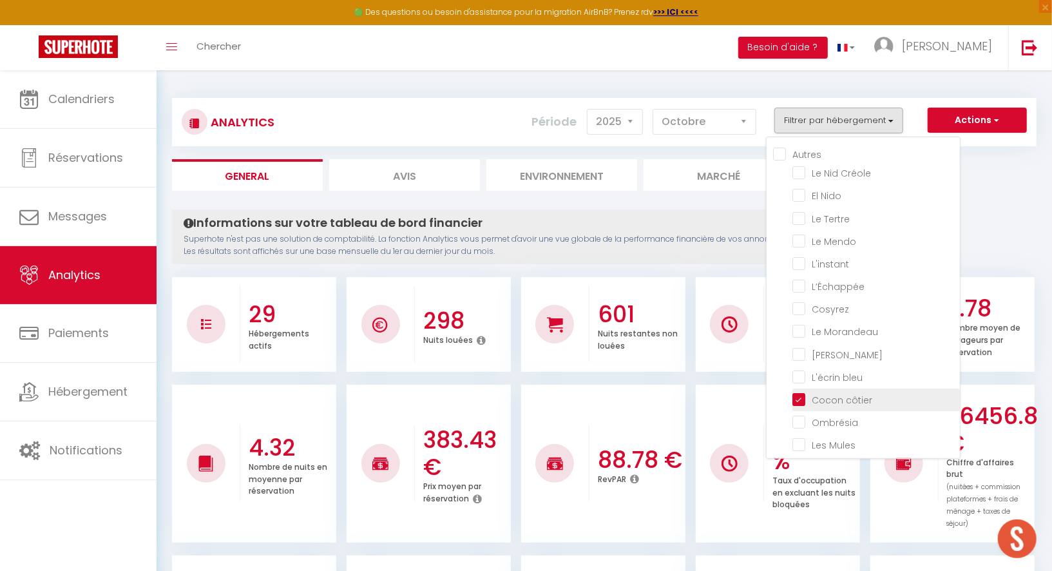
checkbox Mendo "false"
checkbox input "false"
checkbox Morandeau "false"
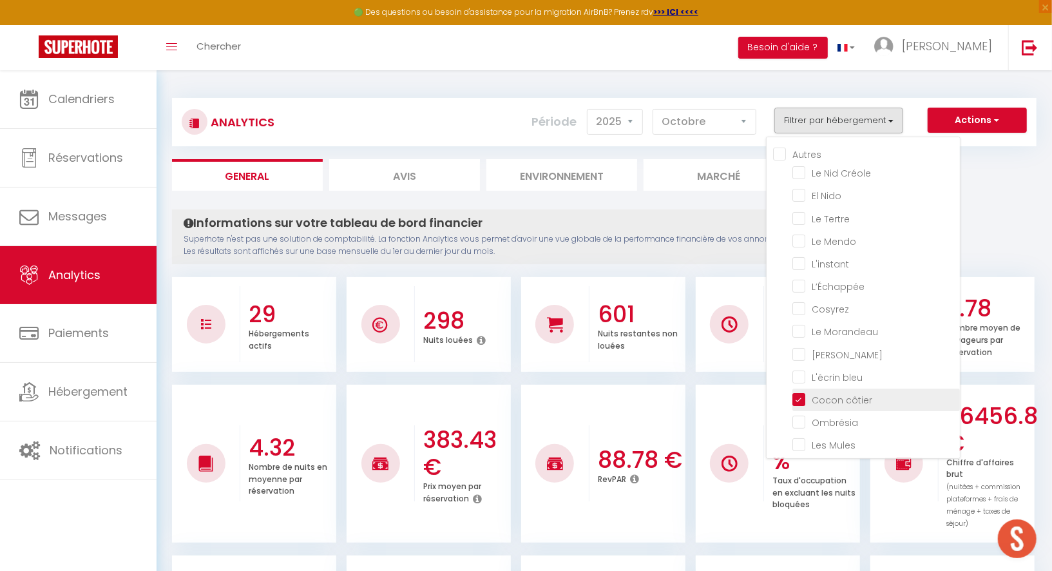
checkbox Marin "false"
checkbox bleu "false"
checkbox input "false"
checkbox Mules "false"
